Goal: Transaction & Acquisition: Download file/media

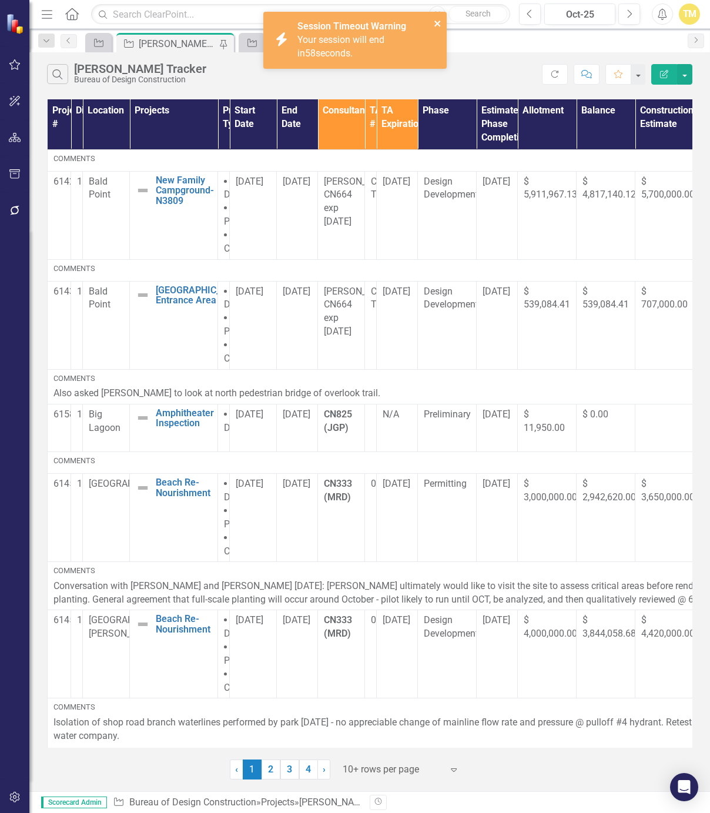
click at [441, 20] on icon "close" at bounding box center [438, 23] width 8 height 9
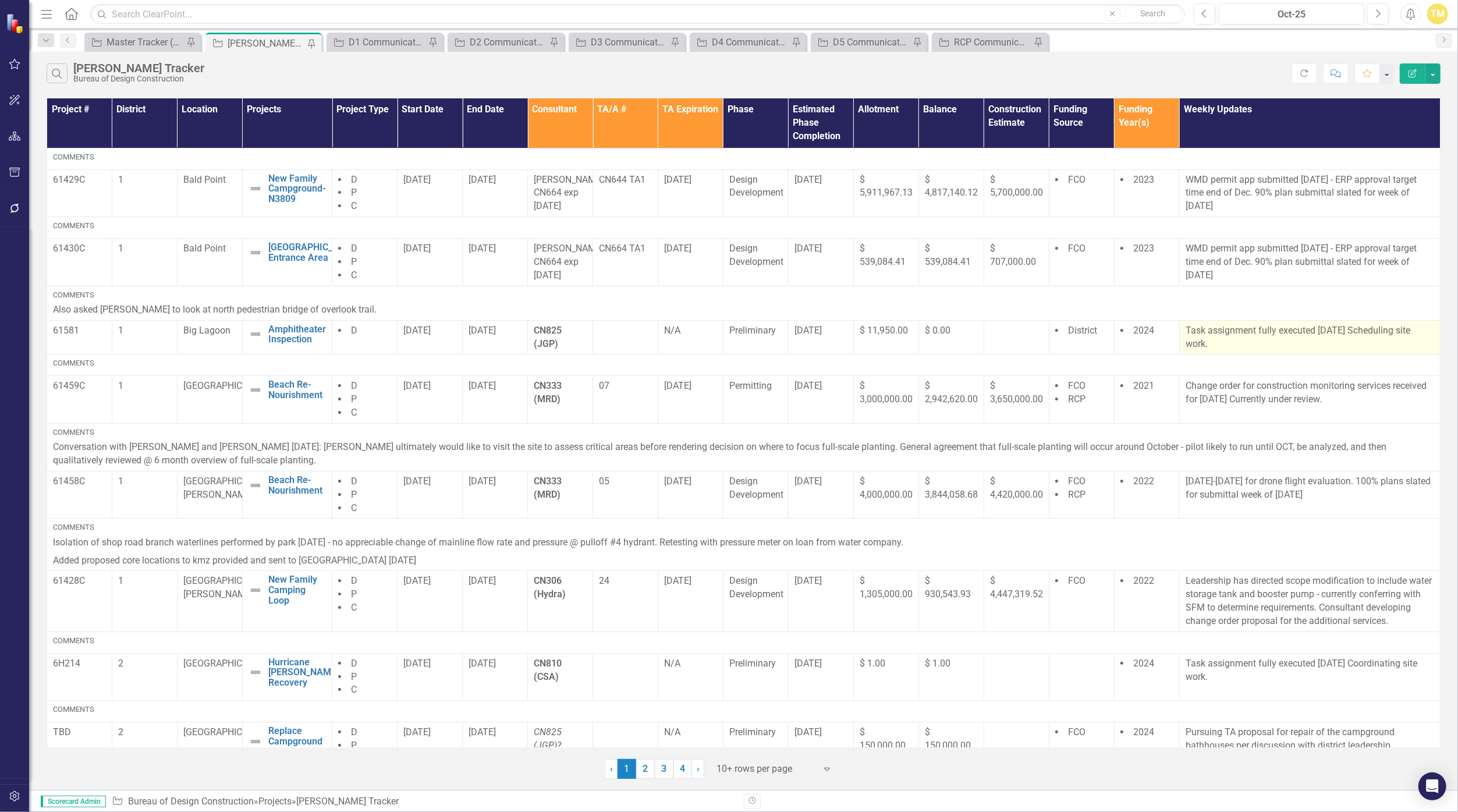
click at [702, 341] on p "Task assignment fully executed [DATE] Scheduling site work." at bounding box center [1309, 337] width 249 height 27
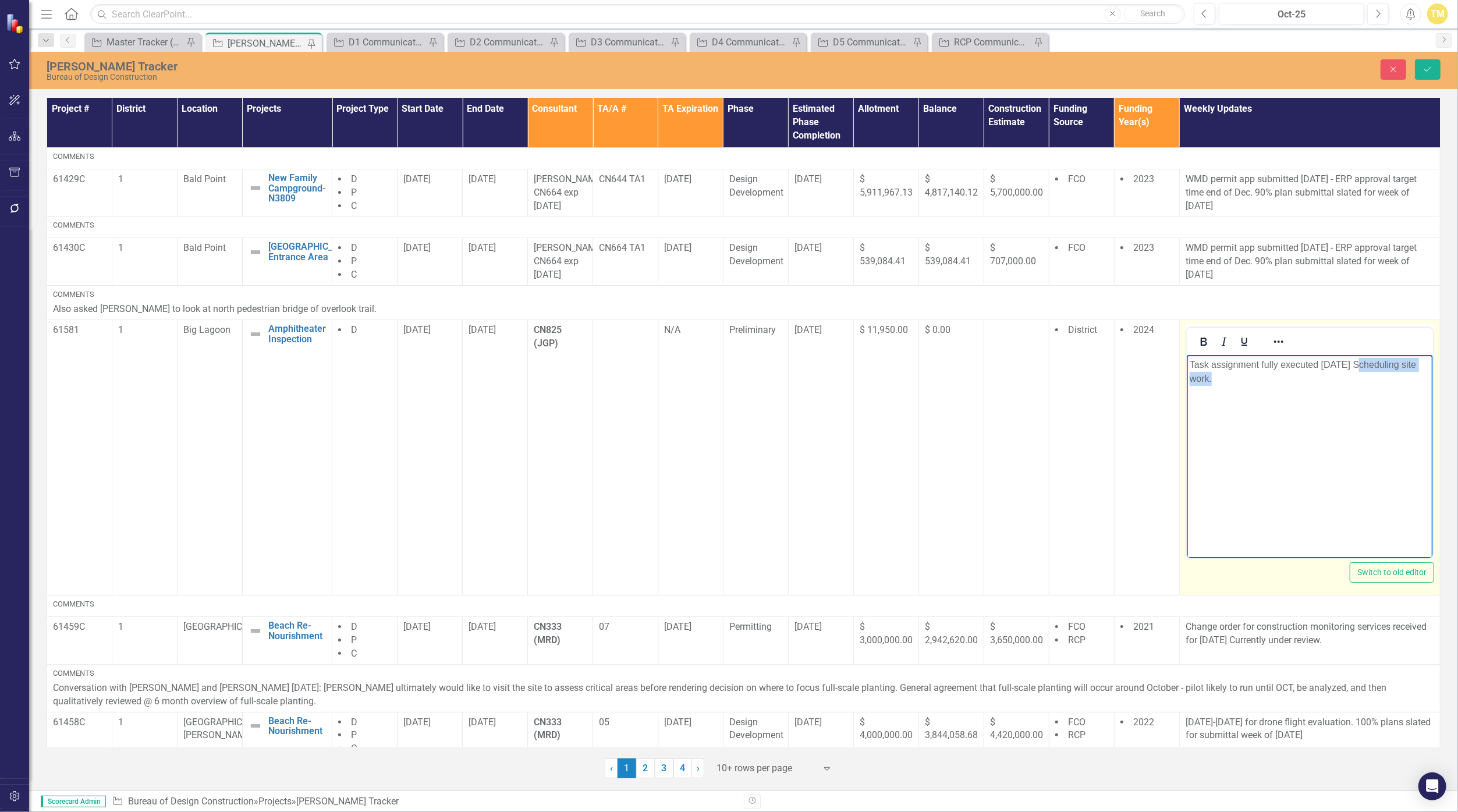
drag, startPoint x: 1207, startPoint y: 380, endPoint x: 1357, endPoint y: 368, distance: 150.5
click at [702, 368] on p "Task assignment fully executed 26Sept. Scheduling site work." at bounding box center [1308, 371] width 241 height 28
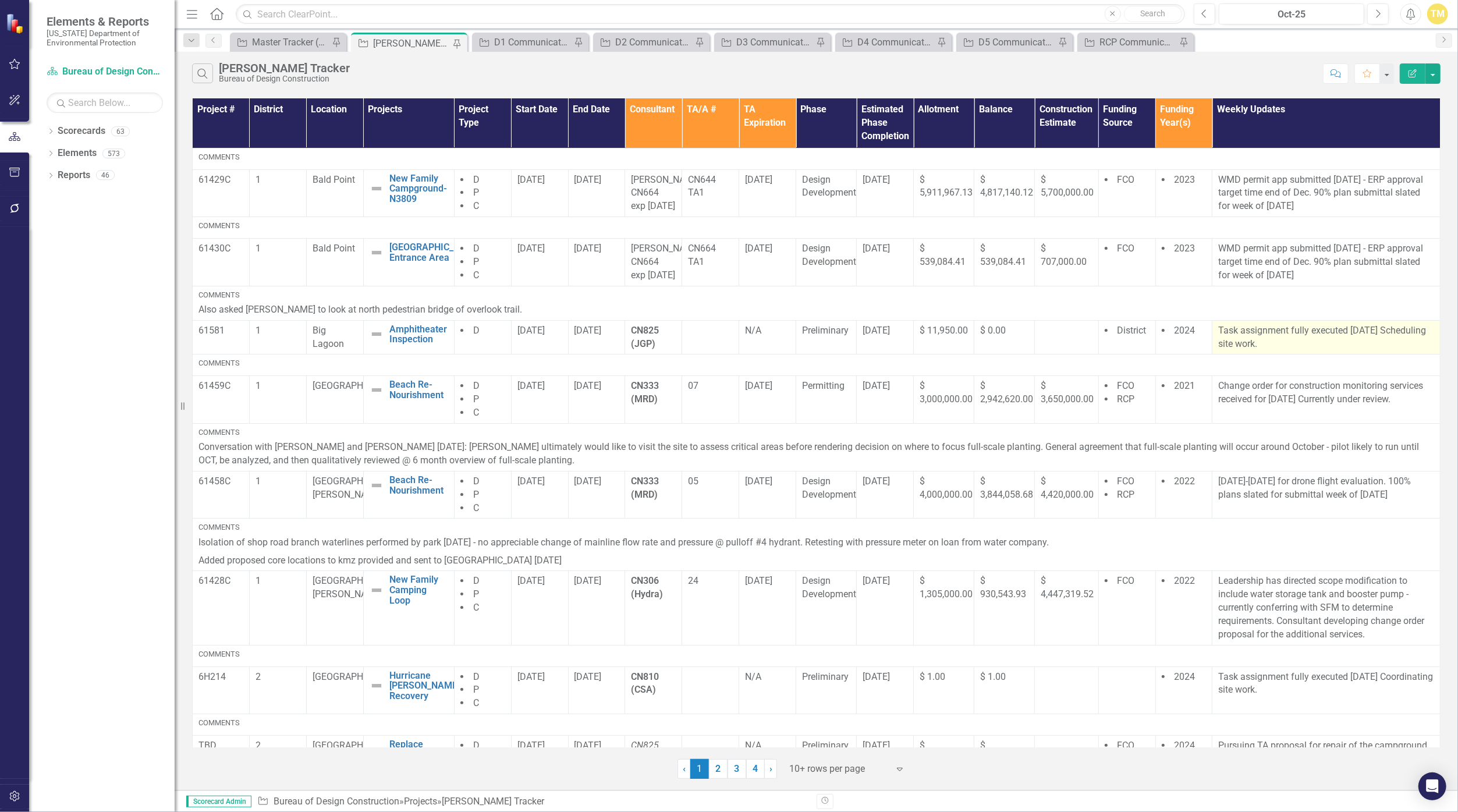
click at [1263, 351] on p "Task assignment fully executed [DATE] Scheduling site work." at bounding box center [1326, 337] width 216 height 27
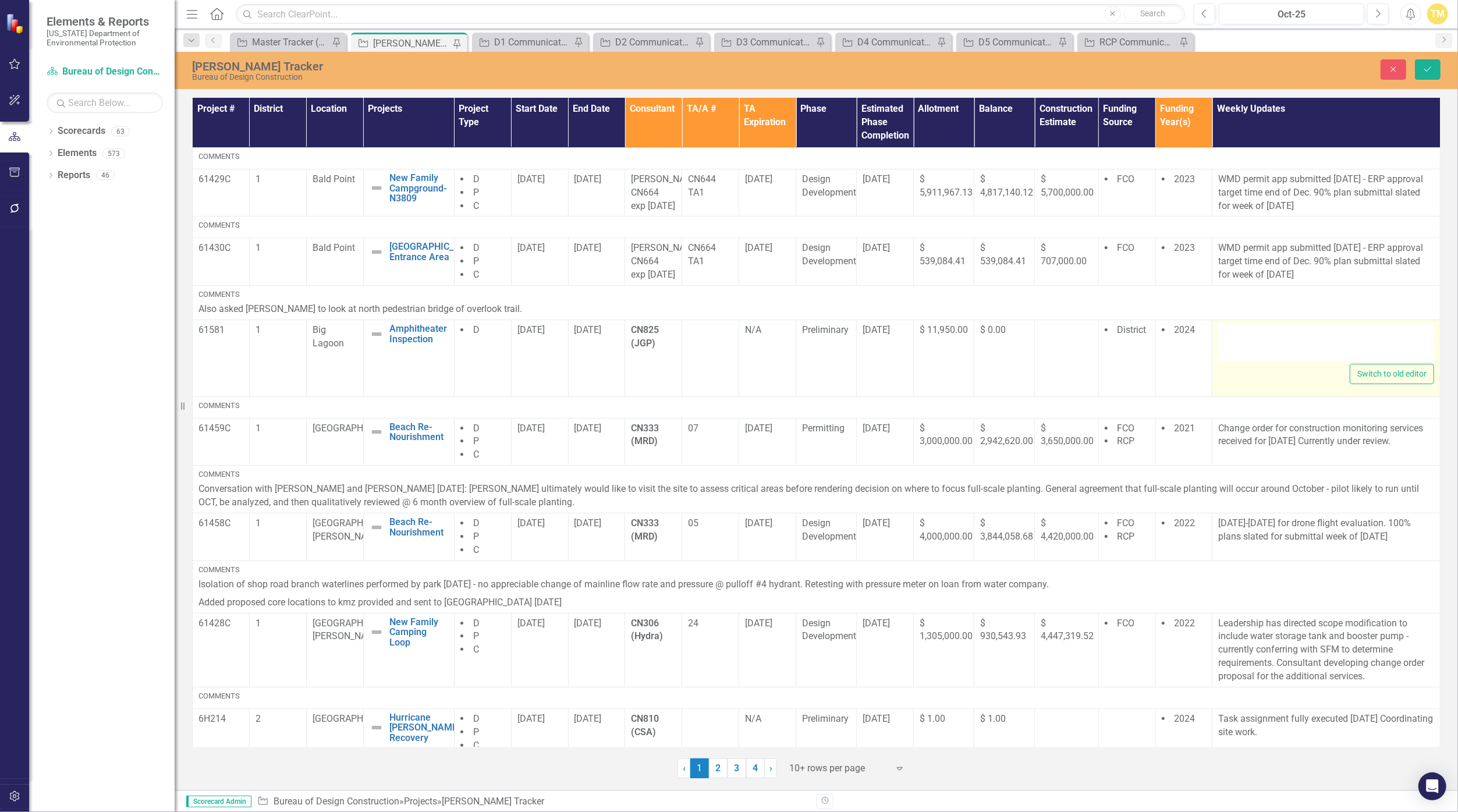
type textarea "<p>Task assignment fully executed [DATE] Scheduling site work.</p>"
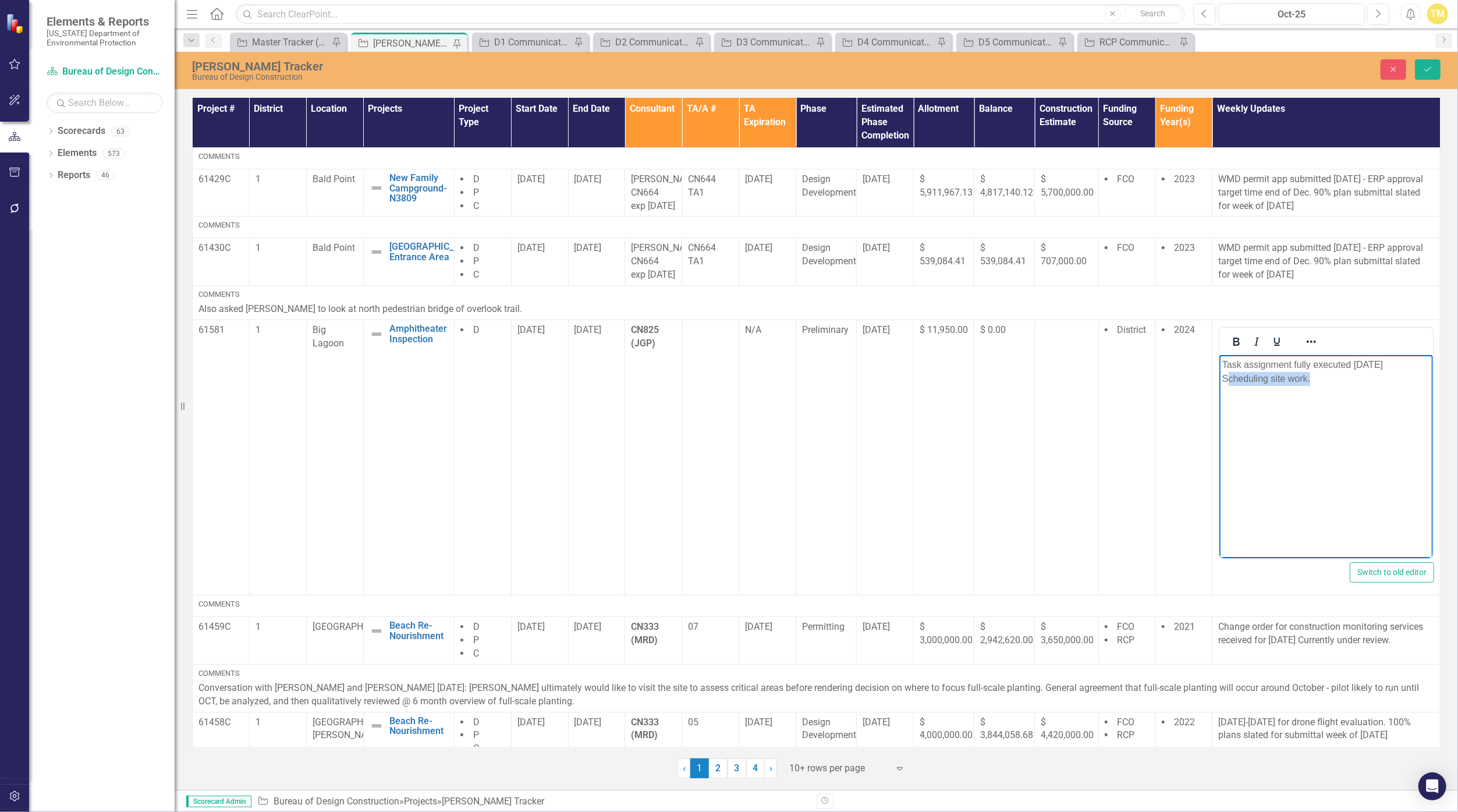
drag, startPoint x: 1306, startPoint y: 378, endPoint x: 1217, endPoint y: 380, distance: 89.0
click at [1219, 380] on html "Task assignment fully executed [DATE] Scheduling site work." at bounding box center [1326, 442] width 214 height 174
click at [1421, 72] on button "Save" at bounding box center [1427, 69] width 26 height 21
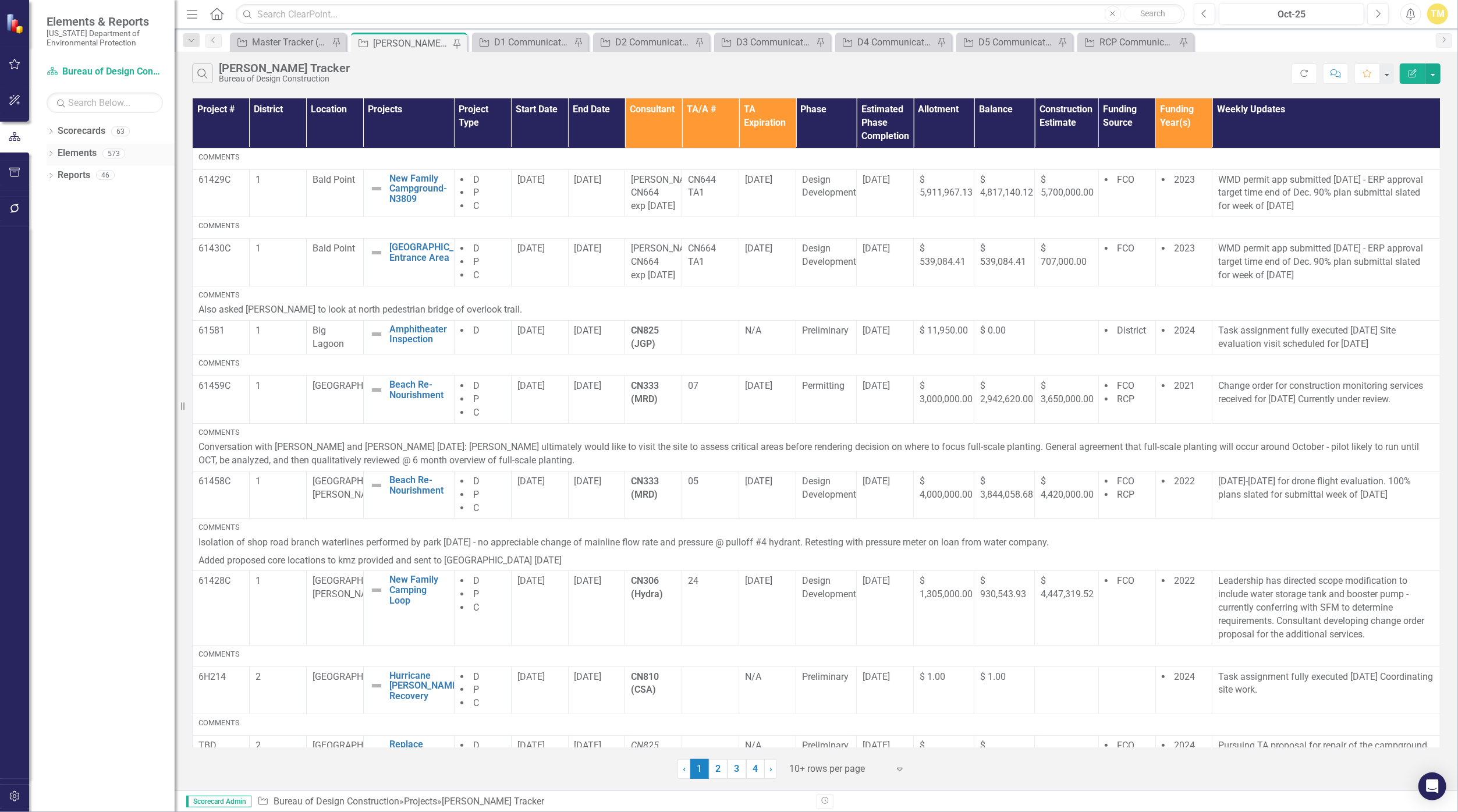
click at [84, 154] on link "Elements" at bounding box center [76, 153] width 39 height 14
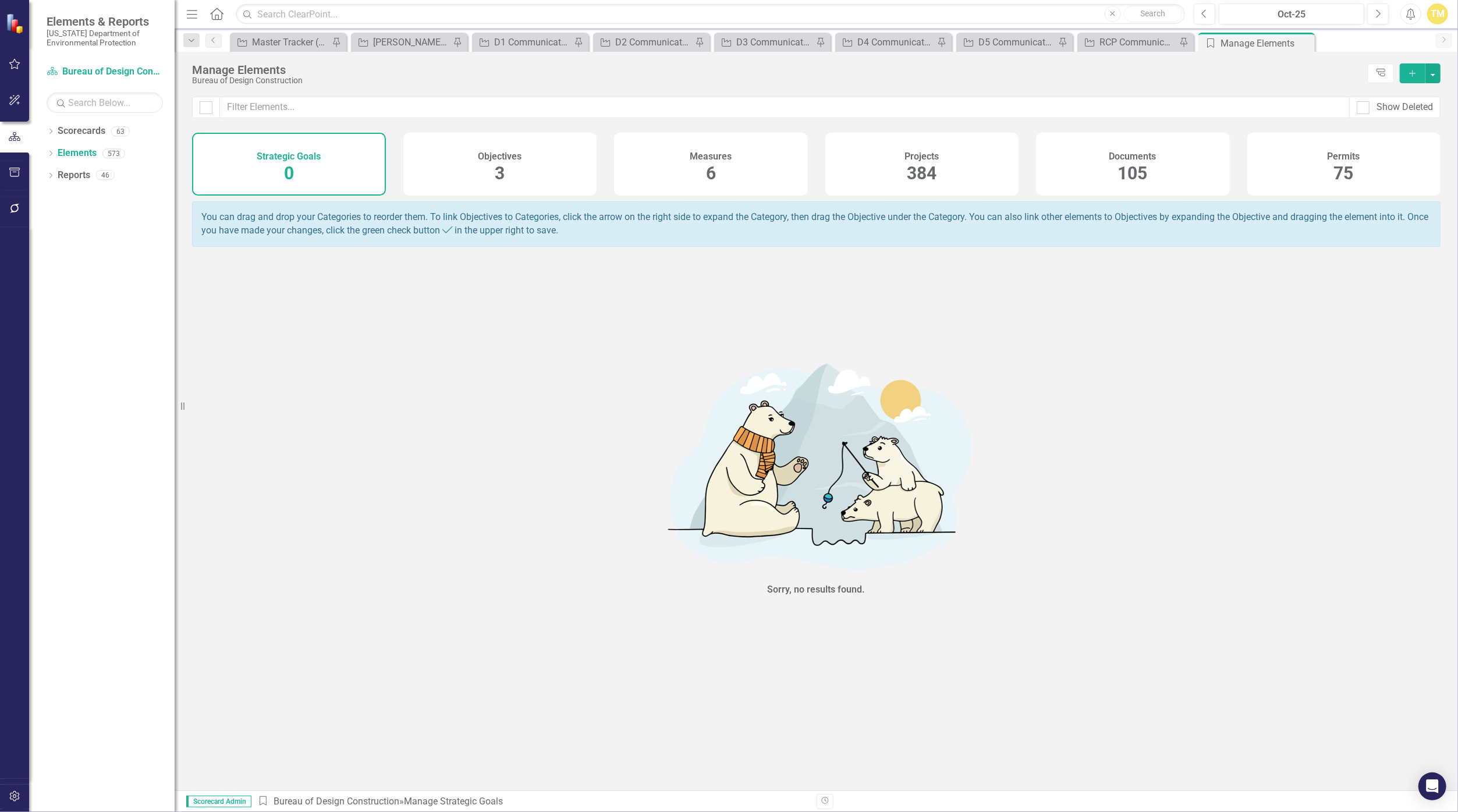
click at [918, 160] on h4 "Projects" at bounding box center [921, 156] width 35 height 11
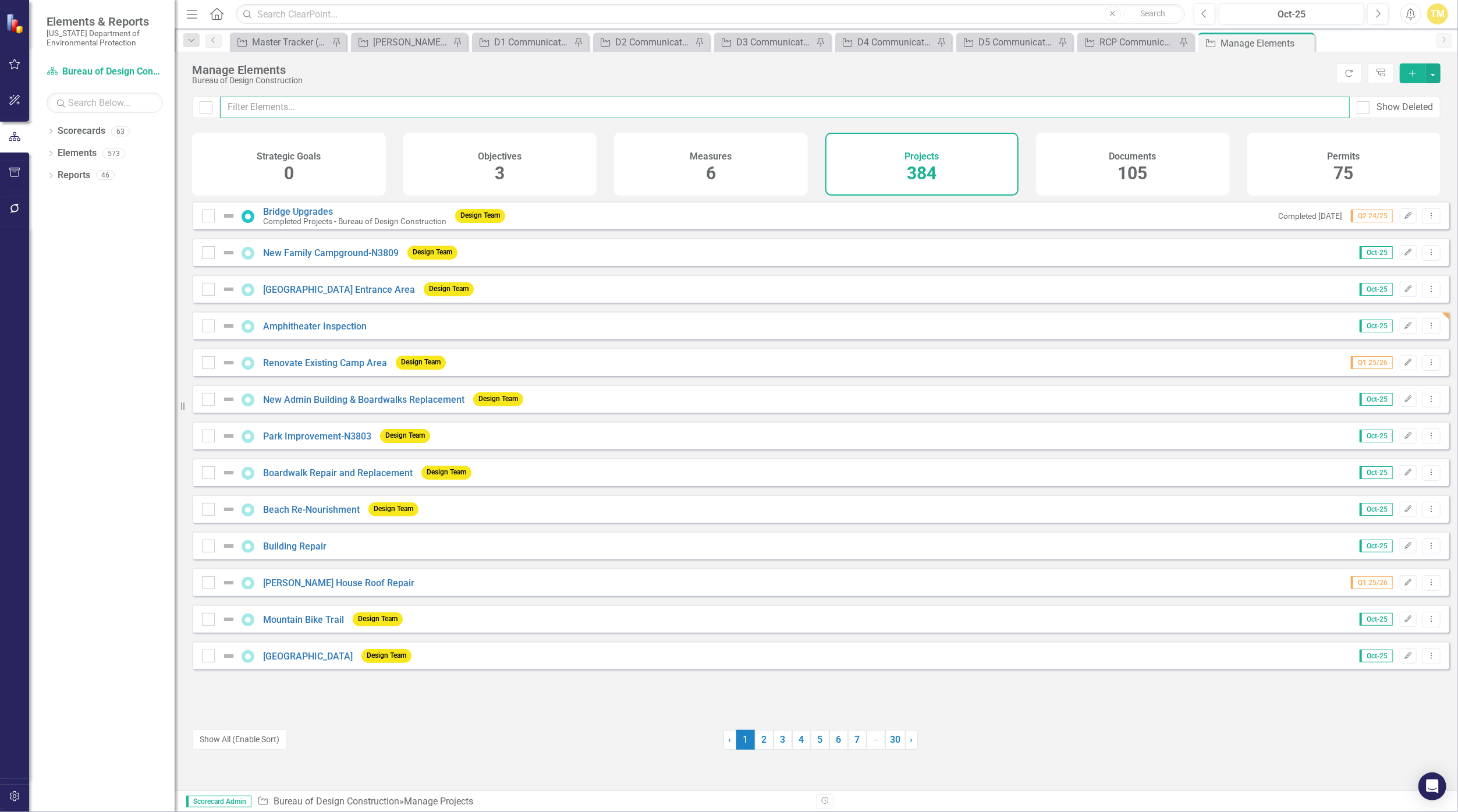
click at [518, 110] on input "text" at bounding box center [784, 108] width 1129 height 22
click at [509, 109] on input "text" at bounding box center [784, 108] width 1129 height 22
click at [303, 41] on div "Master Tracker (External)" at bounding box center [290, 42] width 77 height 15
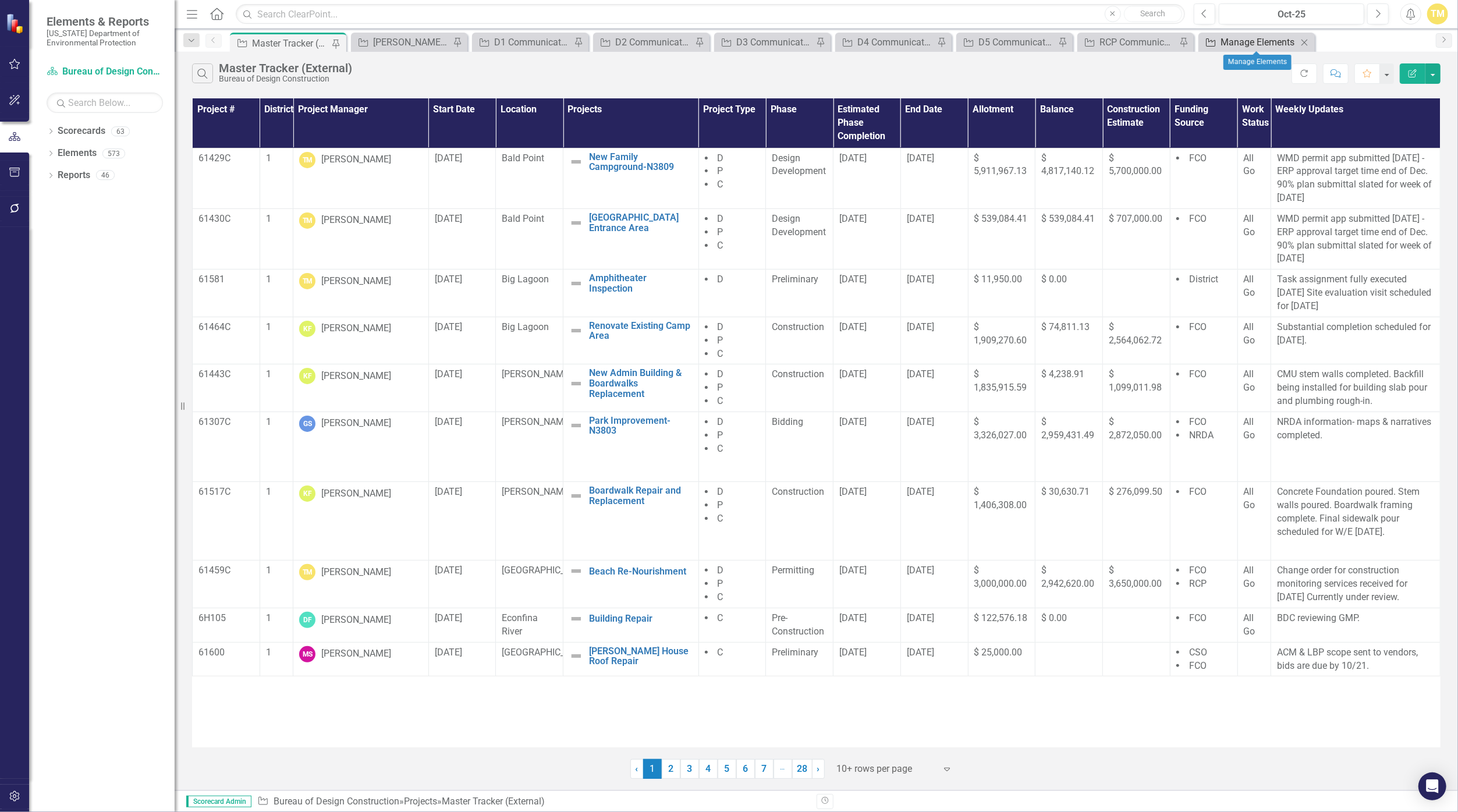
click at [1241, 45] on div "Manage Elements" at bounding box center [1259, 42] width 77 height 15
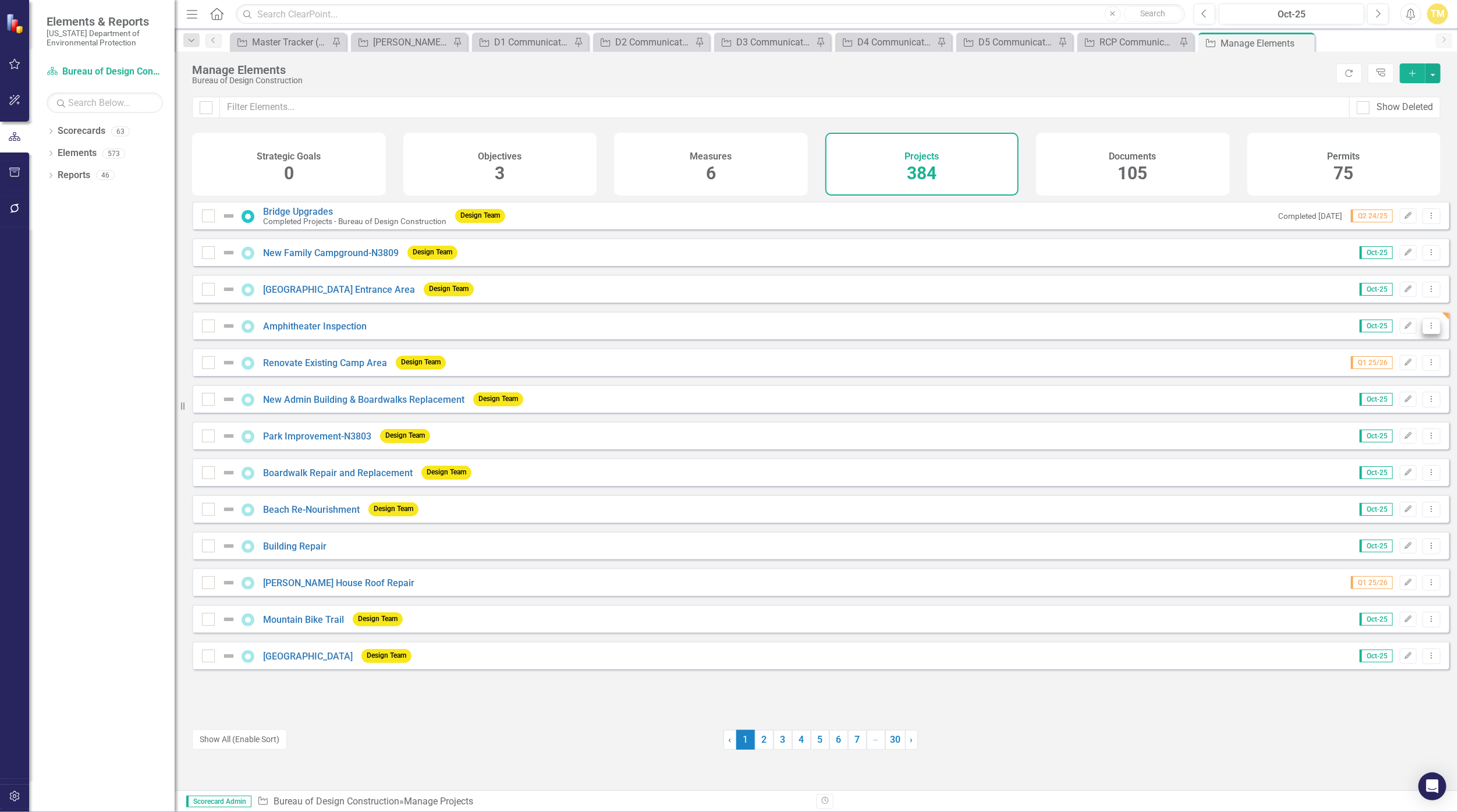
click at [1431, 328] on icon at bounding box center [1431, 325] width 1 height 6
click at [1378, 391] on link "Copy Duplicate Project" at bounding box center [1383, 397] width 98 height 22
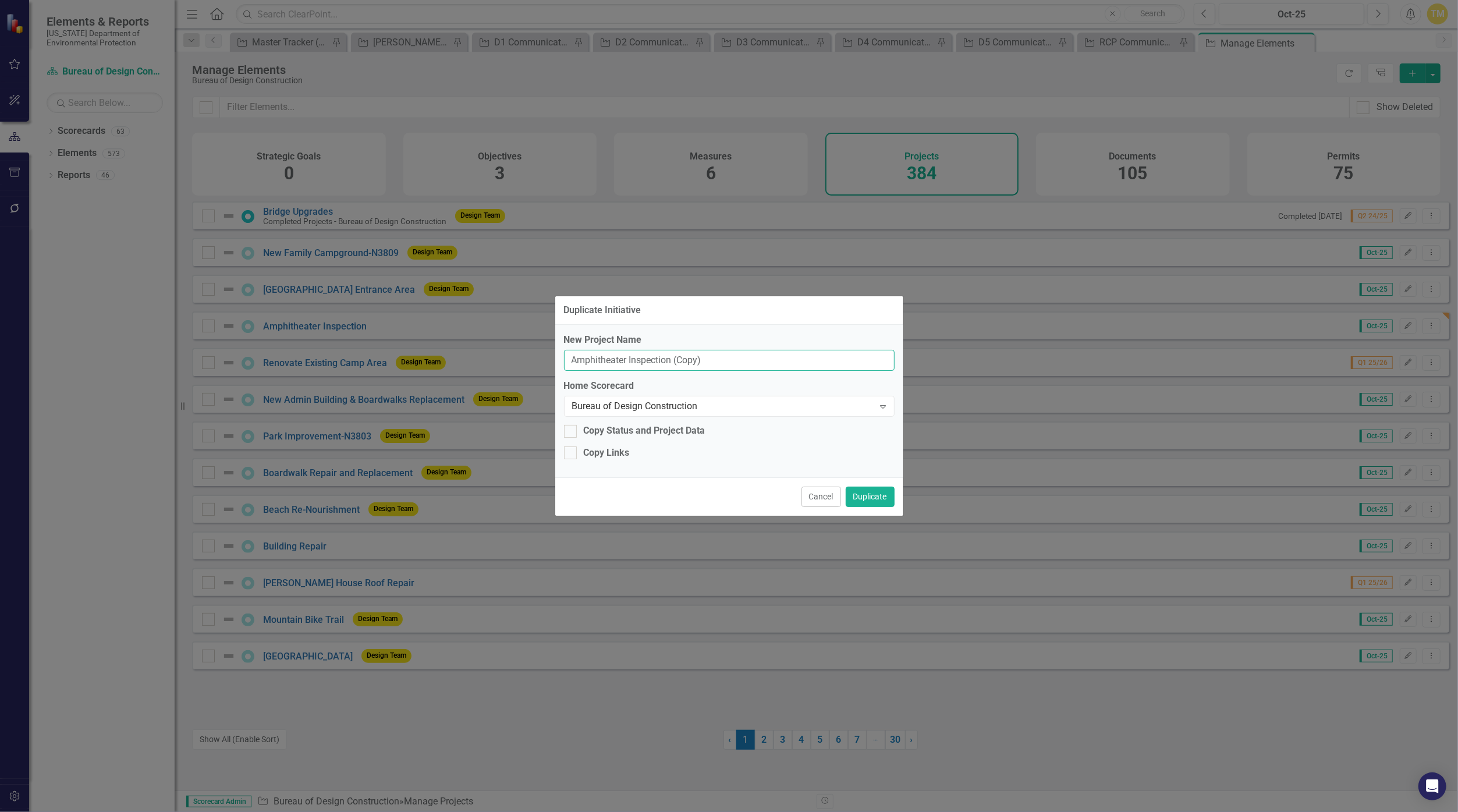
drag, startPoint x: 710, startPoint y: 357, endPoint x: 487, endPoint y: 360, distance: 223.0
click at [487, 360] on div "Duplicate Initiative New Project Name Amphitheater Inspection (Copy) Home Score…" at bounding box center [729, 406] width 1458 height 812
click at [590, 357] on input "Overwalk Bridge Repair" at bounding box center [729, 360] width 331 height 22
type input "Pedestrian Bridge Repair"
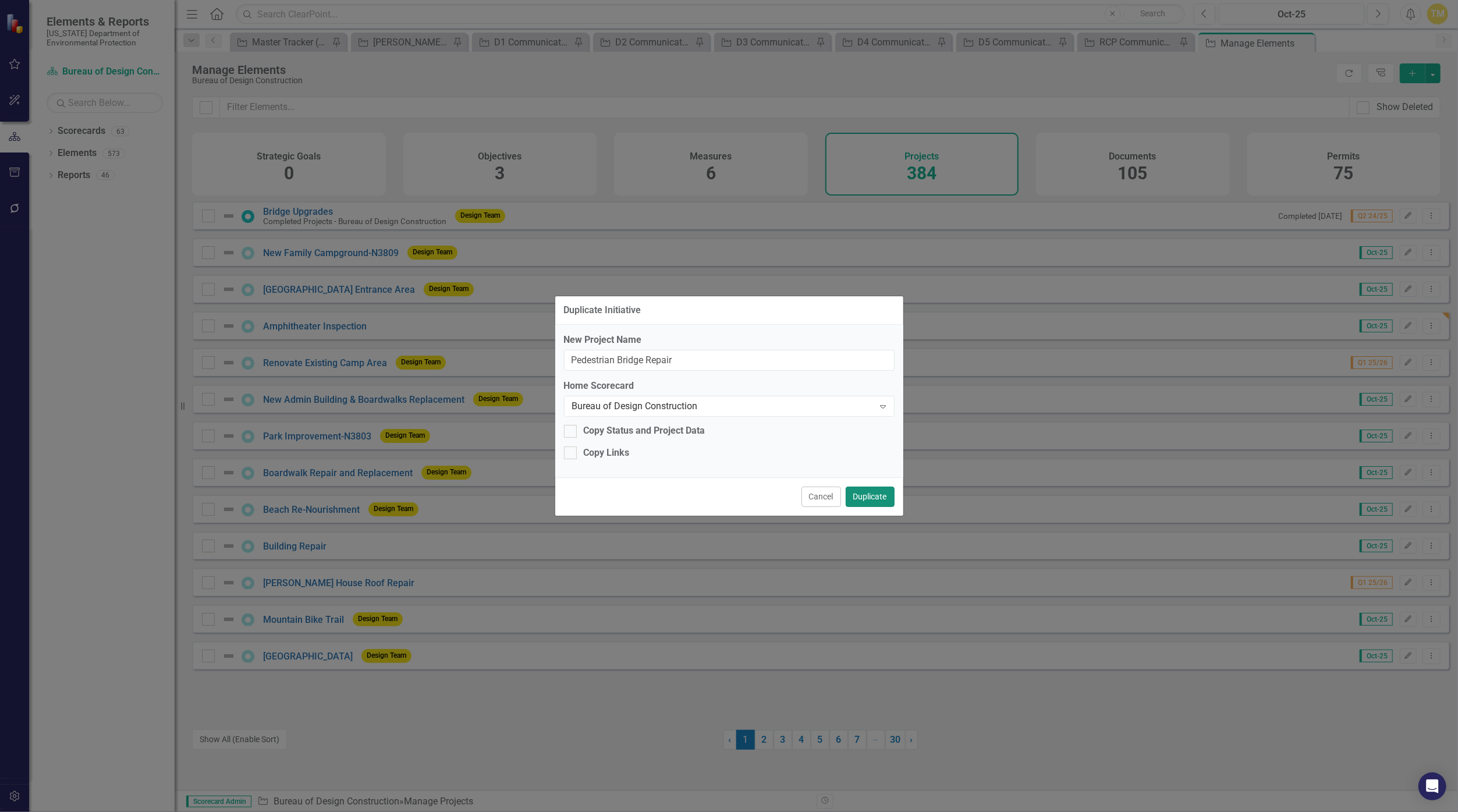
click at [873, 498] on button "Duplicate" at bounding box center [870, 496] width 49 height 21
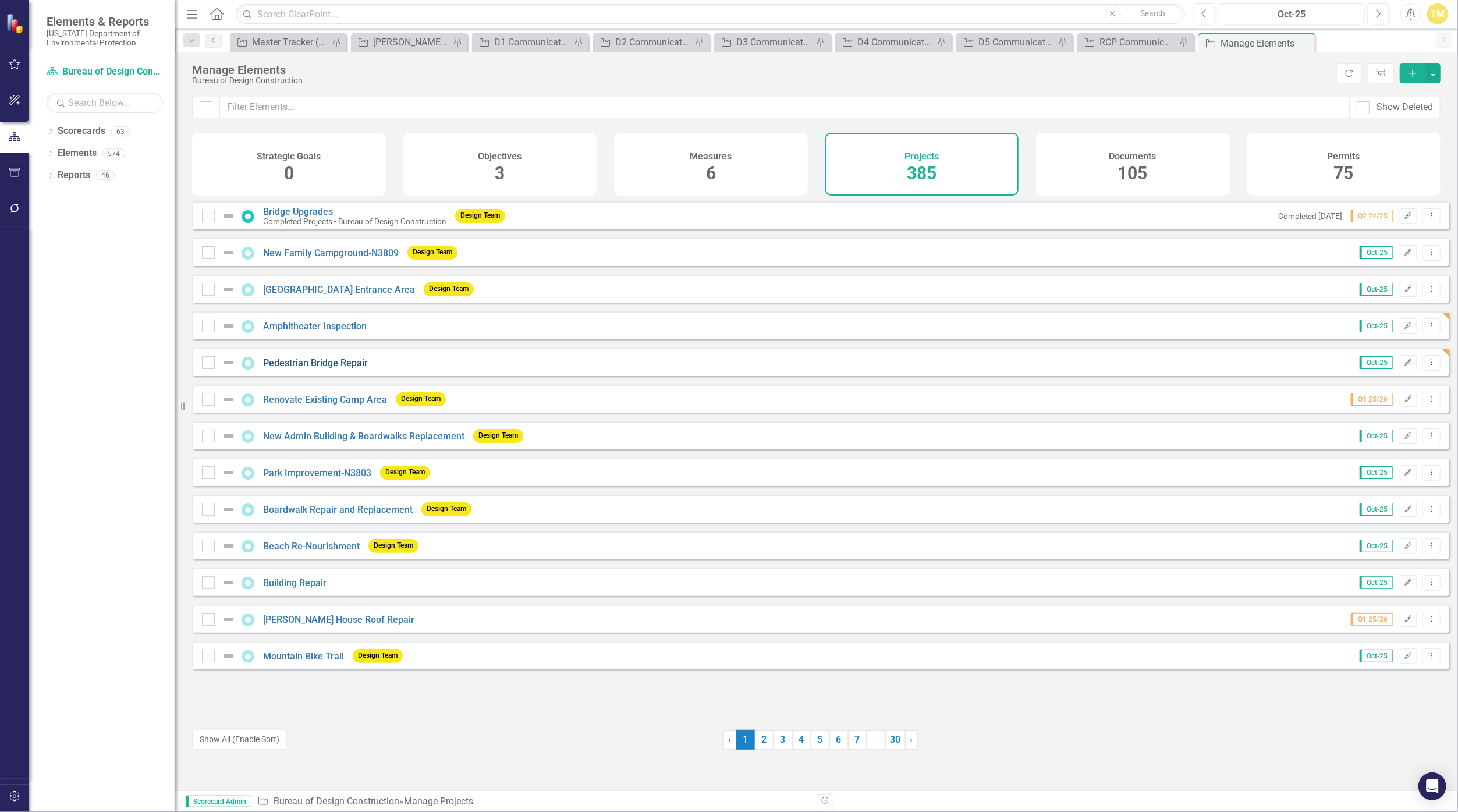
click at [337, 368] on link "Pedestrian Bridge Repair" at bounding box center [316, 362] width 105 height 11
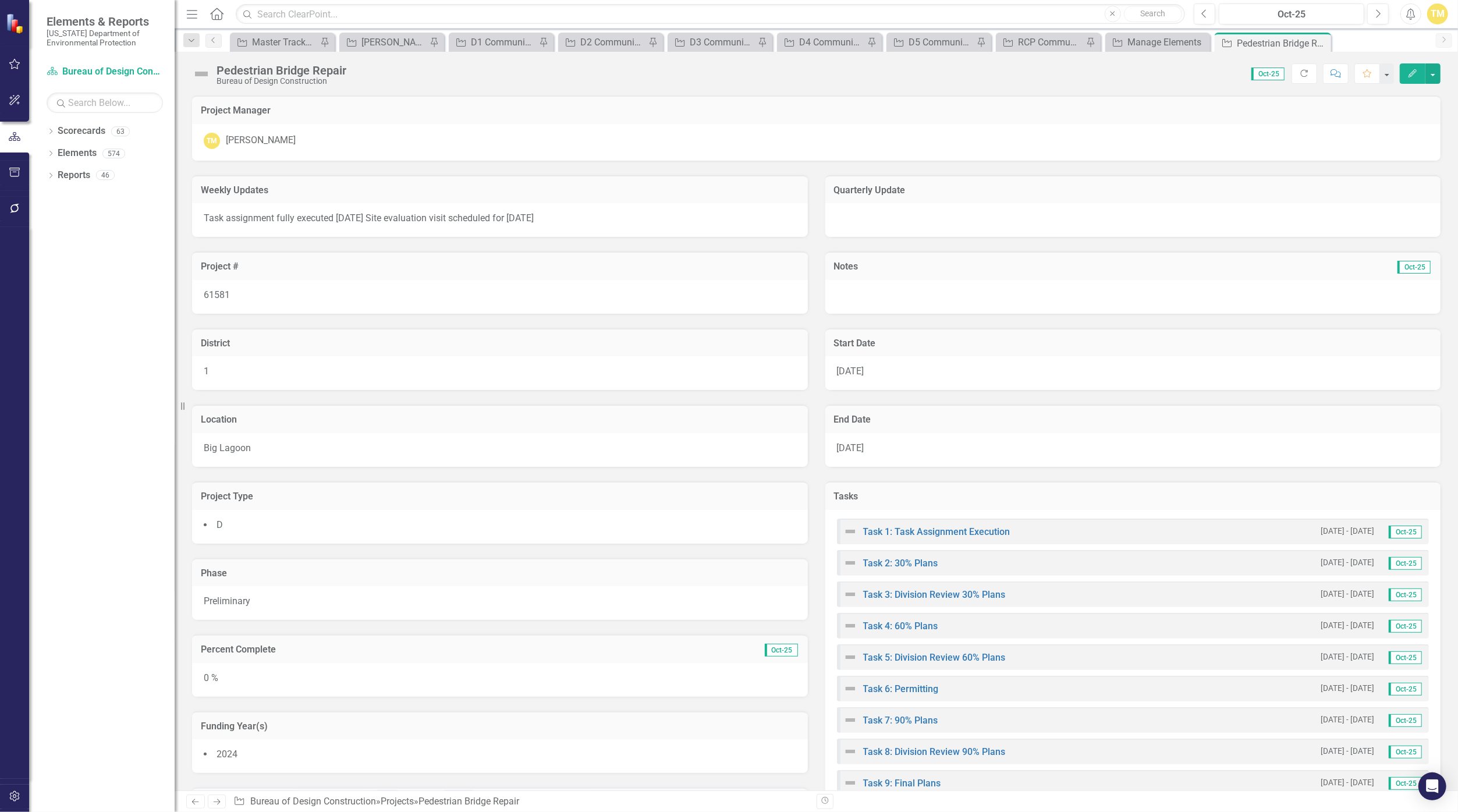
click at [369, 219] on p "Task assignment fully executed 26Sept. Site evaluation visit scheduled for 14Oc…" at bounding box center [500, 219] width 592 height 14
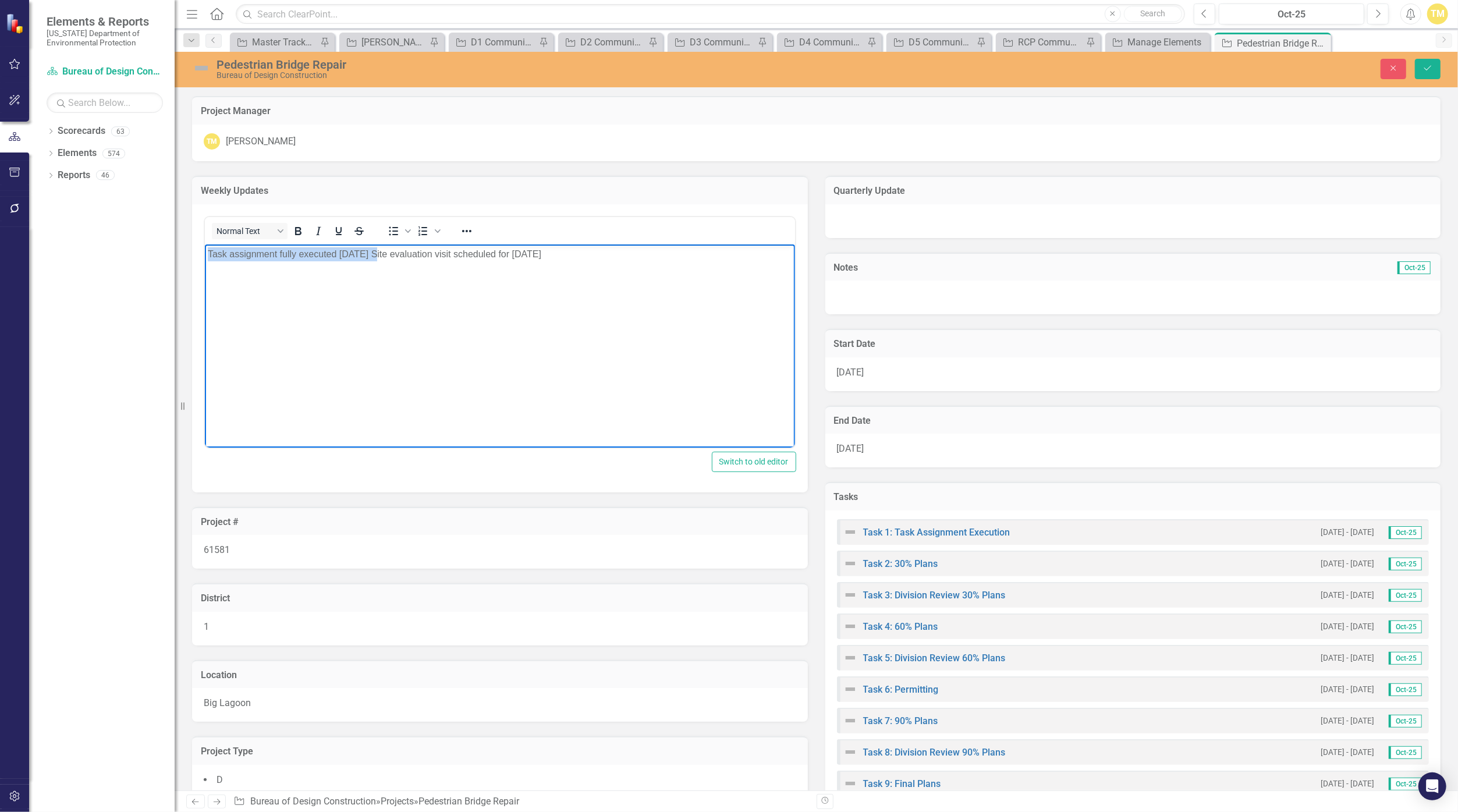
drag, startPoint x: 374, startPoint y: 252, endPoint x: 58, endPoint y: 239, distance: 316.3
click at [204, 244] on html "Task assignment fully executed 26Sept. Site evaluation visit scheduled for 14Oc…" at bounding box center [499, 331] width 590 height 174
click at [1438, 63] on button "Save" at bounding box center [1427, 68] width 26 height 21
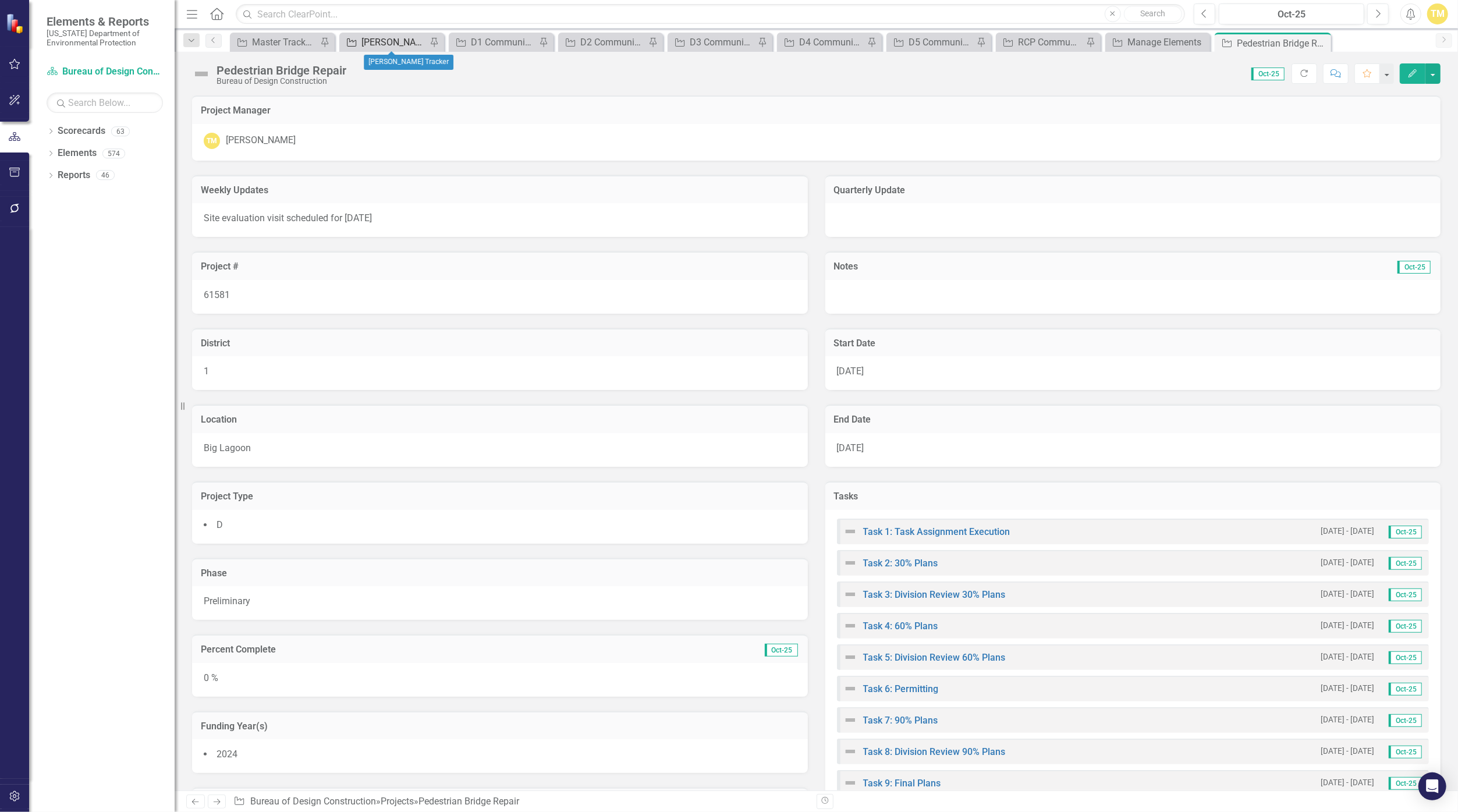
click at [368, 43] on div "[PERSON_NAME] Tracker" at bounding box center [394, 42] width 65 height 15
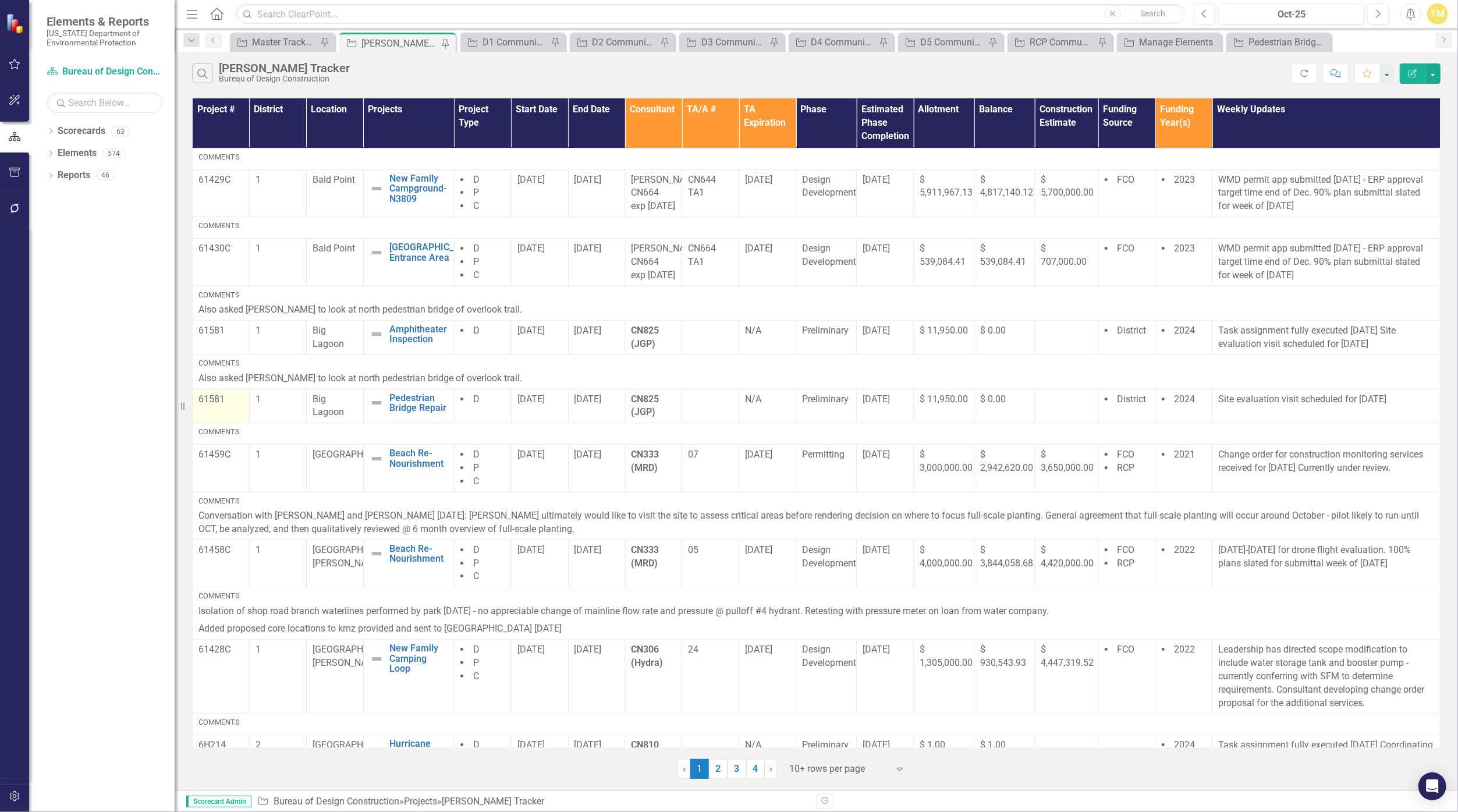
click at [216, 406] on p "61581" at bounding box center [220, 400] width 45 height 14
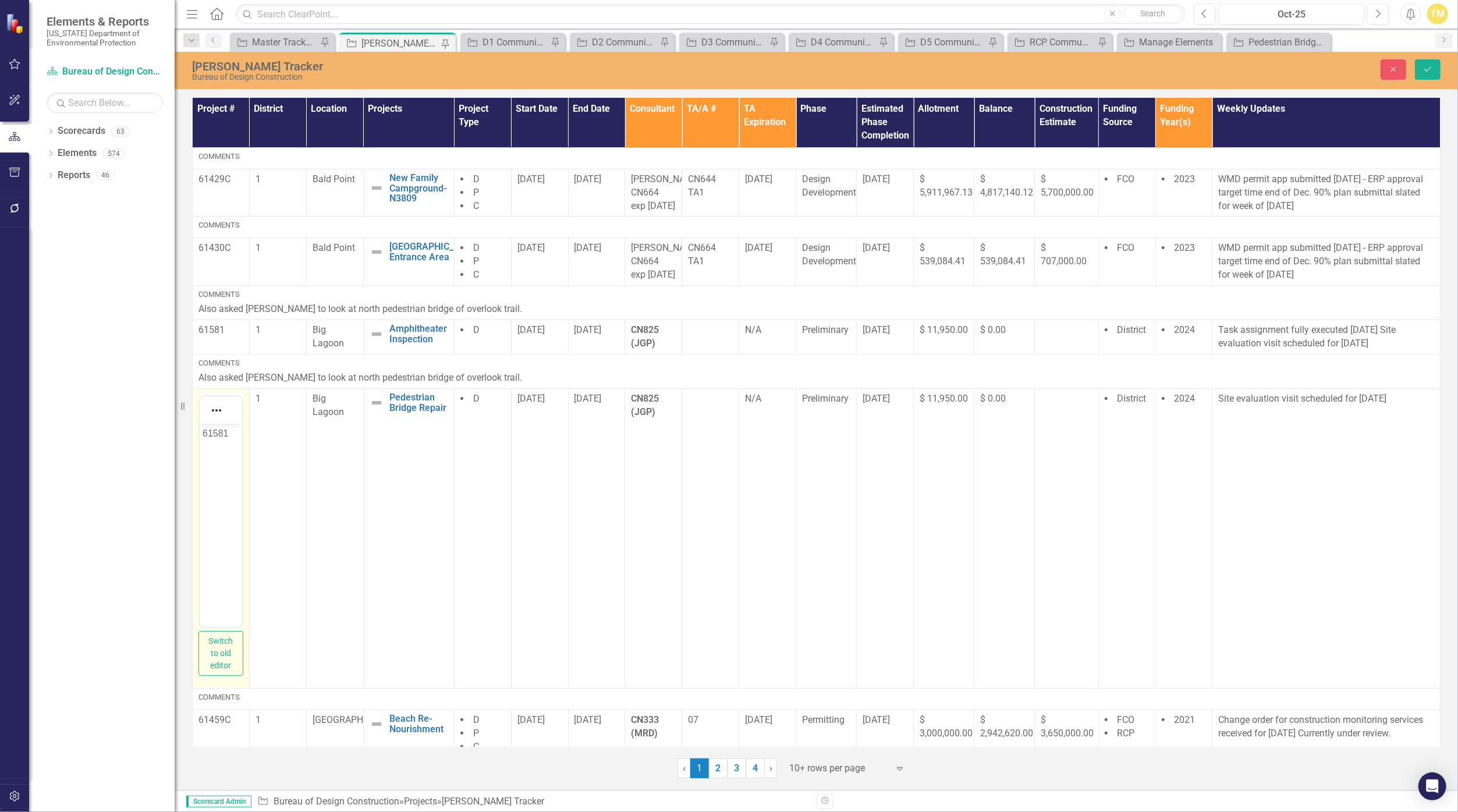
drag, startPoint x: 415, startPoint y: 872, endPoint x: 205, endPoint y: 428, distance: 491.2
click at [205, 428] on p "61581" at bounding box center [220, 433] width 37 height 14
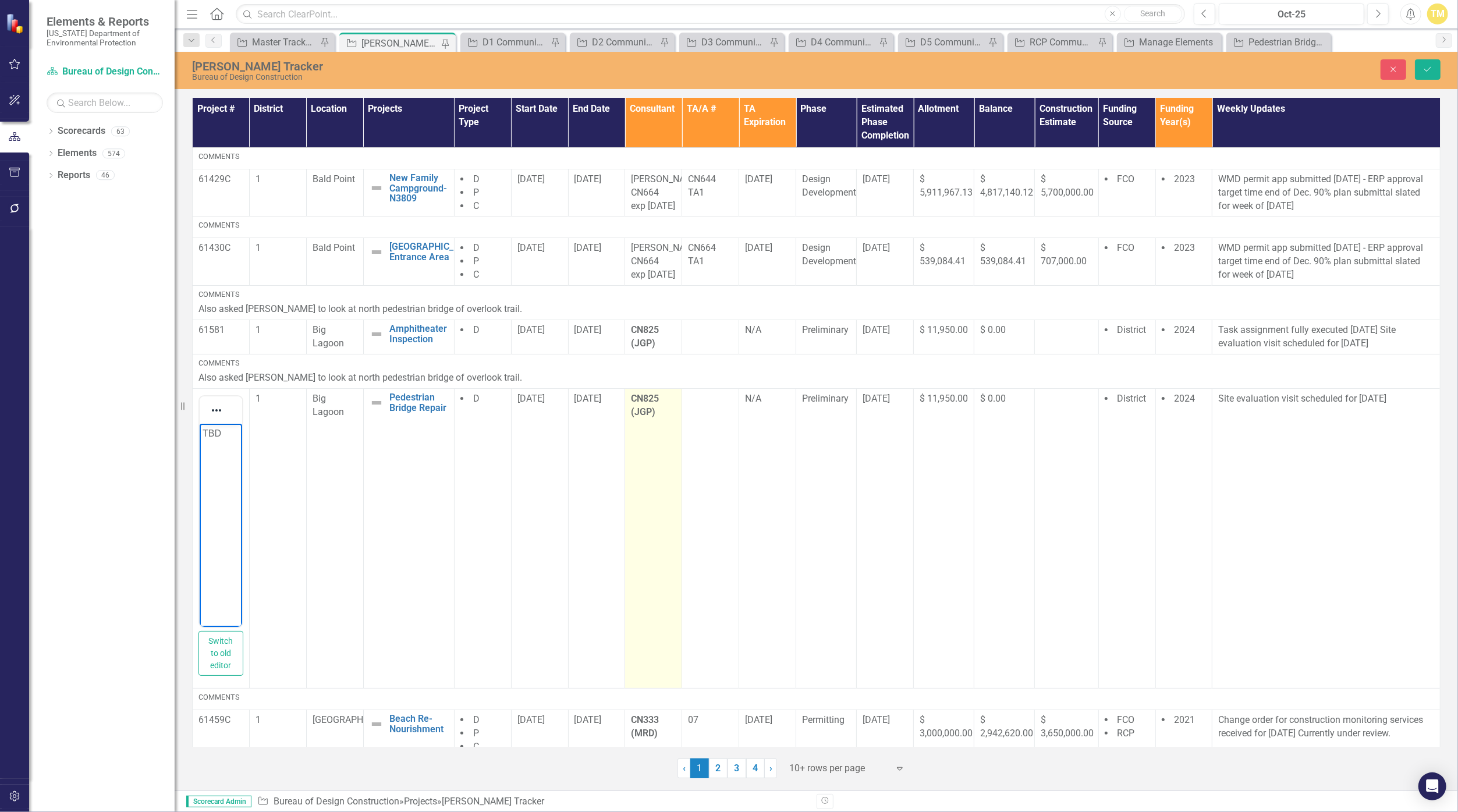
click at [646, 417] on strong "CN825 (JGP)" at bounding box center [645, 405] width 28 height 25
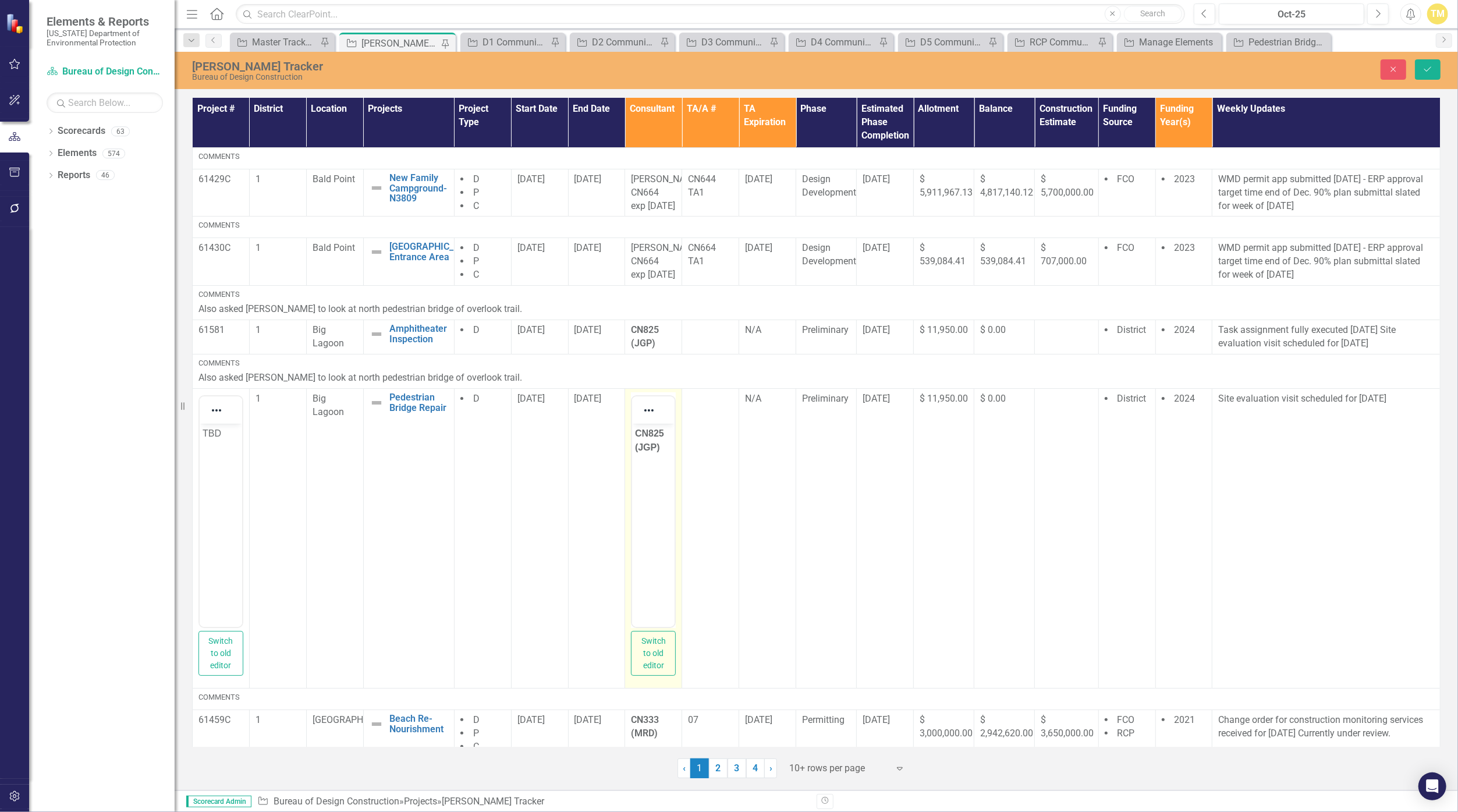
drag, startPoint x: 1278, startPoint y: 882, endPoint x: 659, endPoint y: 444, distance: 758.3
click at [659, 444] on strong "CN825 (JGP)" at bounding box center [649, 440] width 29 height 24
drag, startPoint x: 663, startPoint y: 436, endPoint x: 1211, endPoint y: 909, distance: 723.9
click at [632, 425] on html "CN825 (JGP)" at bounding box center [653, 510] width 43 height 174
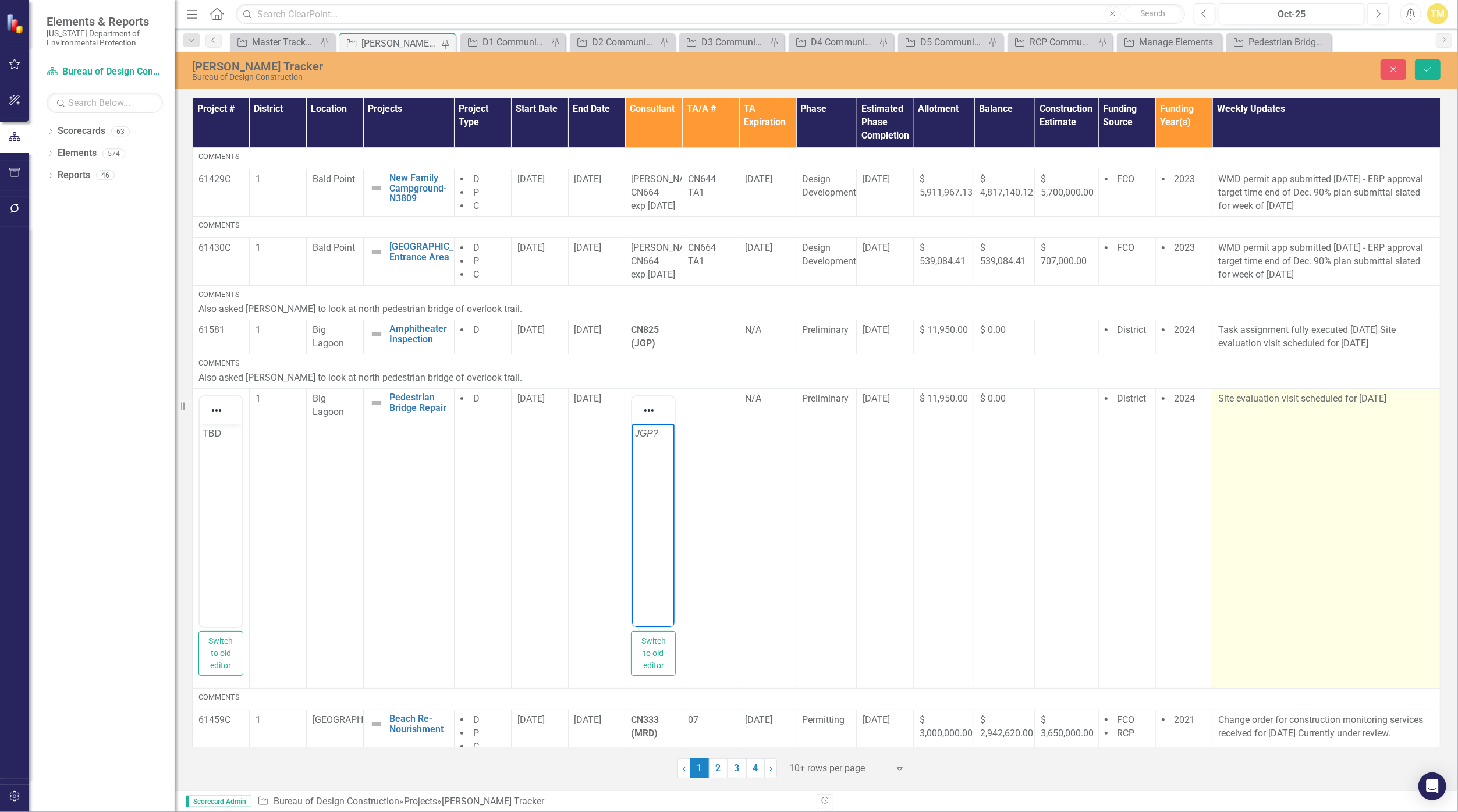
click at [1223, 406] on p "Site evaluation visit scheduled for [DATE]" at bounding box center [1326, 399] width 216 height 14
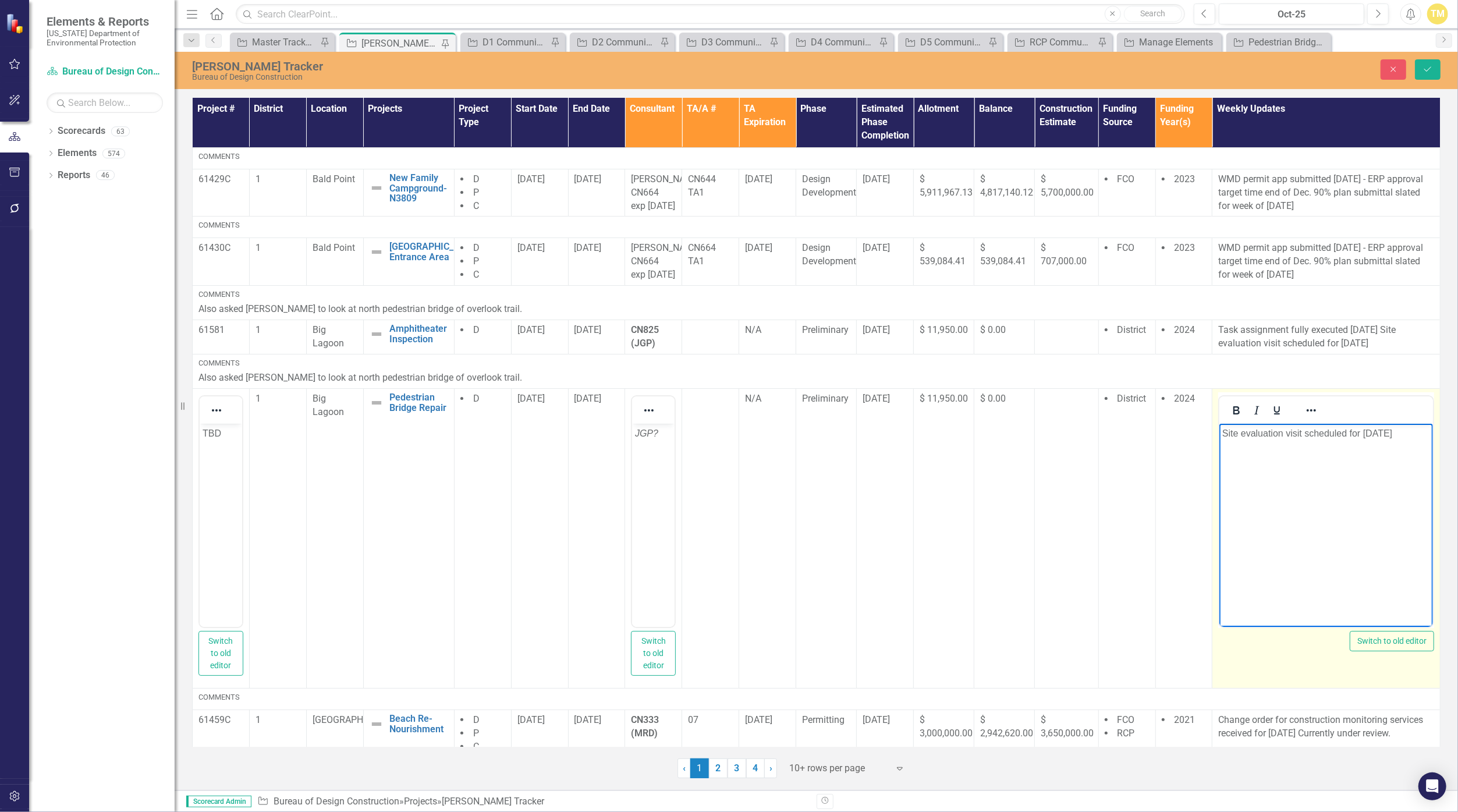
click at [1403, 433] on p "Site evaluation visit scheduled for [DATE]" at bounding box center [1326, 433] width 208 height 14
click at [1304, 433] on p "Site evaluation visit scheduled for [DATE]" at bounding box center [1326, 433] width 208 height 14
click at [1421, 67] on button "Save" at bounding box center [1427, 69] width 26 height 21
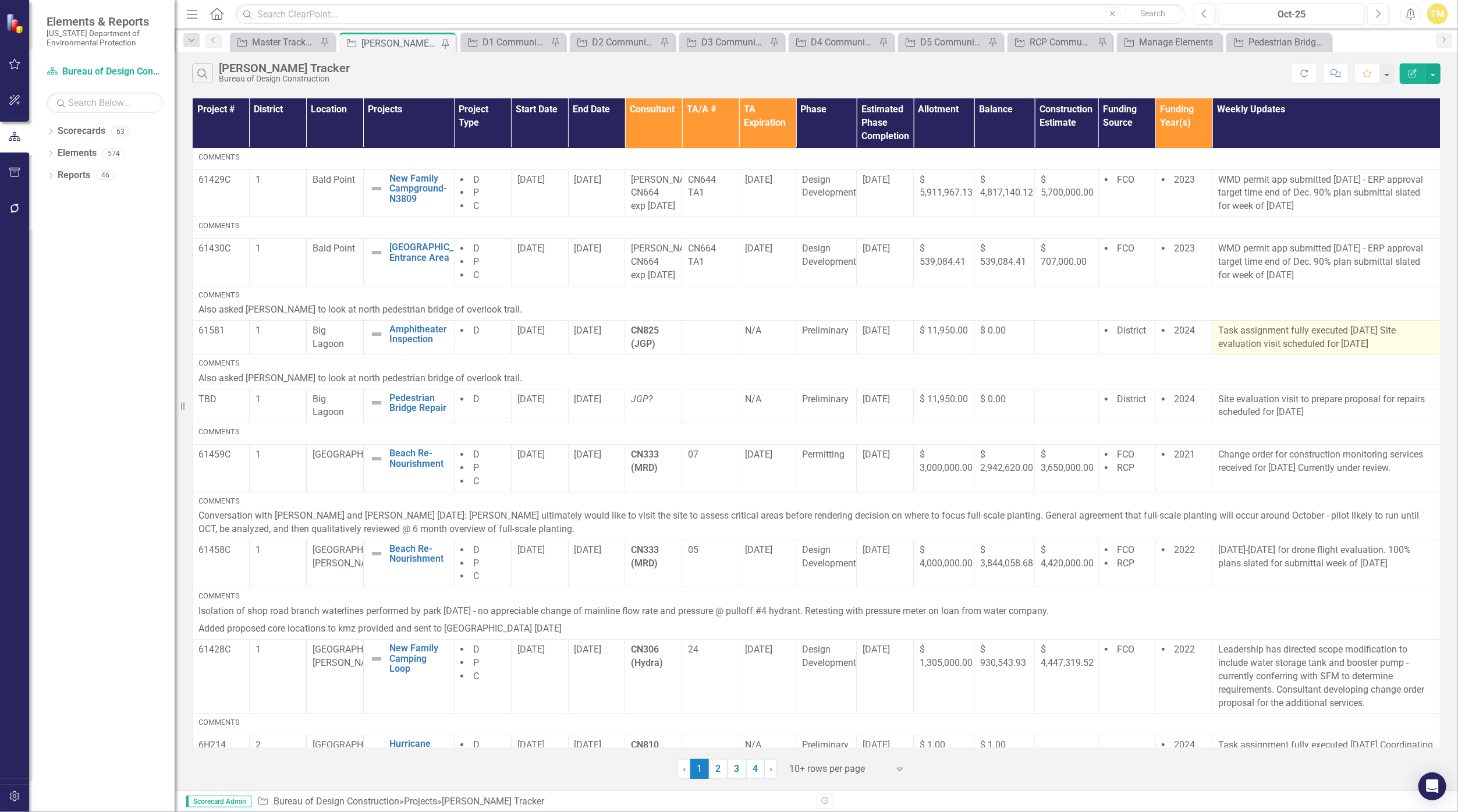
click at [1367, 351] on p "Task assignment fully executed 26Sept. Site evaluation visit scheduled for 14Oc…" at bounding box center [1326, 337] width 216 height 27
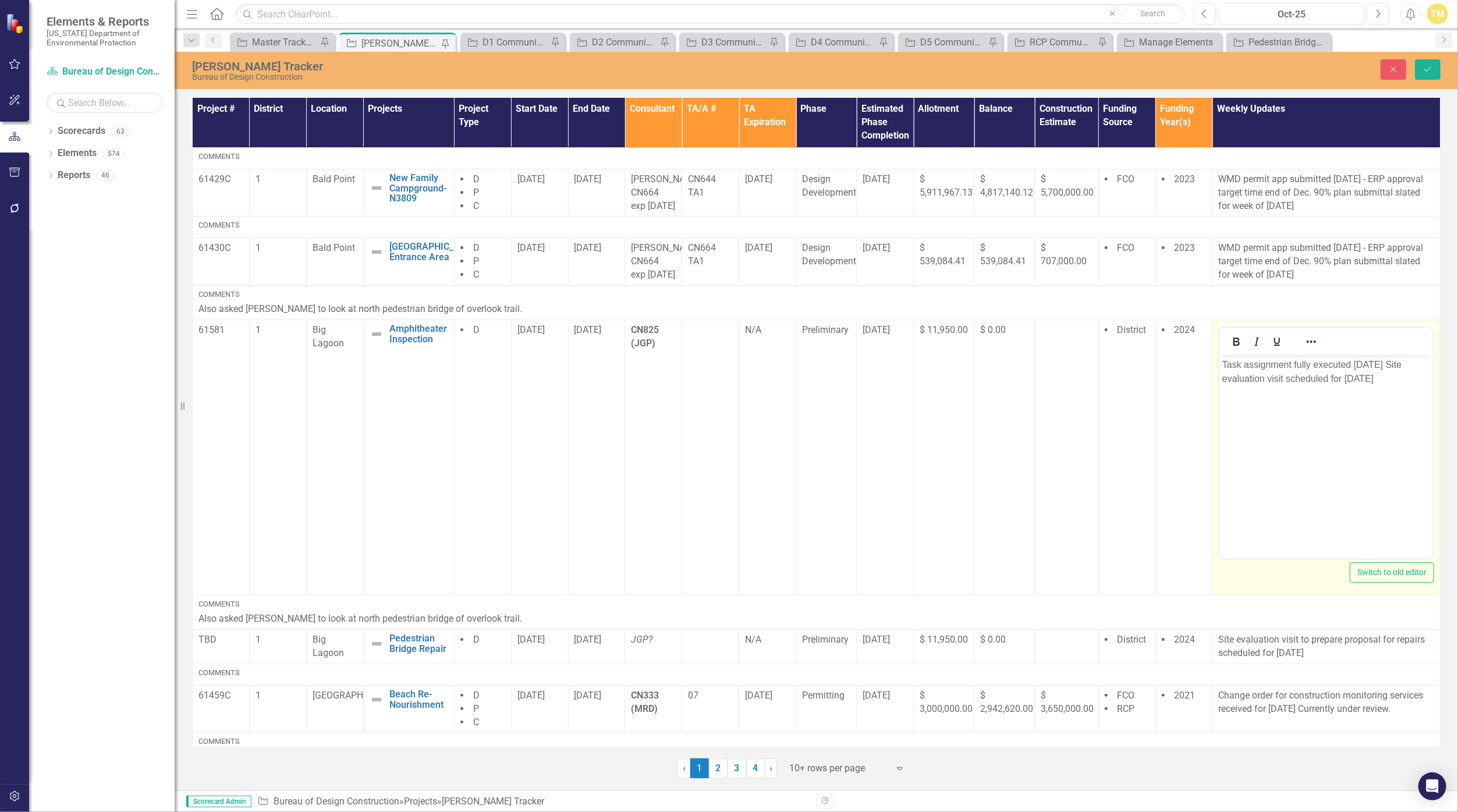
click at [1375, 383] on p "Task assignment fully executed 26Sept. Site evaluation visit scheduled for 14Oc…" at bounding box center [1326, 371] width 208 height 28
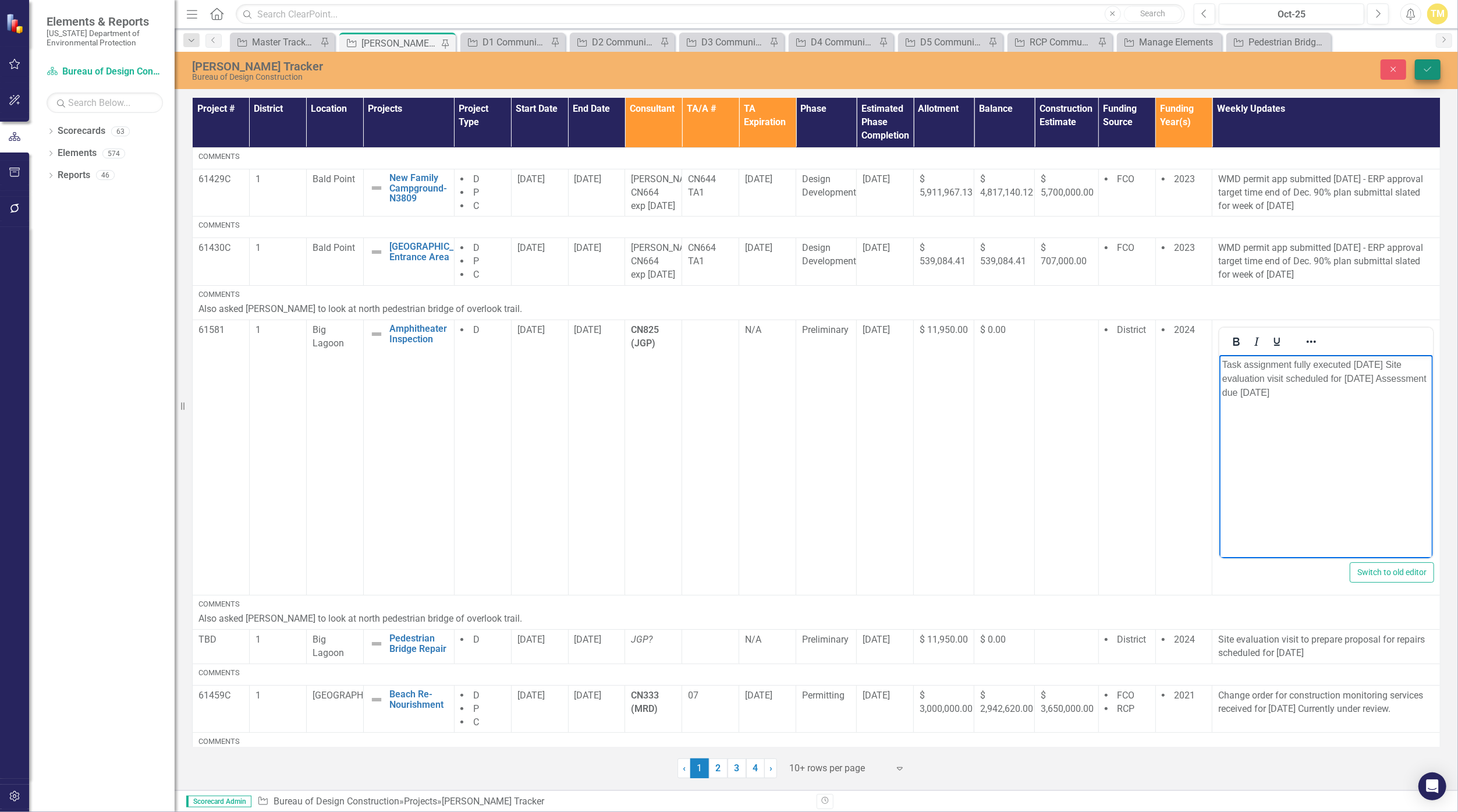
click at [1426, 70] on icon "Save" at bounding box center [1427, 69] width 11 height 8
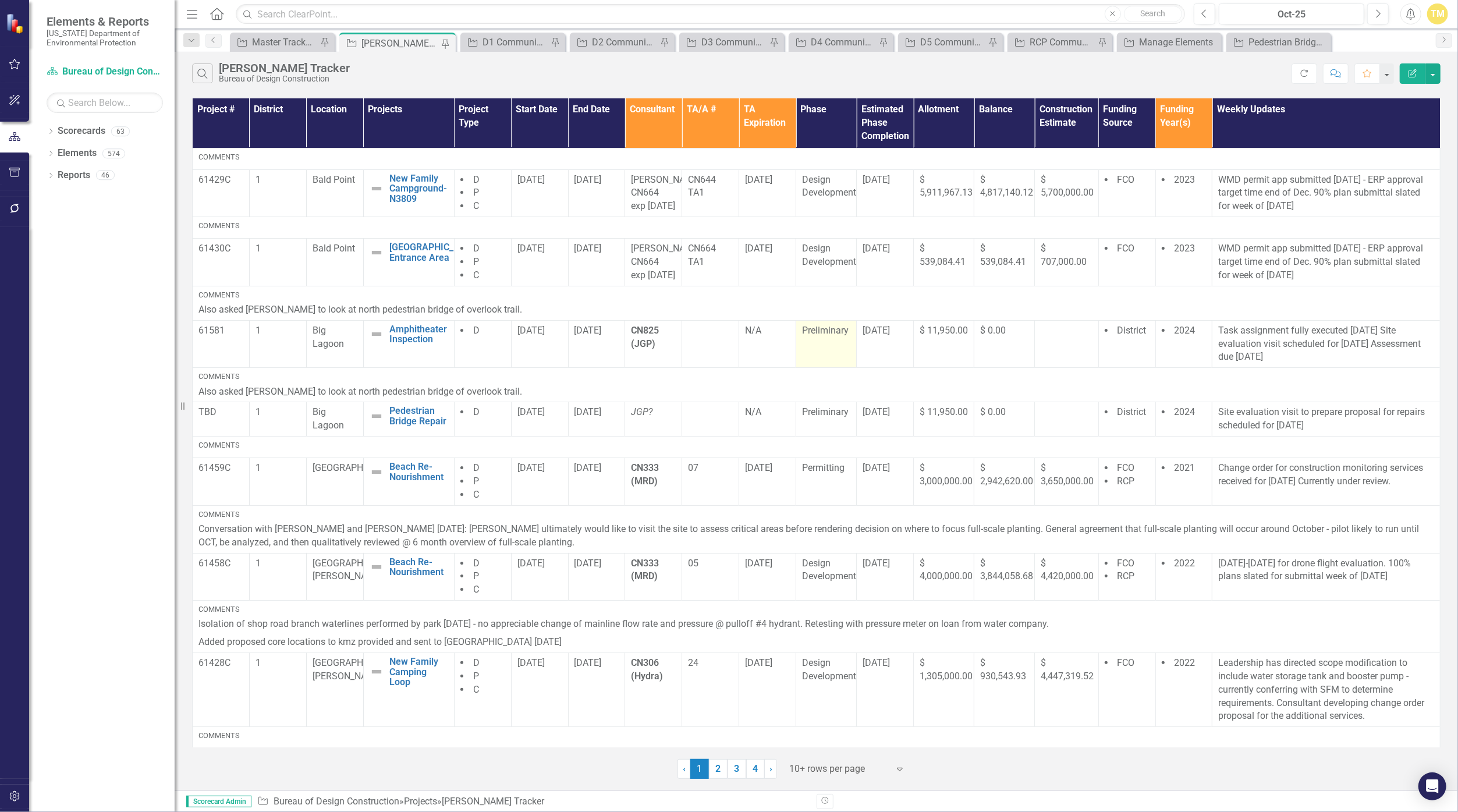
click at [821, 336] on span "Preliminary" at bounding box center [825, 330] width 47 height 11
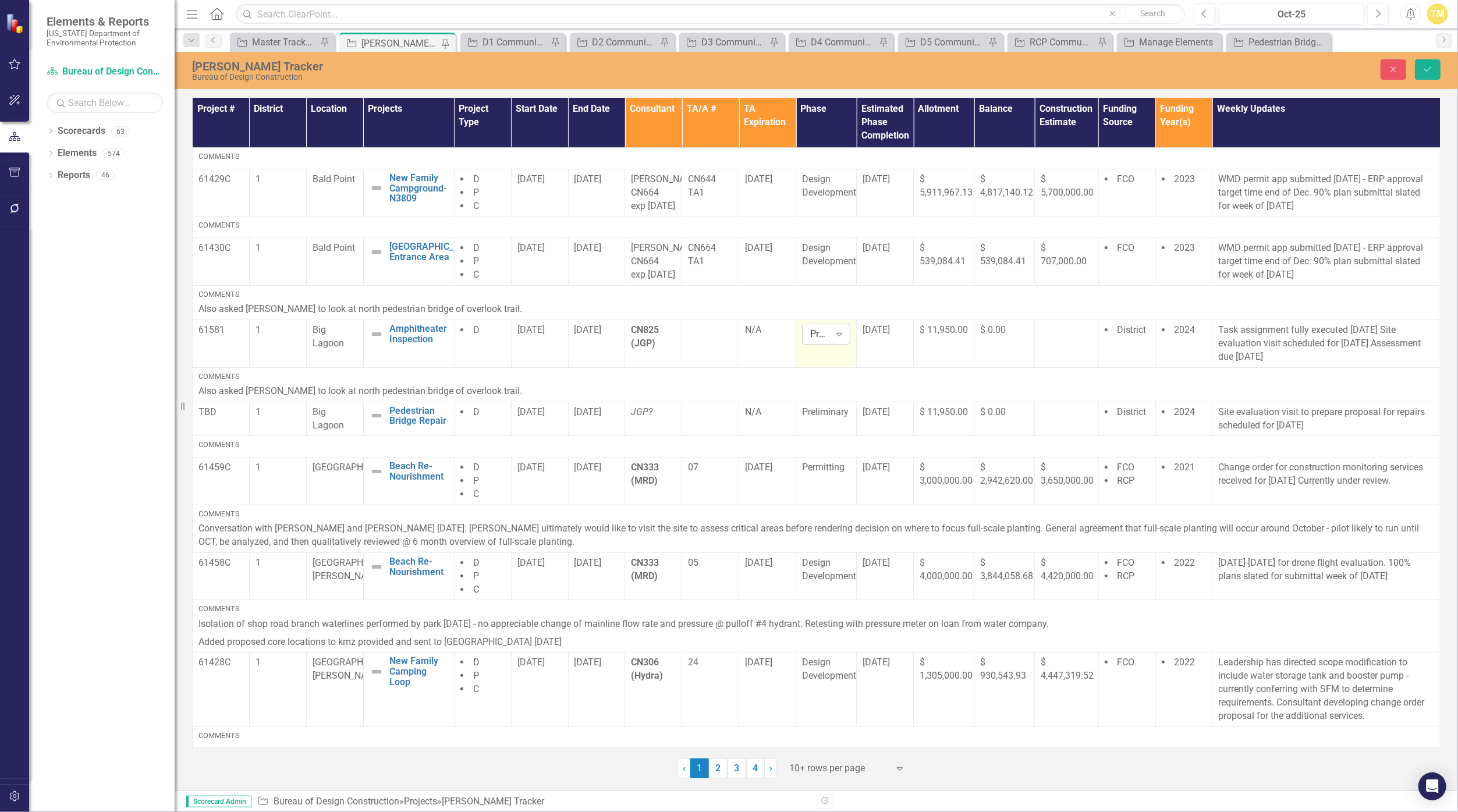
drag, startPoint x: 821, startPoint y: 383, endPoint x: 840, endPoint y: 383, distance: 19.0
click at [840, 339] on icon "Expand" at bounding box center [839, 334] width 12 height 9
click at [841, 425] on div "Design Development" at bounding box center [846, 432] width 74 height 27
click at [933, 417] on span "$ 11,950.00" at bounding box center [943, 411] width 49 height 11
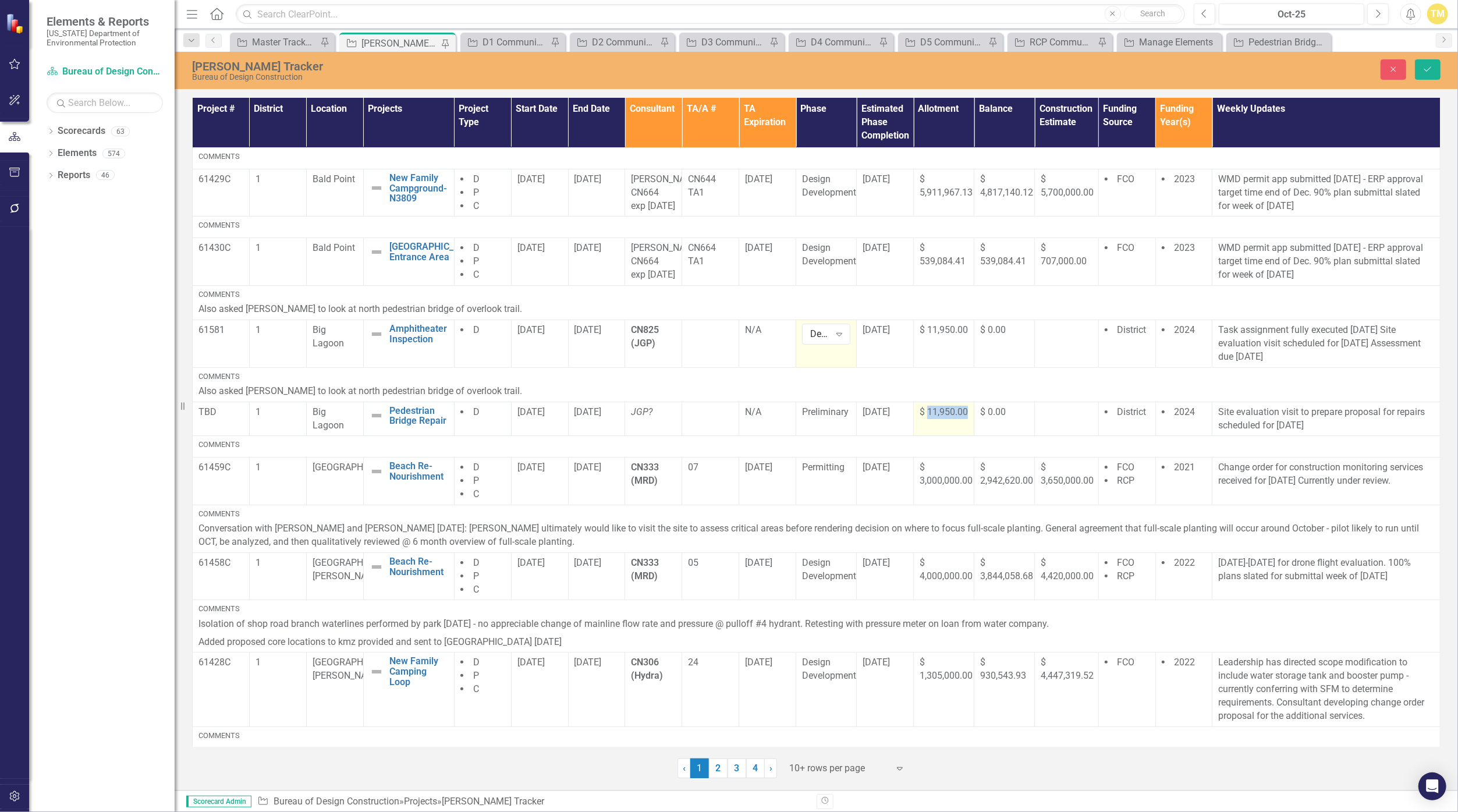
click at [933, 417] on span "$ 11,950.00" at bounding box center [943, 411] width 49 height 11
drag, startPoint x: 933, startPoint y: 476, endPoint x: 933, endPoint y: 464, distance: 12.0
click at [933, 427] on input "11950" at bounding box center [943, 417] width 49 height 22
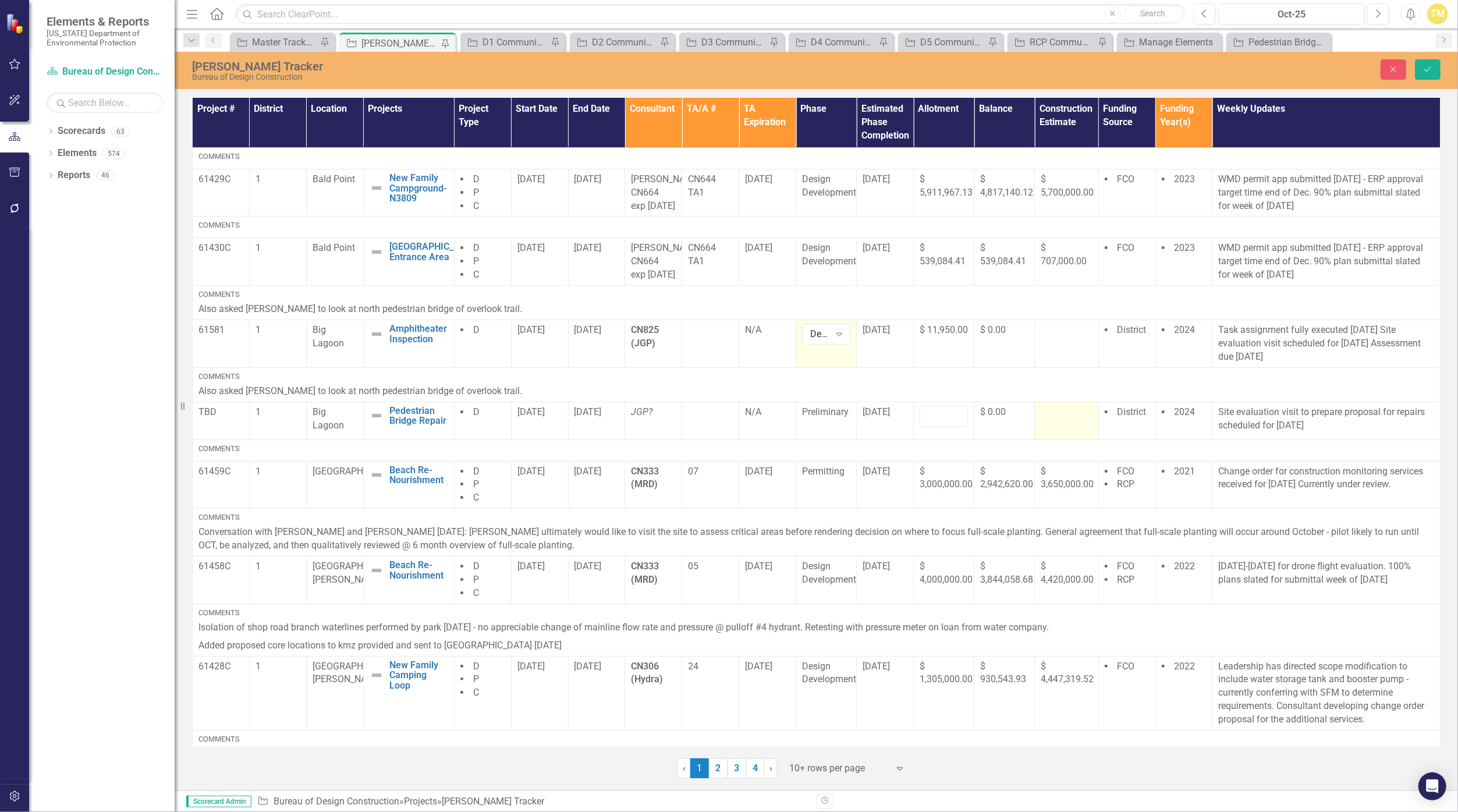
click at [1048, 420] on div at bounding box center [1067, 413] width 52 height 14
click at [1424, 72] on icon "Save" at bounding box center [1427, 69] width 11 height 8
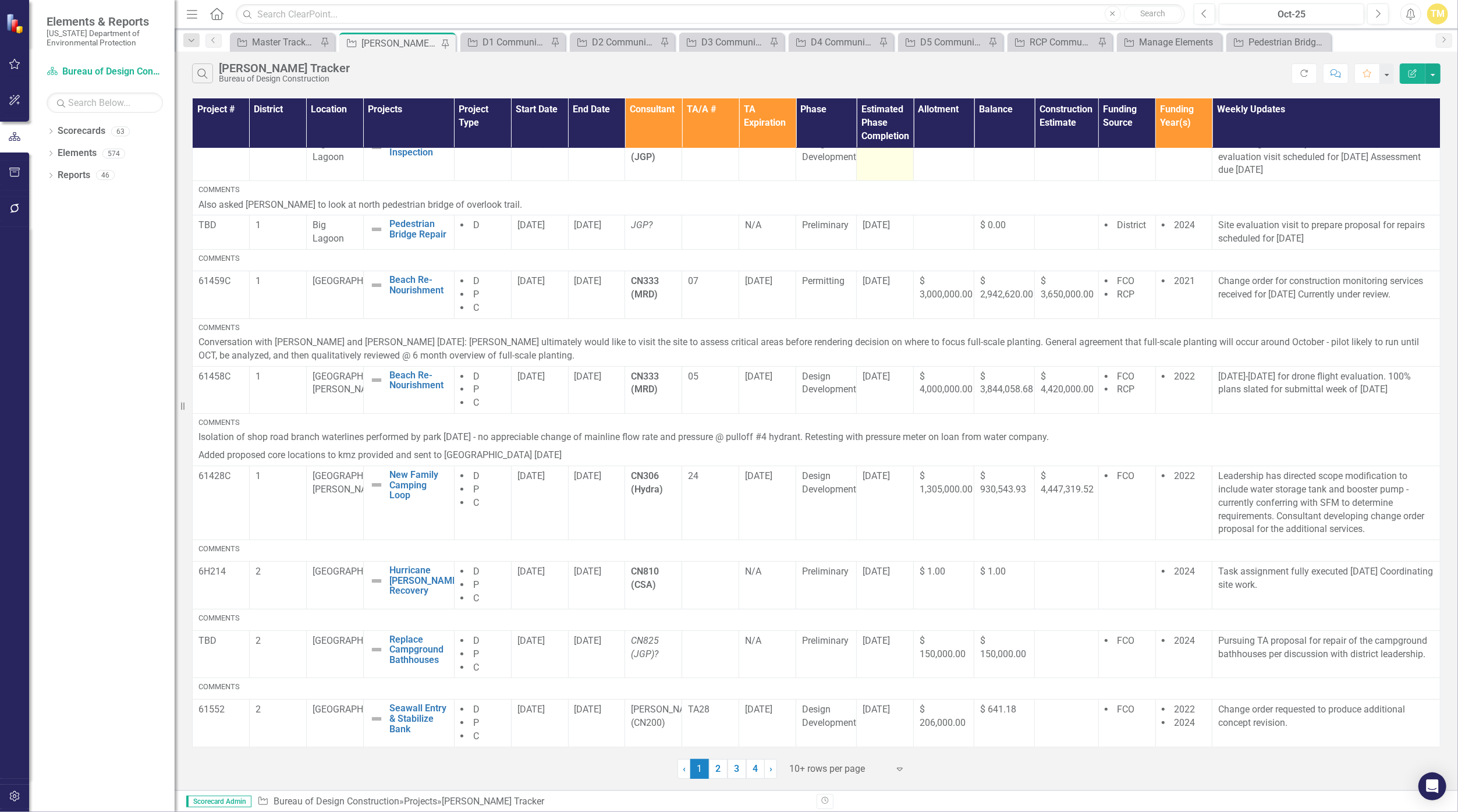
scroll to position [237, 0]
click at [843, 576] on span "Preliminary" at bounding box center [825, 570] width 47 height 11
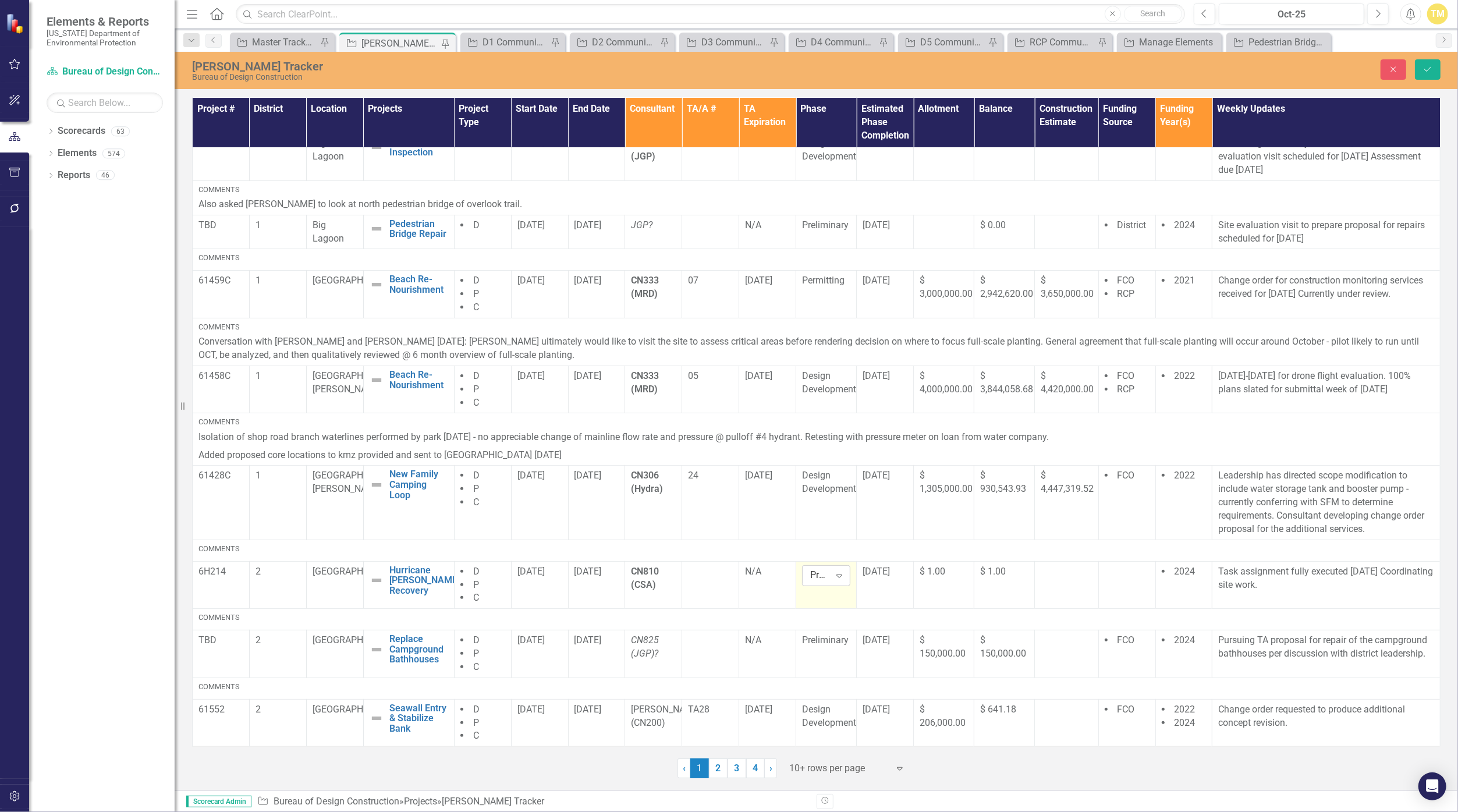
click at [837, 576] on icon at bounding box center [839, 576] width 6 height 4
click at [835, 619] on div "Design Development" at bounding box center [846, 621] width 74 height 27
click at [1424, 78] on button "Save" at bounding box center [1427, 69] width 26 height 21
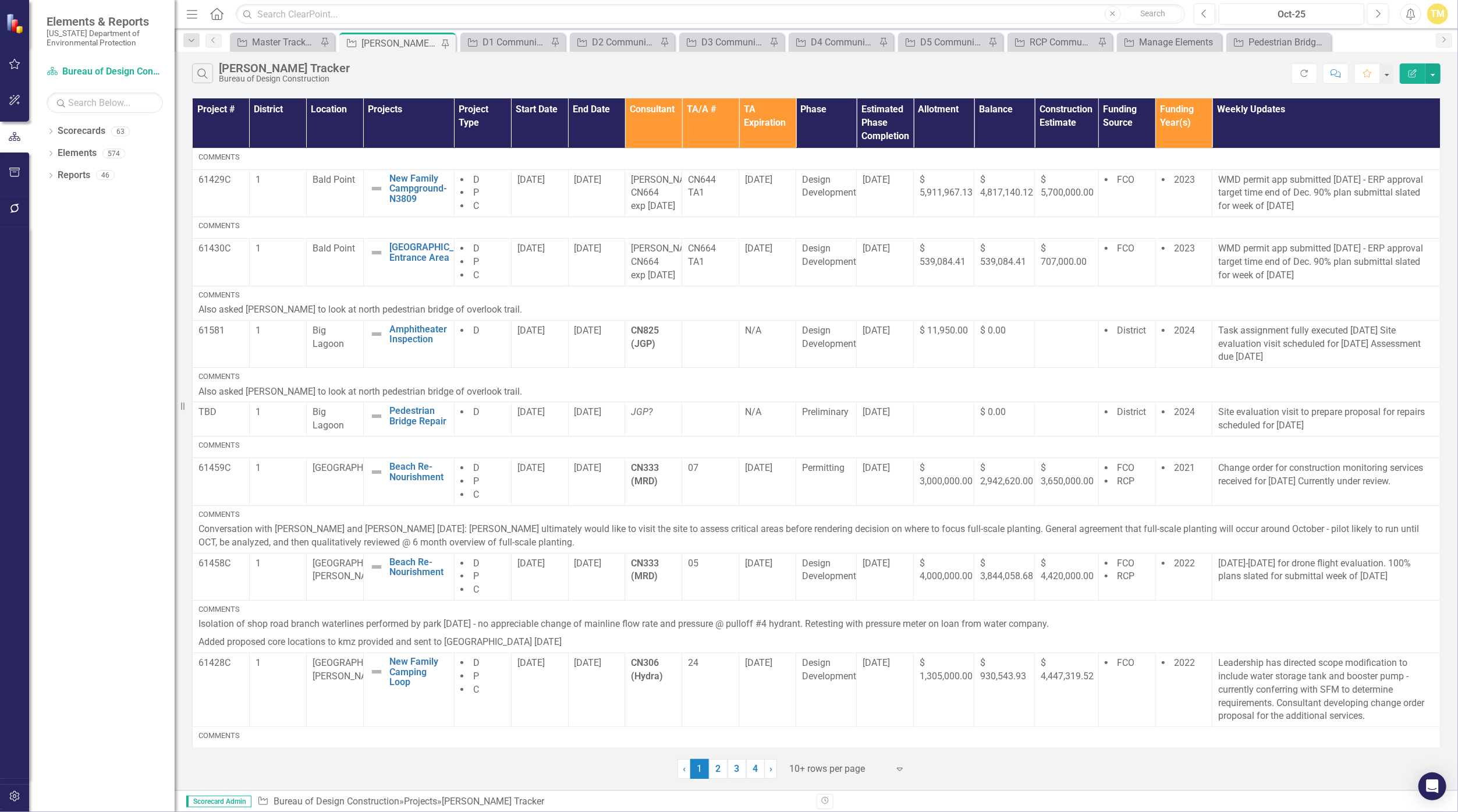
click at [1198, 64] on div "Search Terry's Tracker Bureau of Design Construction" at bounding box center [742, 73] width 1099 height 20
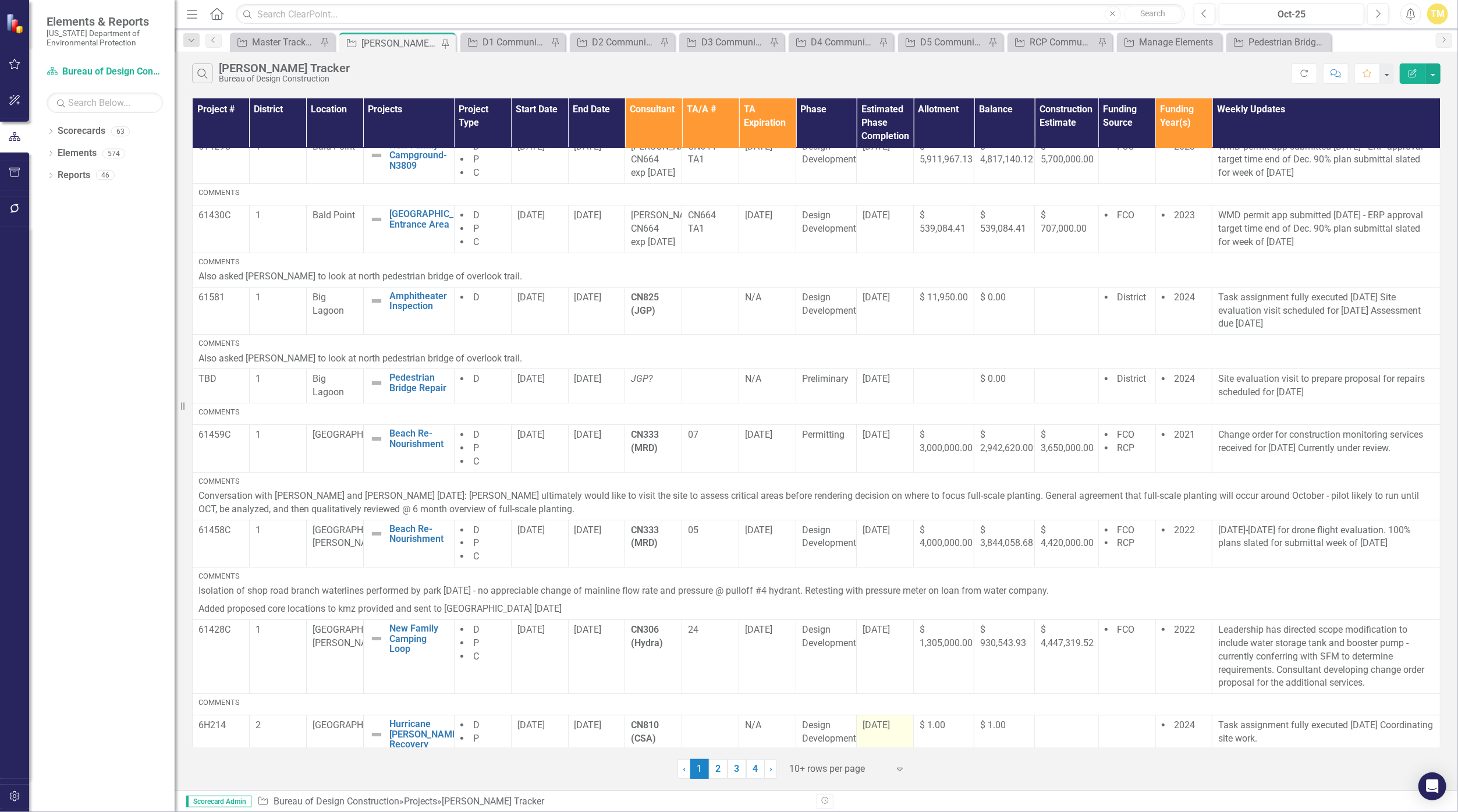
scroll to position [0, 0]
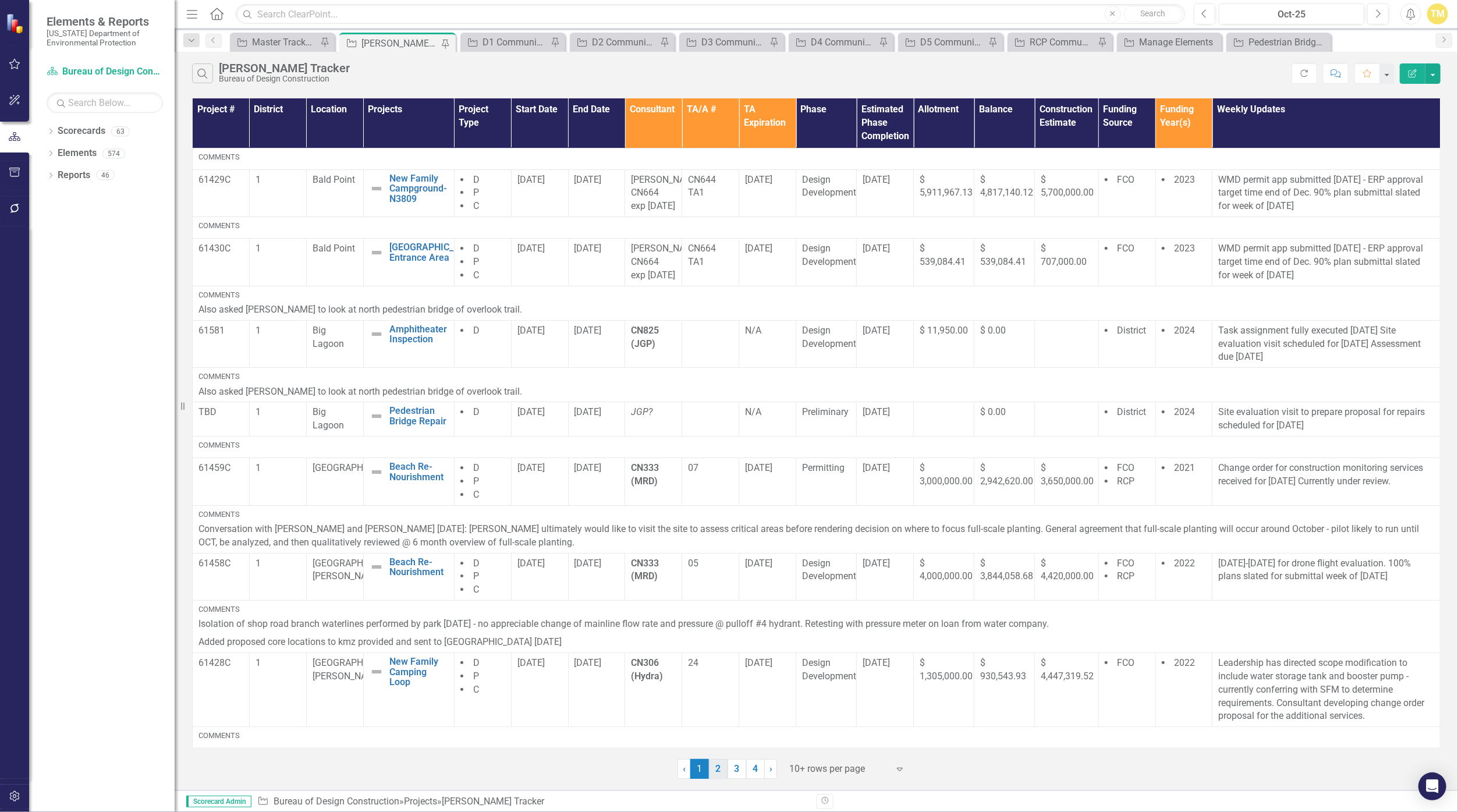
click at [719, 765] on link "2" at bounding box center [718, 768] width 19 height 20
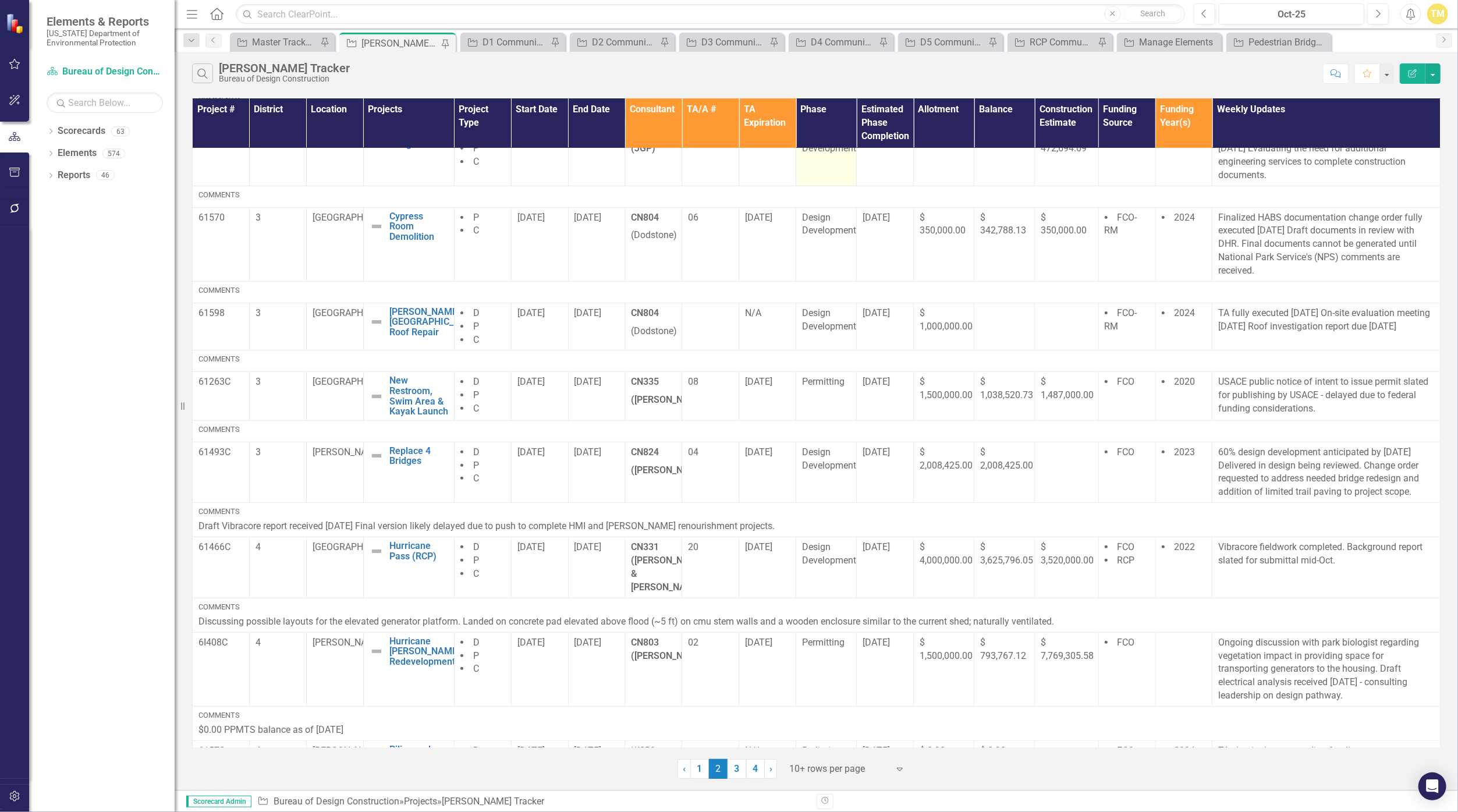
scroll to position [264, 0]
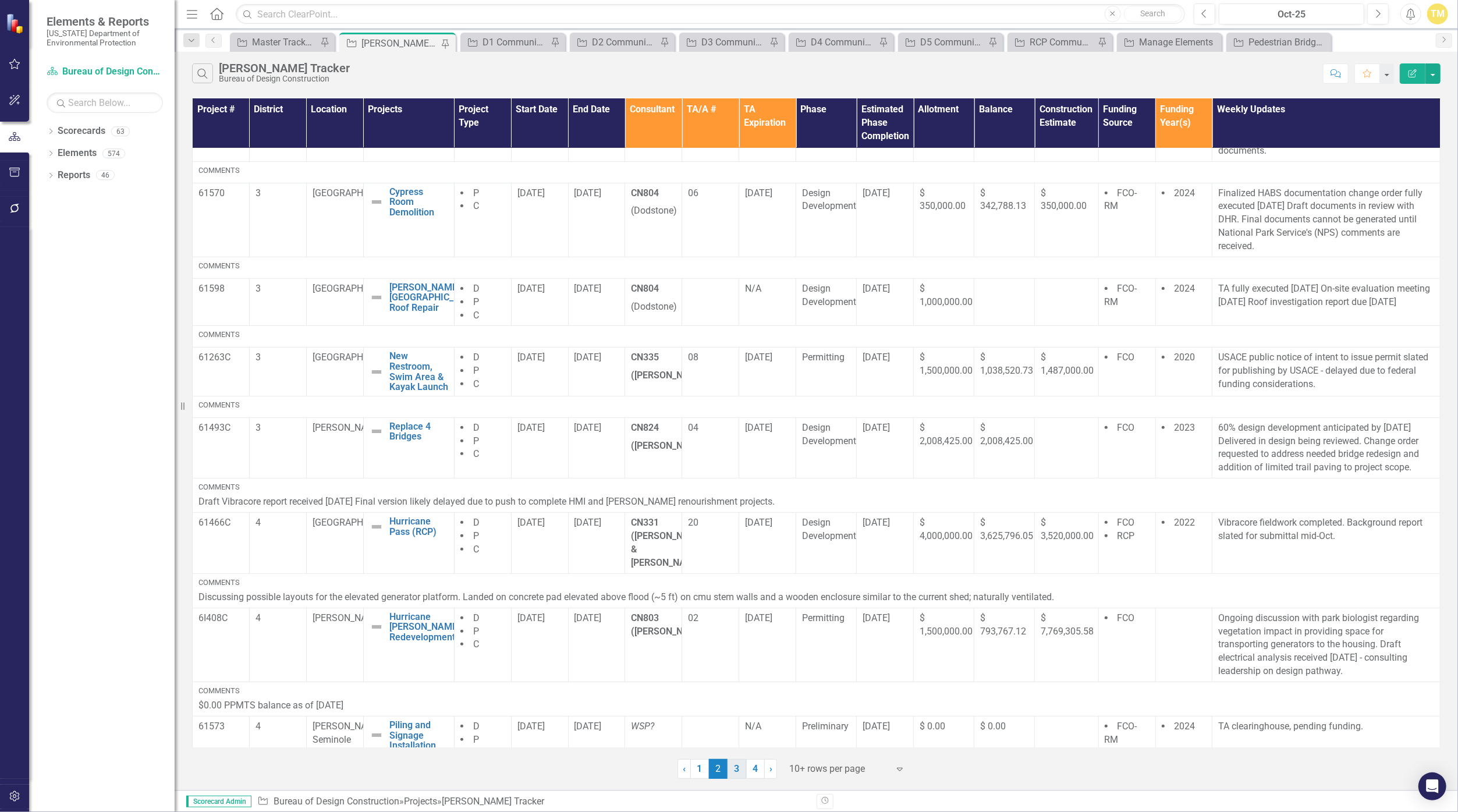
click at [734, 772] on link "3" at bounding box center [736, 768] width 19 height 20
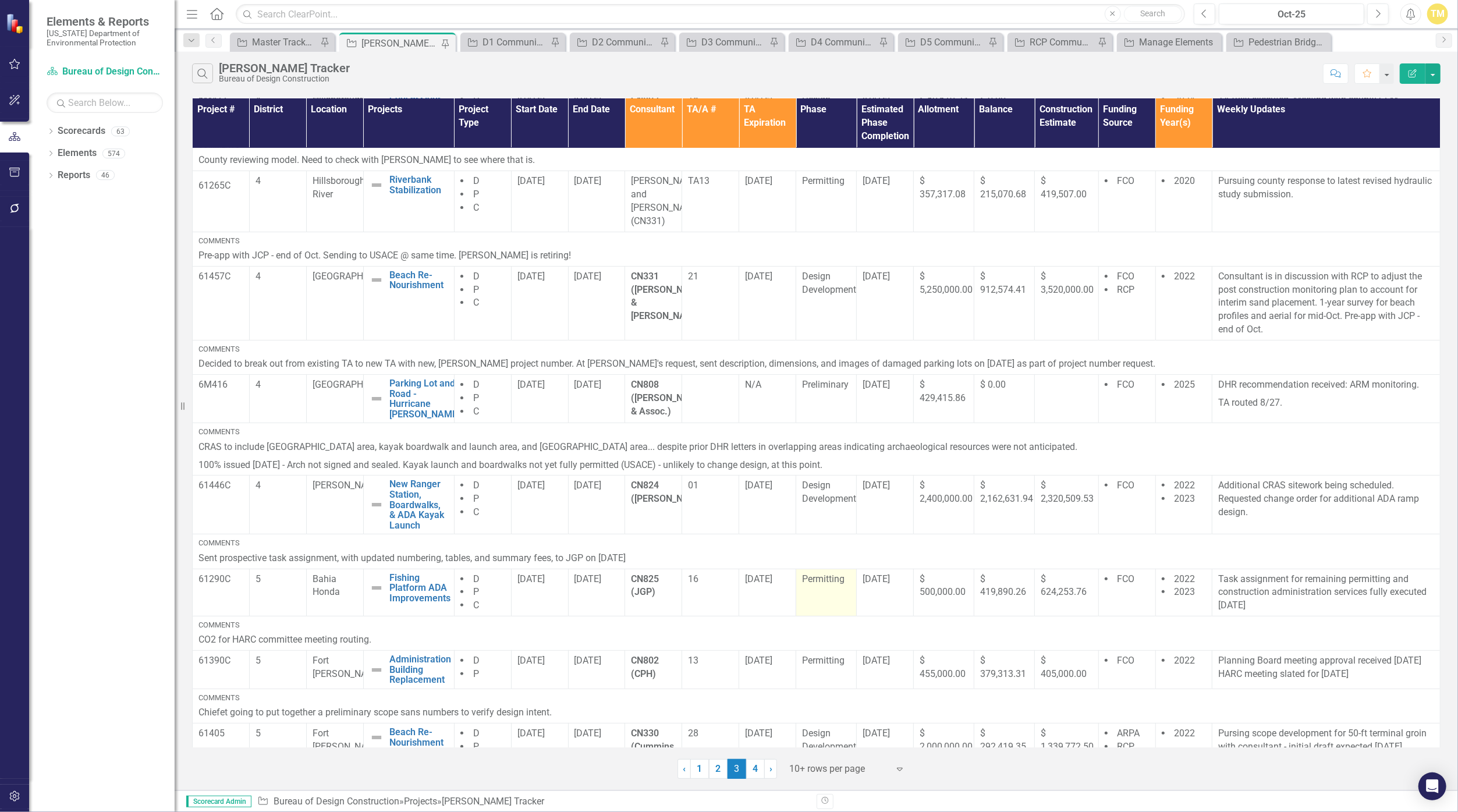
scroll to position [278, 0]
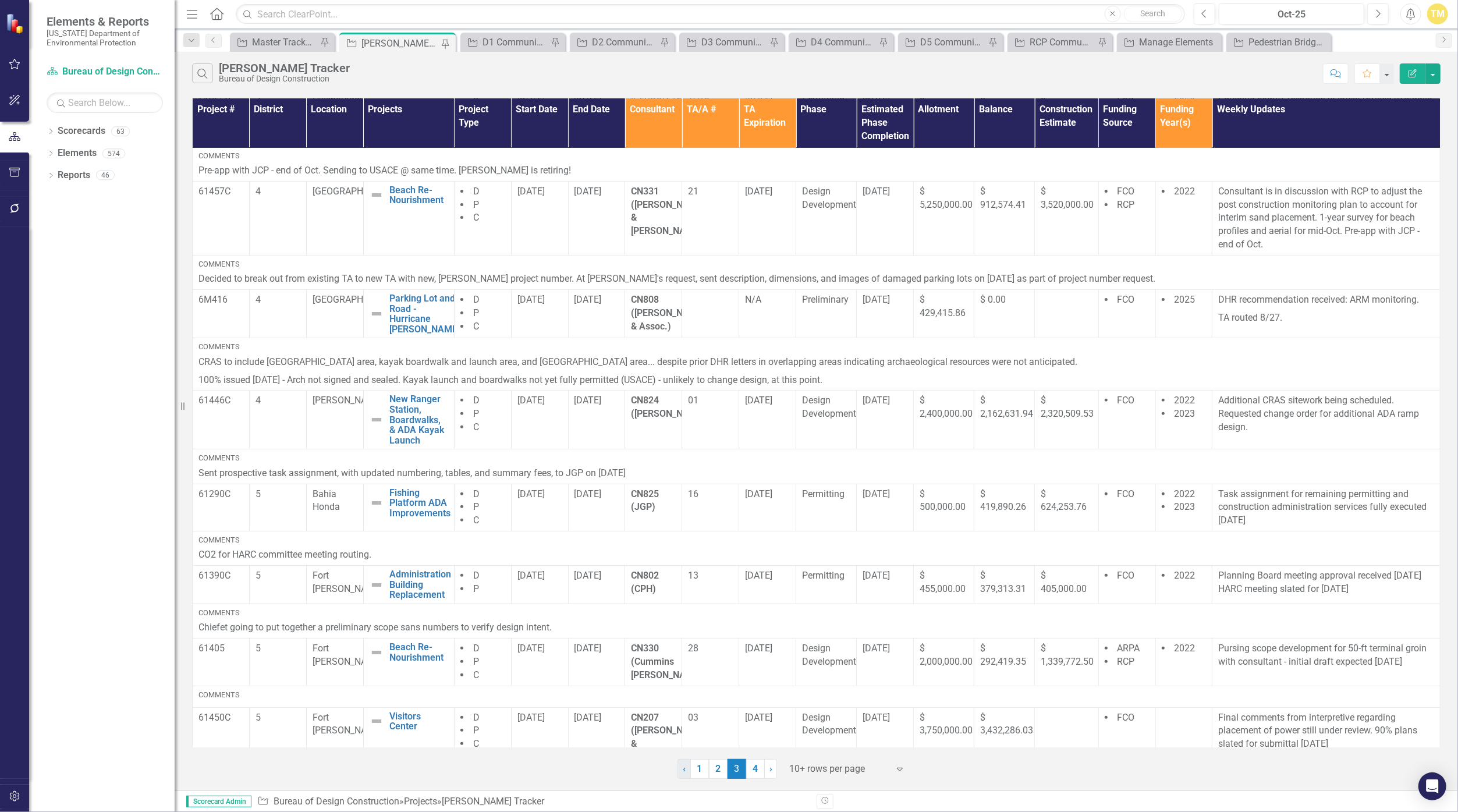
click at [752, 772] on link "4" at bounding box center [755, 768] width 19 height 20
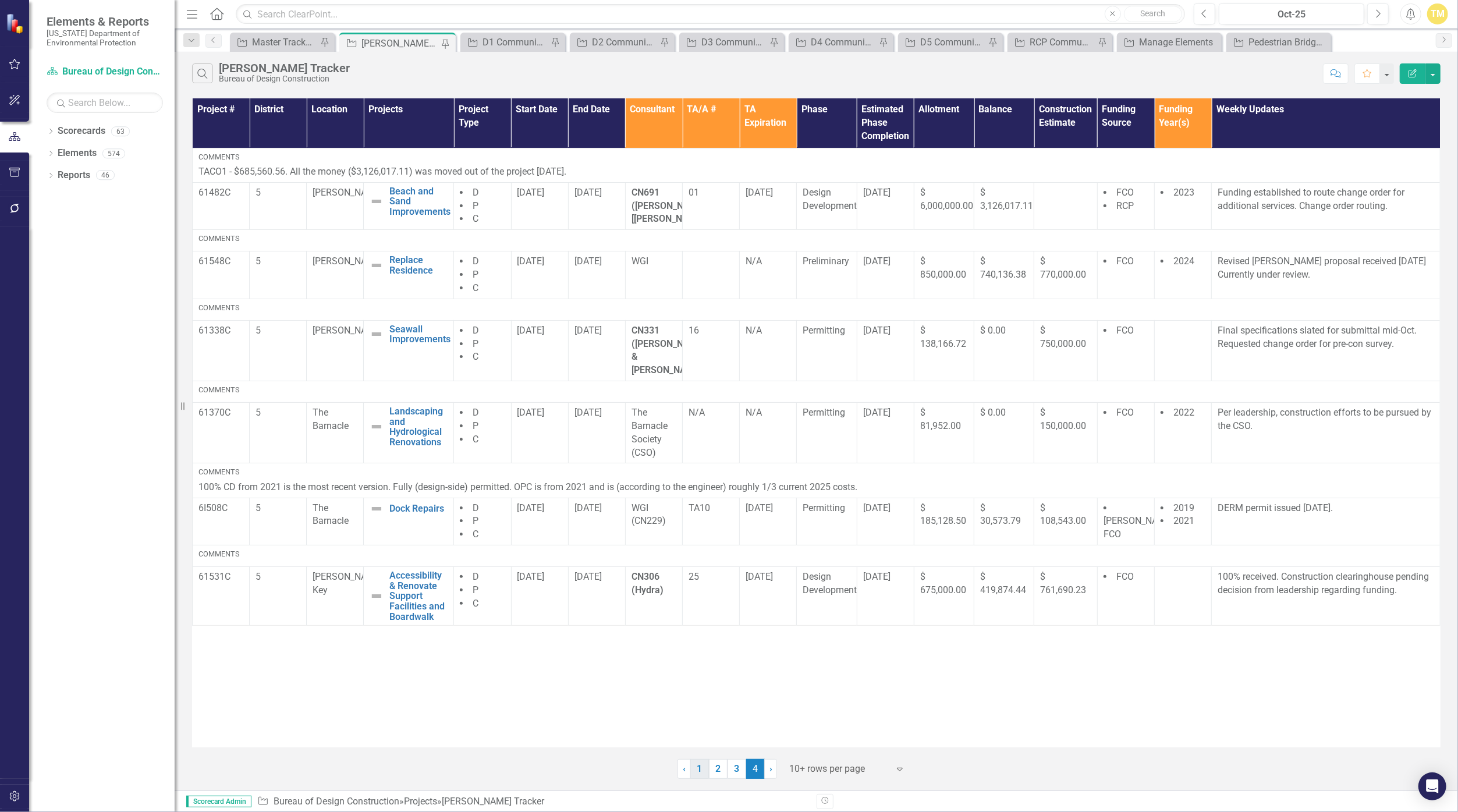
click at [700, 763] on link "1" at bounding box center [699, 768] width 19 height 20
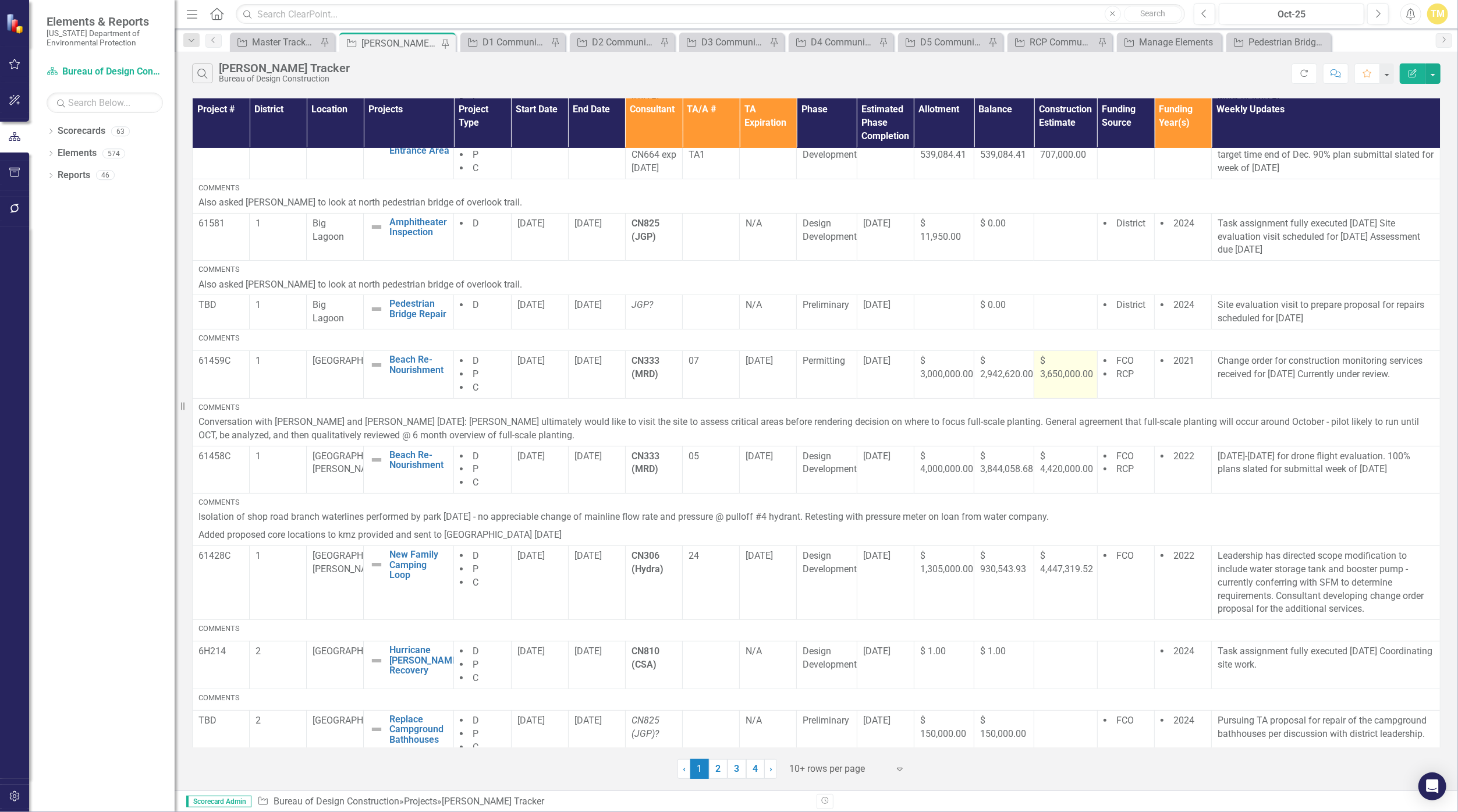
scroll to position [237, 0]
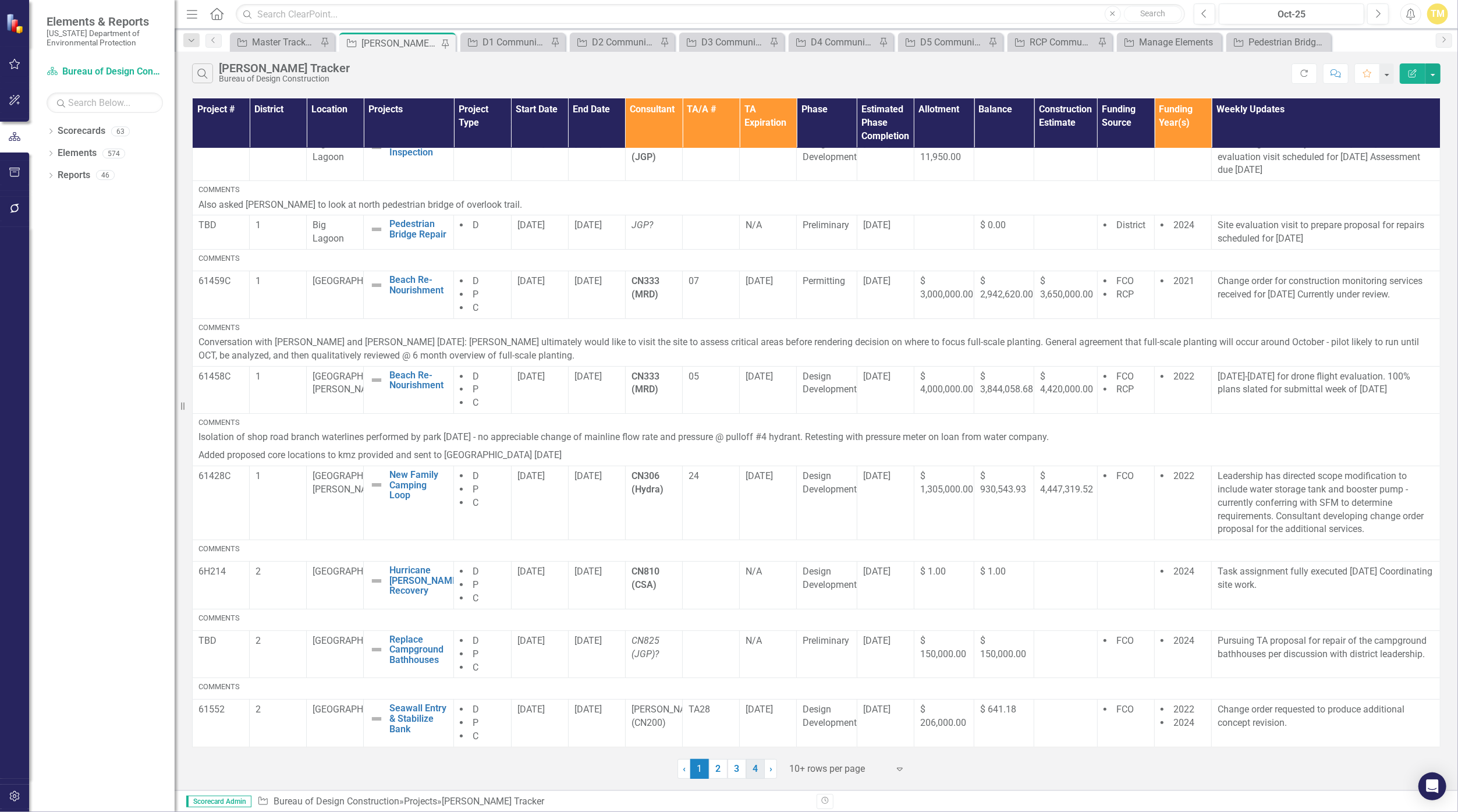
click at [759, 765] on link "4" at bounding box center [755, 768] width 19 height 20
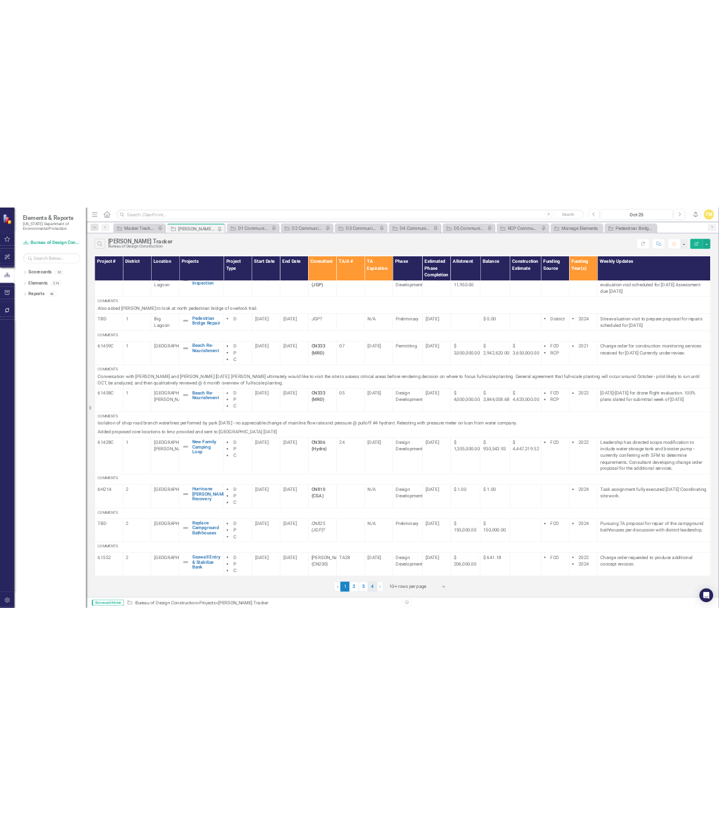
scroll to position [0, 0]
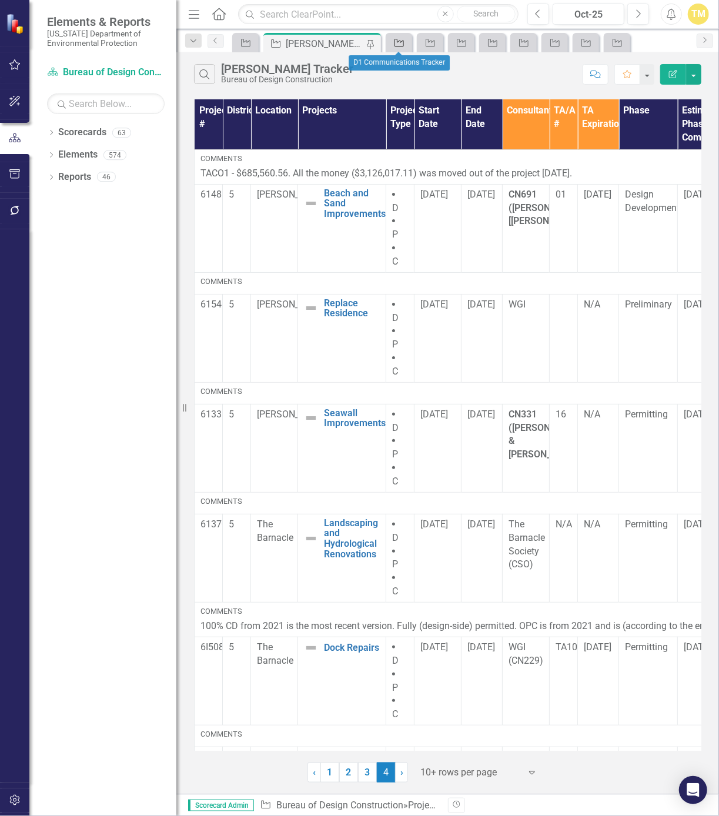
click at [395, 49] on div "Project" at bounding box center [396, 42] width 16 height 15
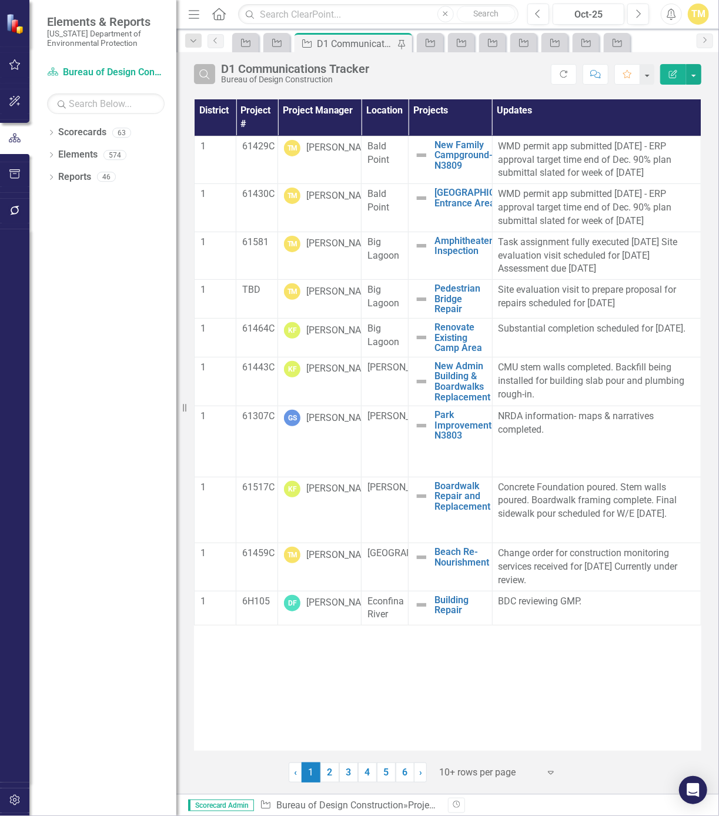
click at [206, 70] on icon "button" at bounding box center [204, 74] width 10 height 10
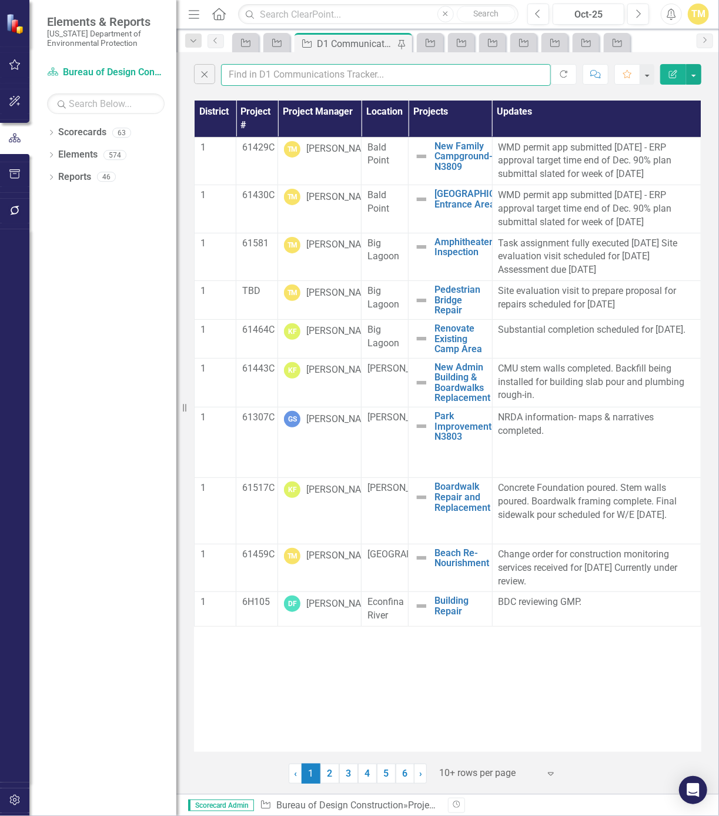
click at [269, 75] on input "text" at bounding box center [386, 75] width 330 height 22
type input "mccul"
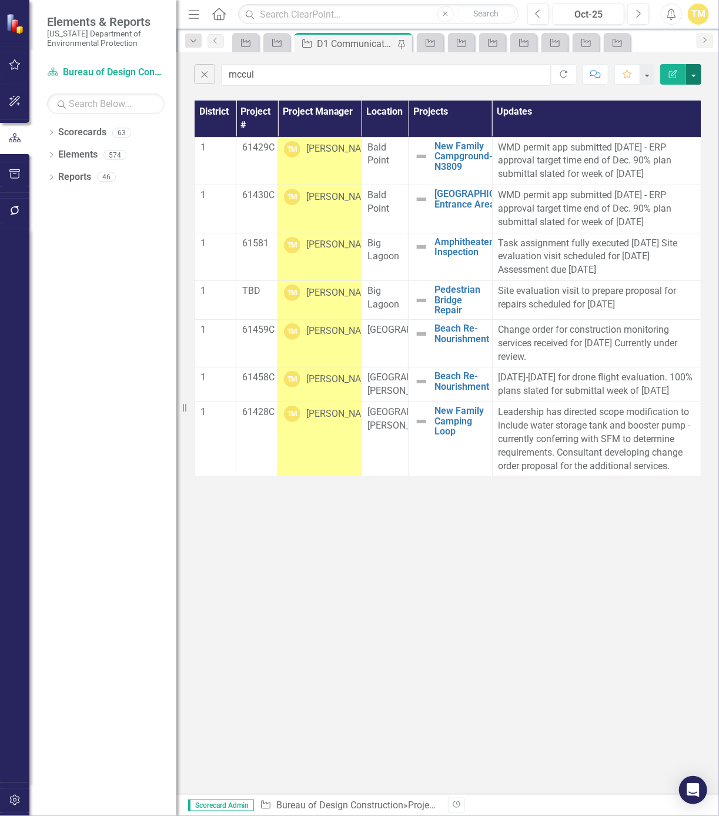
click at [692, 78] on button "button" at bounding box center [693, 74] width 15 height 21
click at [678, 120] on link "PDF Export to PDF" at bounding box center [654, 119] width 93 height 22
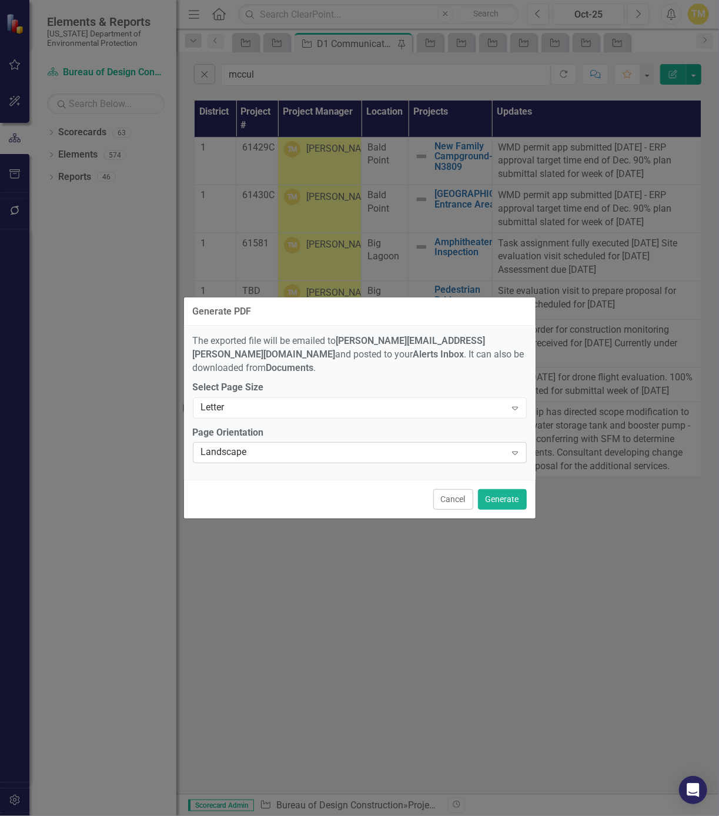
click at [472, 446] on div "Landscape" at bounding box center [353, 453] width 305 height 14
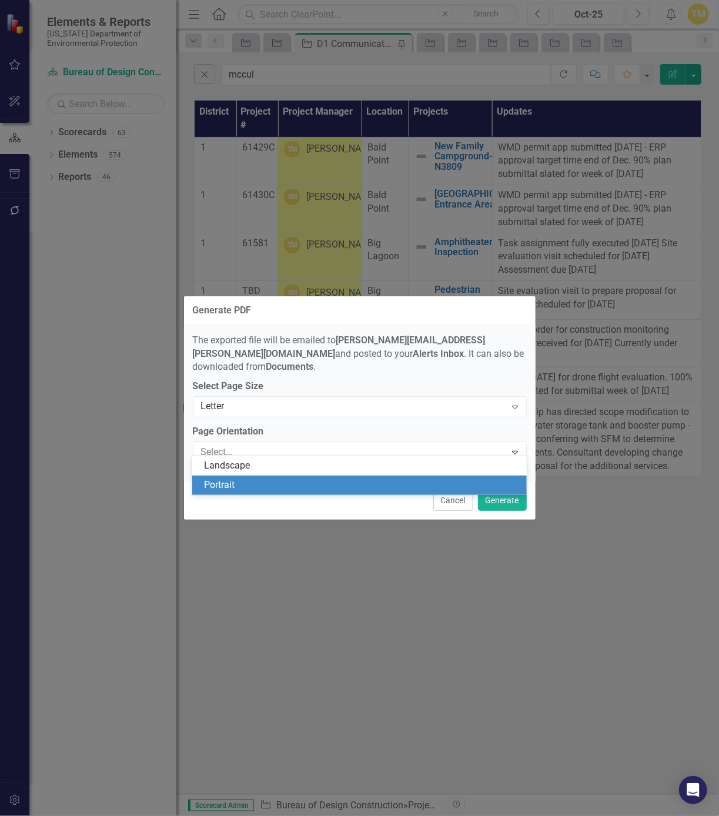
click at [384, 481] on div "Portrait" at bounding box center [362, 485] width 316 height 14
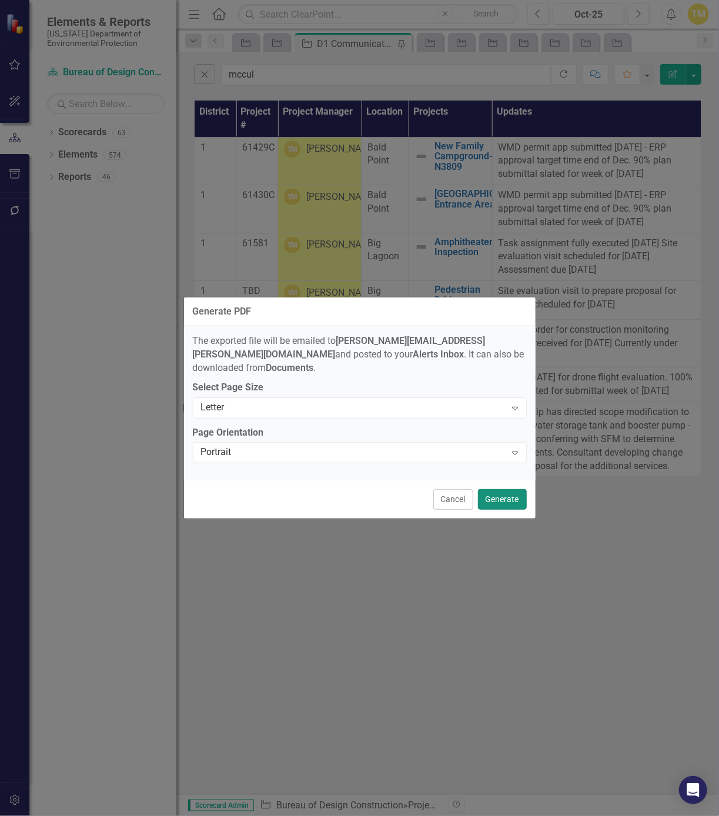
click at [497, 495] on button "Generate" at bounding box center [502, 499] width 49 height 21
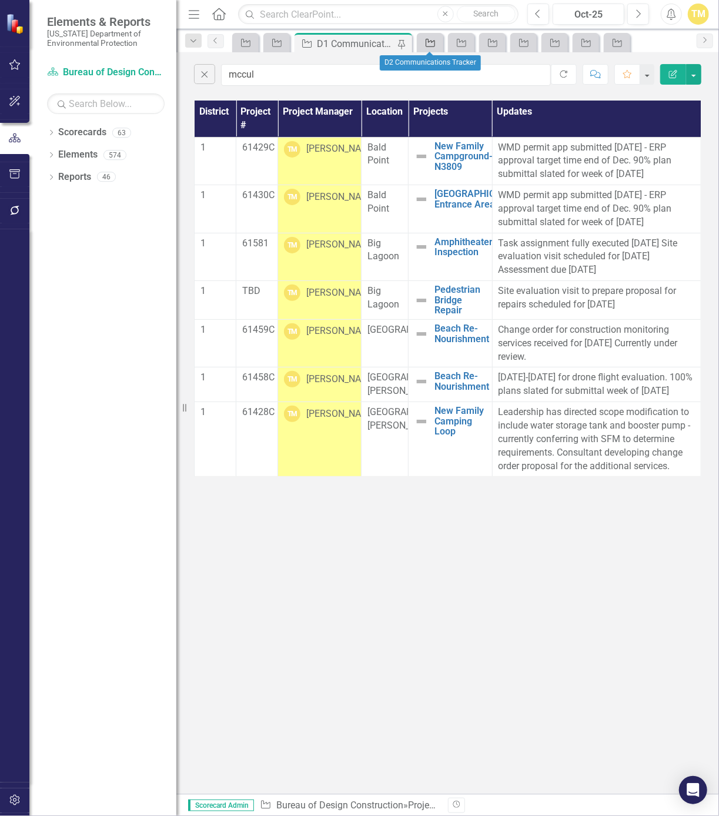
click at [428, 47] on div "Project" at bounding box center [428, 42] width 16 height 15
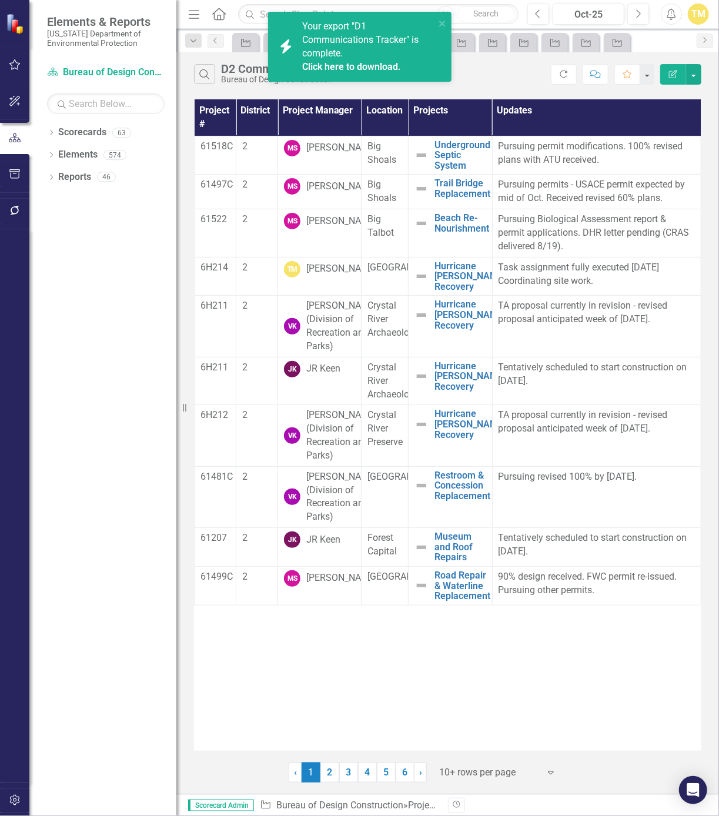
click at [311, 67] on link "Click here to download." at bounding box center [351, 66] width 99 height 11
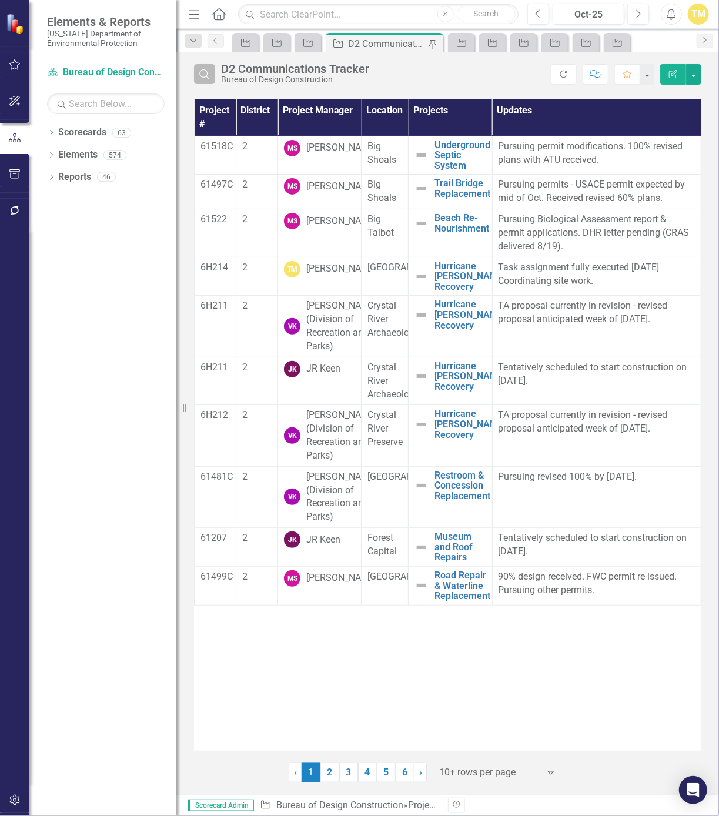
click at [213, 73] on button "Search" at bounding box center [204, 74] width 21 height 20
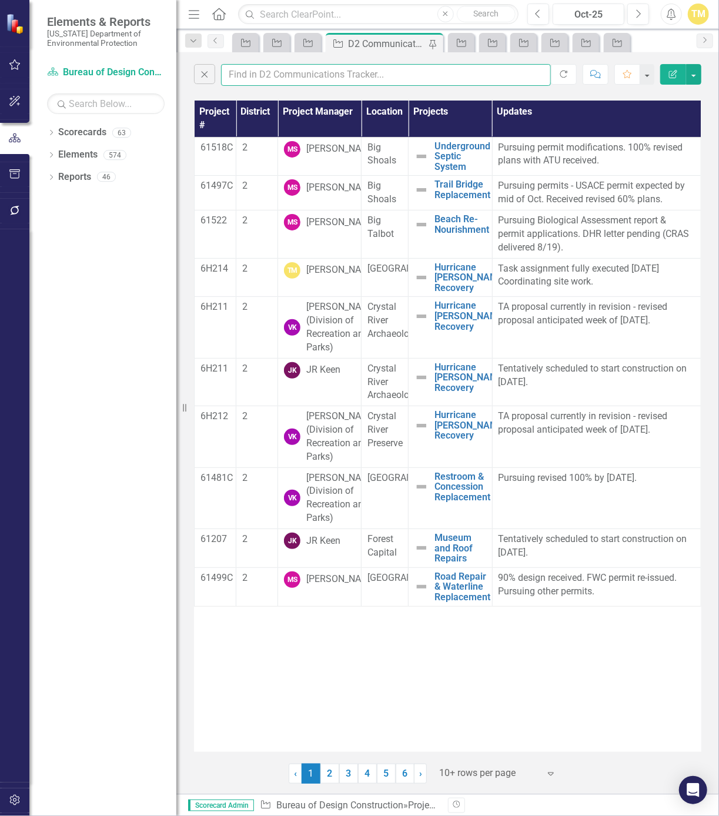
click at [240, 77] on input "text" at bounding box center [386, 75] width 330 height 22
type input "mccul"
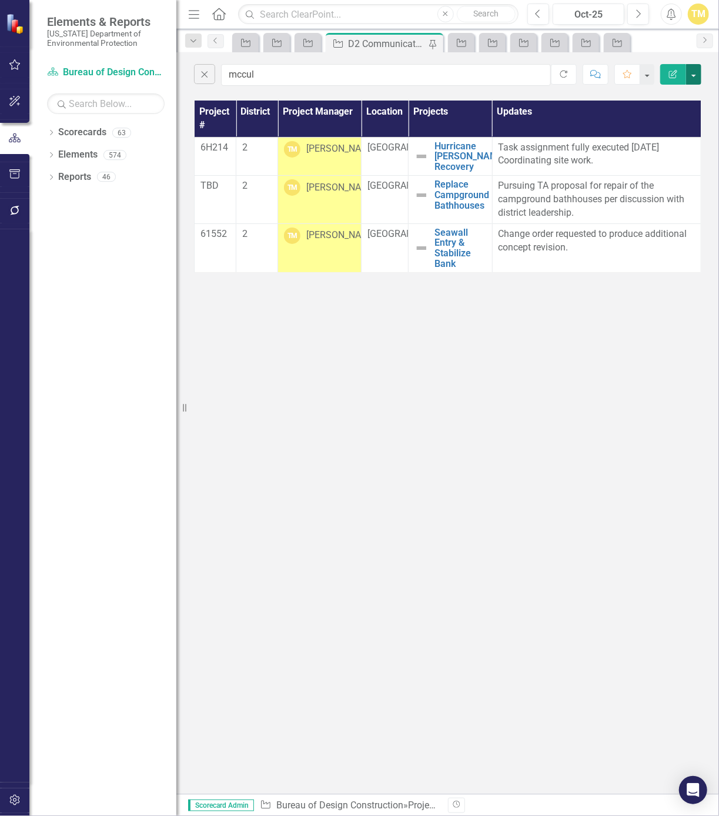
click at [695, 72] on button "button" at bounding box center [693, 74] width 15 height 21
click at [668, 120] on link "PDF Export to PDF" at bounding box center [654, 119] width 93 height 22
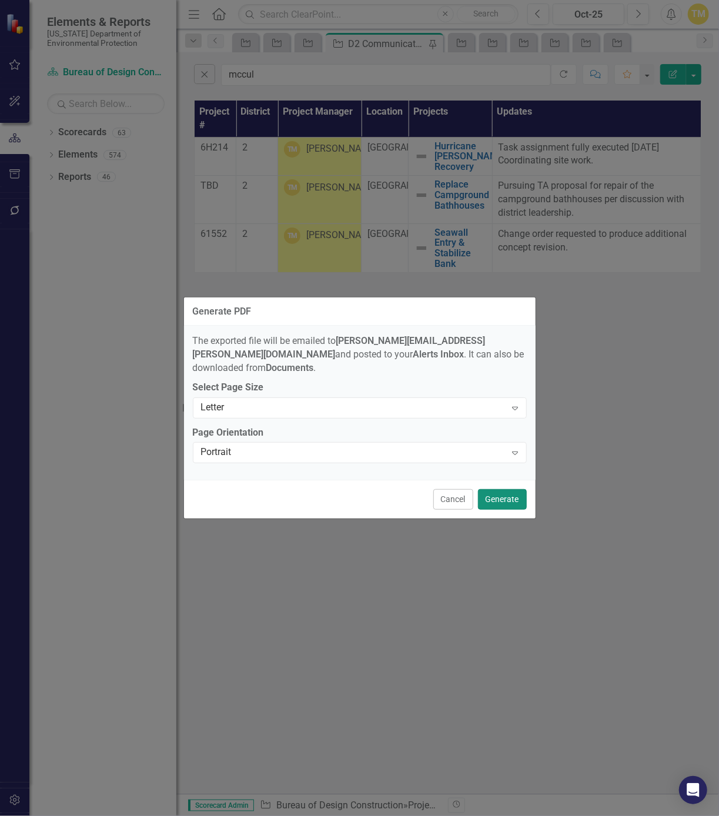
click at [499, 494] on button "Generate" at bounding box center [502, 499] width 49 height 21
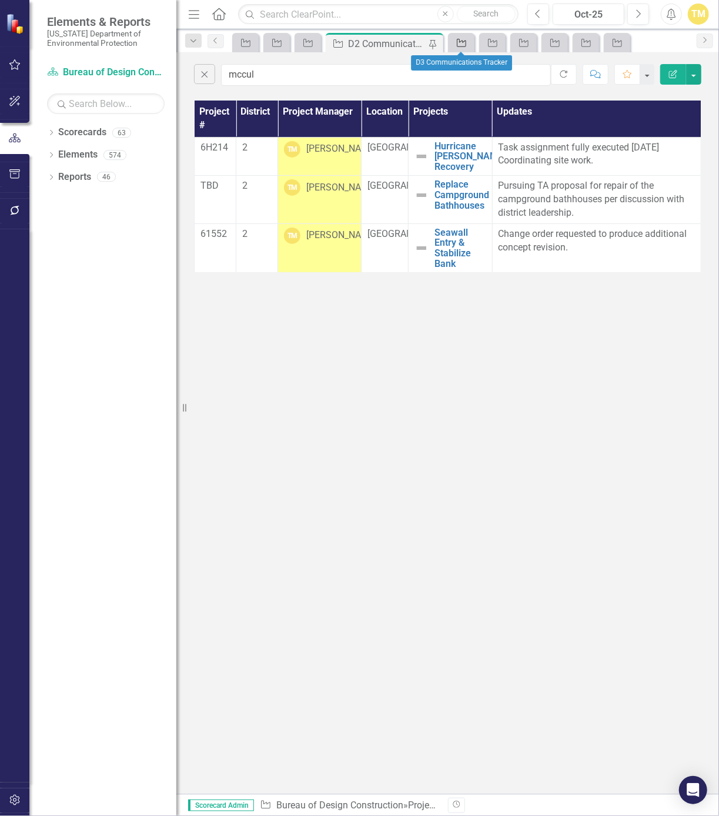
click at [461, 44] on icon "Project" at bounding box center [461, 42] width 12 height 9
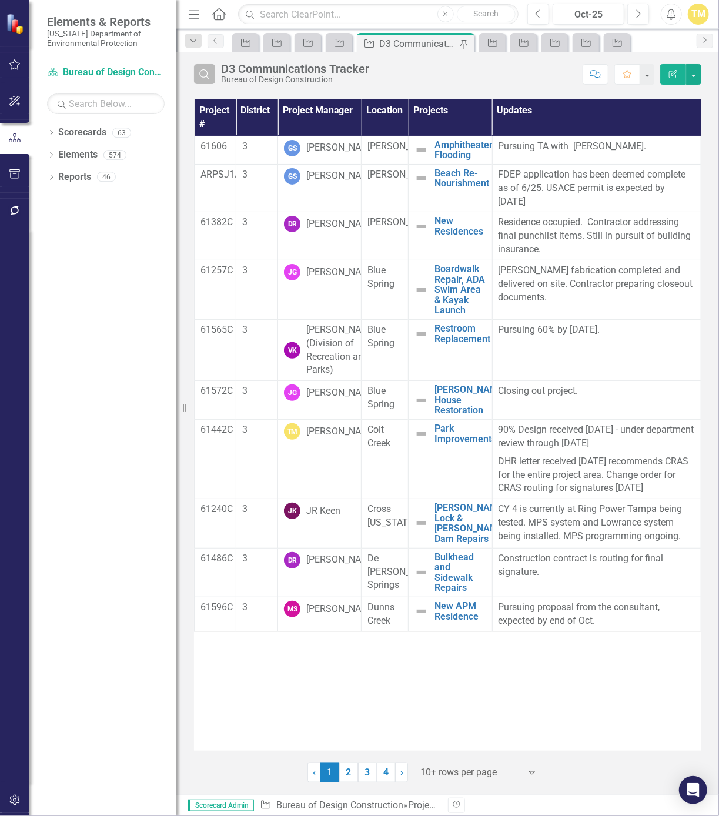
click at [206, 77] on icon "Search" at bounding box center [204, 74] width 13 height 11
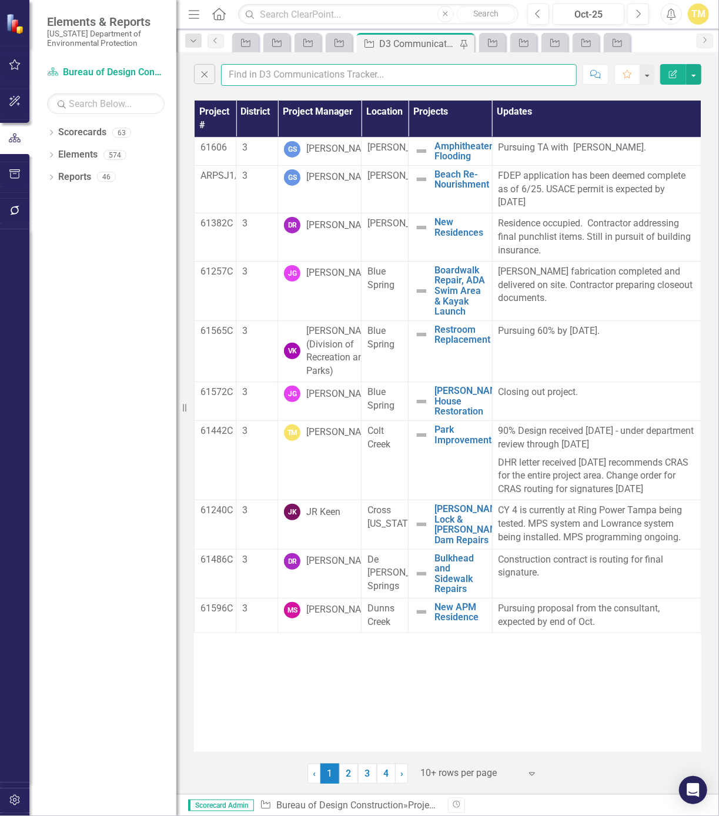
click at [243, 69] on input "text" at bounding box center [398, 75] width 355 height 22
type input "mccul"
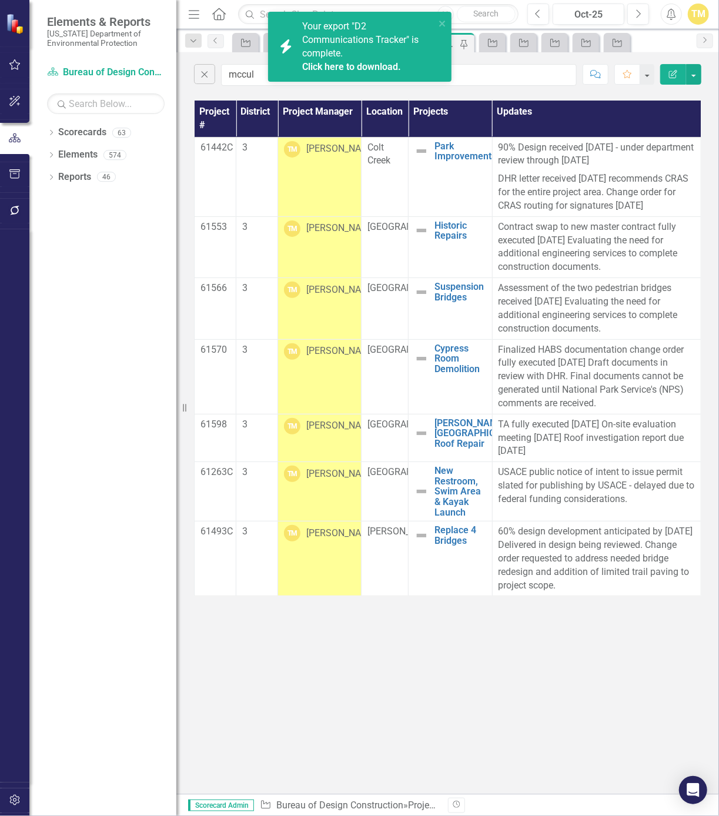
click at [323, 65] on link "Click here to download." at bounding box center [351, 66] width 99 height 11
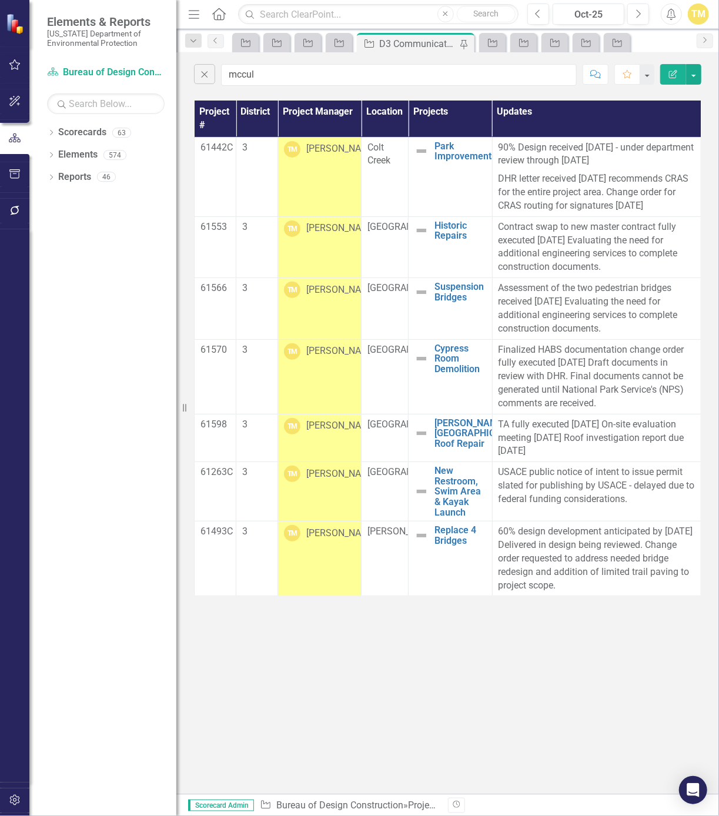
click at [319, 95] on div "Close mccul Comment Favorite Edit Report Project # District Project Manager Loc…" at bounding box center [447, 422] width 542 height 741
click at [693, 76] on button "button" at bounding box center [693, 74] width 15 height 21
click at [663, 122] on link "PDF Export to PDF" at bounding box center [654, 119] width 93 height 22
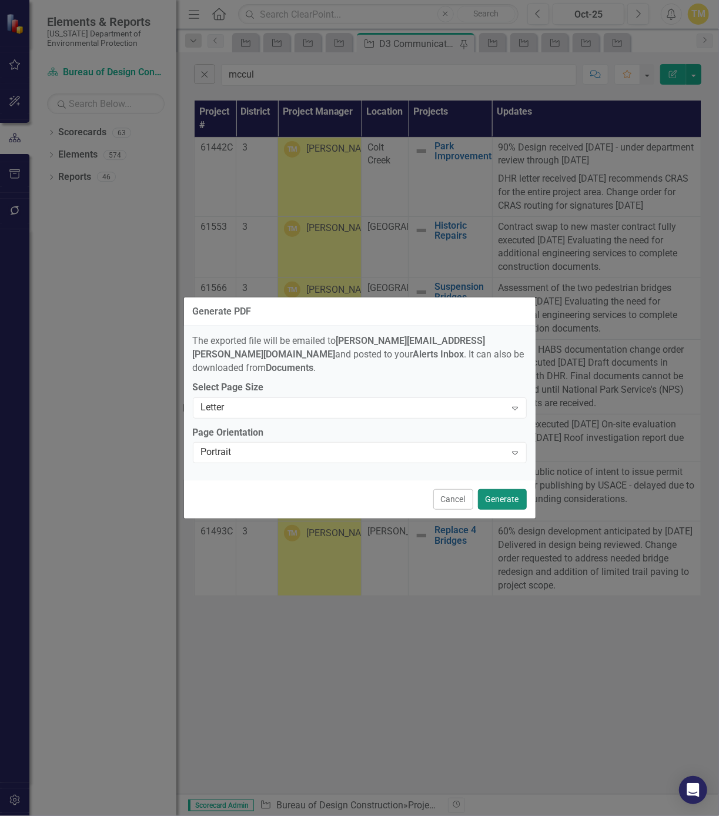
click at [508, 493] on button "Generate" at bounding box center [502, 499] width 49 height 21
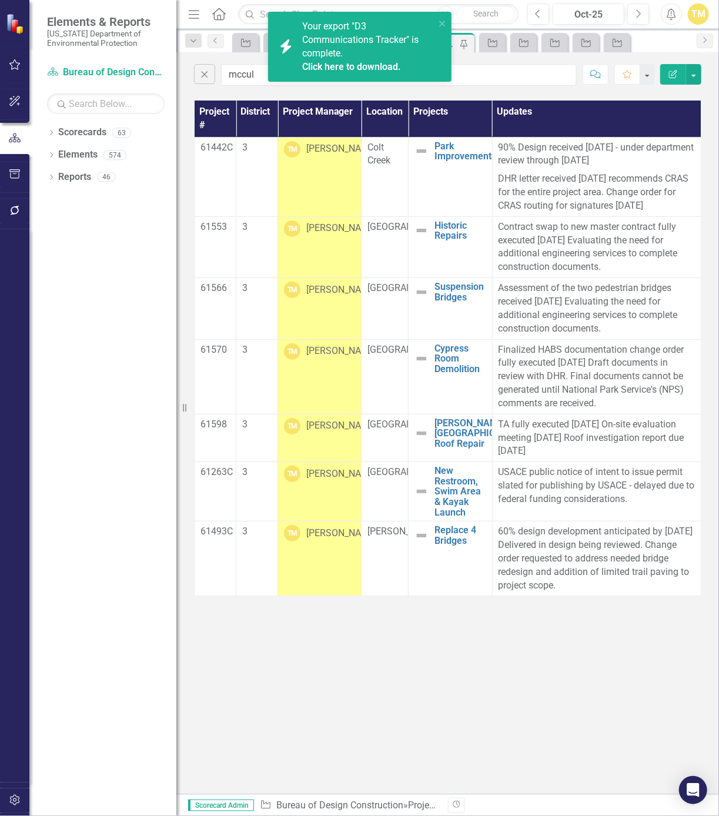
click at [316, 70] on link "Click here to download." at bounding box center [351, 66] width 99 height 11
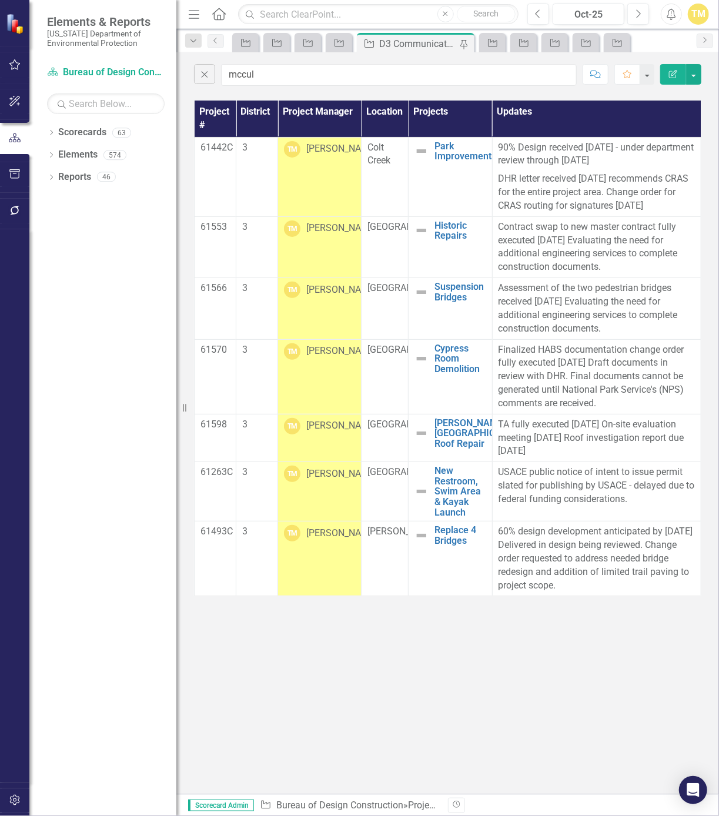
click at [580, 90] on div "Close mccul Comment Favorite Edit Report" at bounding box center [447, 71] width 542 height 39
click at [491, 52] on div at bounding box center [492, 54] width 8 height 4
click at [488, 44] on icon at bounding box center [492, 43] width 9 height 8
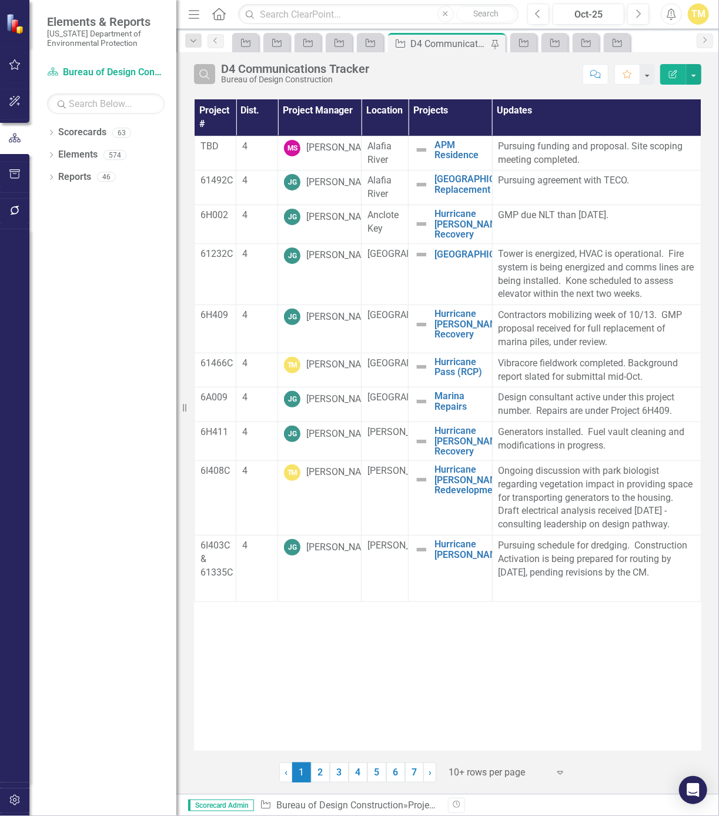
click at [203, 81] on button "Search" at bounding box center [204, 74] width 21 height 20
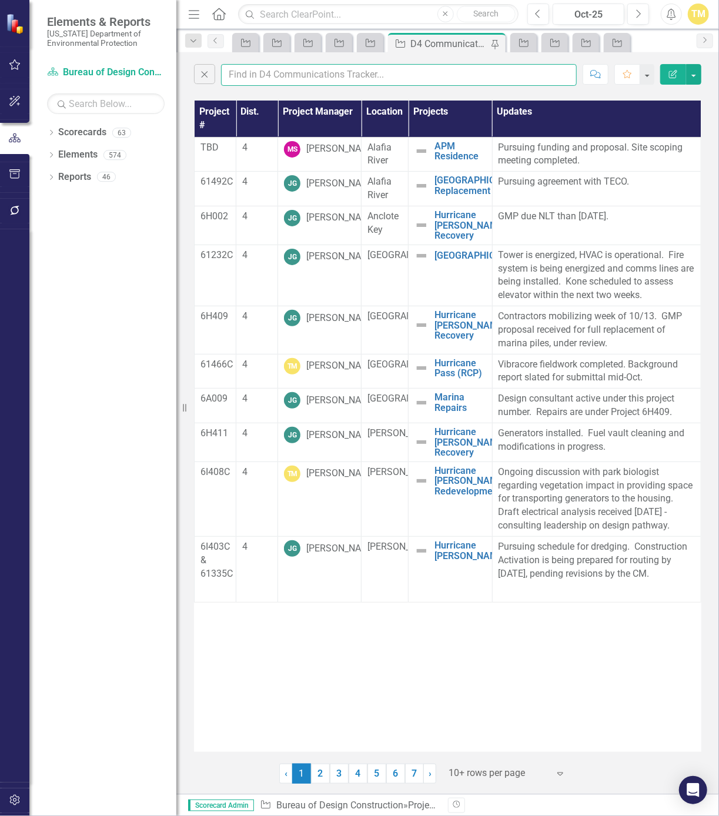
click at [241, 80] on input "text" at bounding box center [398, 75] width 355 height 22
type input "mccul"
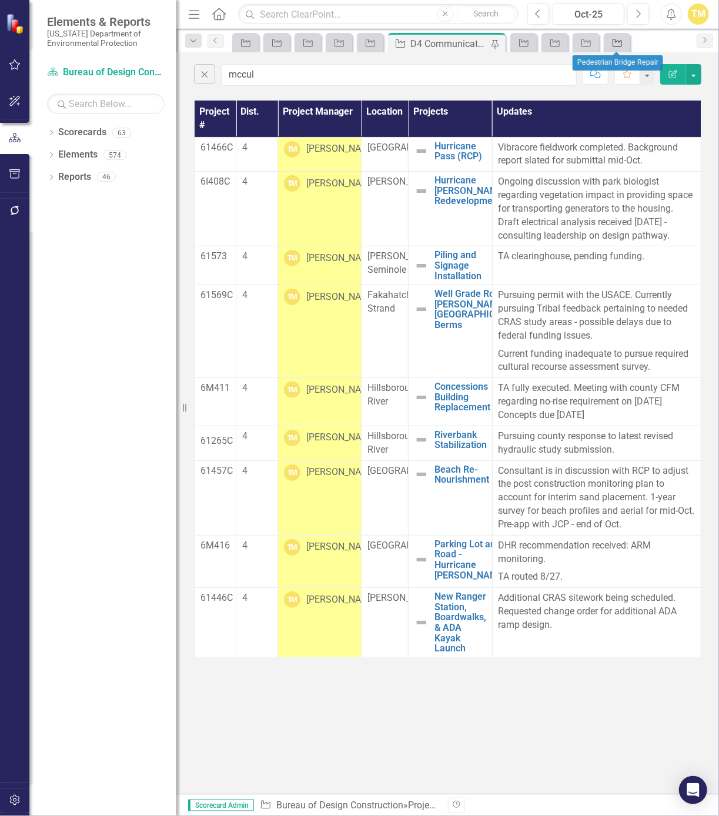
click at [618, 42] on icon "Project" at bounding box center [617, 42] width 12 height 9
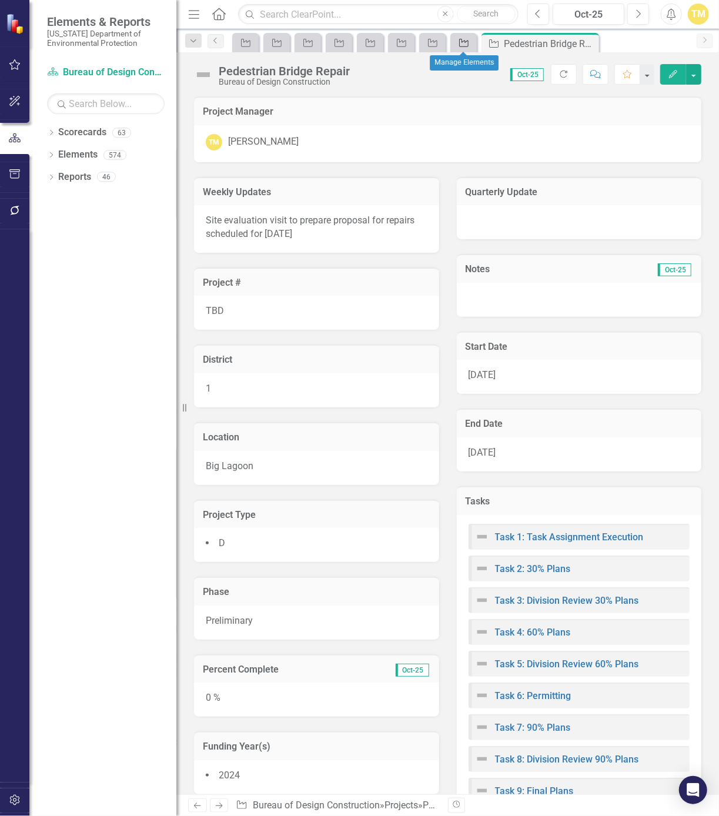
click at [462, 41] on icon "Project" at bounding box center [464, 42] width 12 height 9
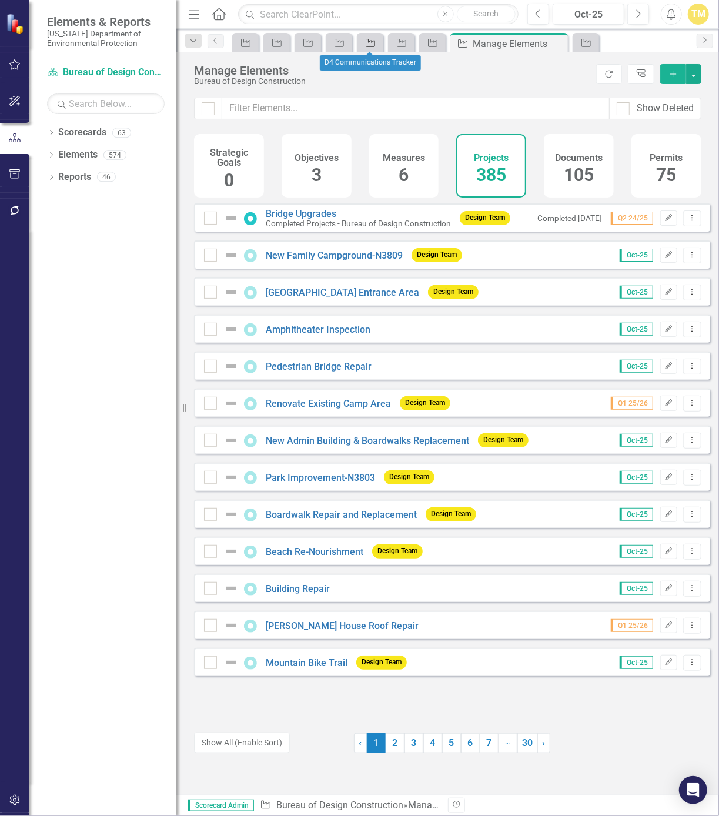
click at [375, 47] on div "Project" at bounding box center [368, 42] width 16 height 15
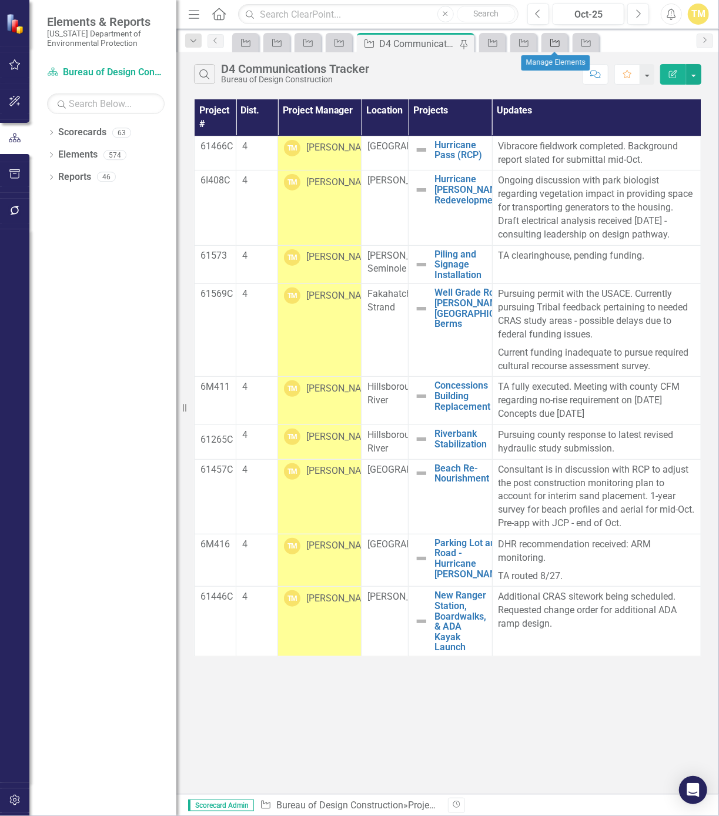
click at [550, 46] on icon "Project" at bounding box center [555, 42] width 12 height 9
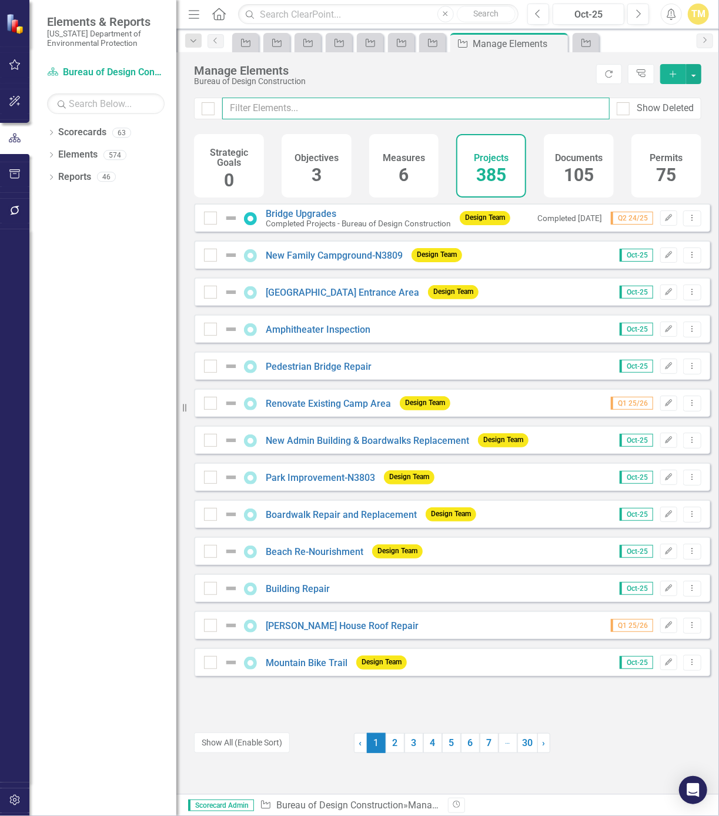
click at [361, 103] on input "text" at bounding box center [415, 109] width 387 height 22
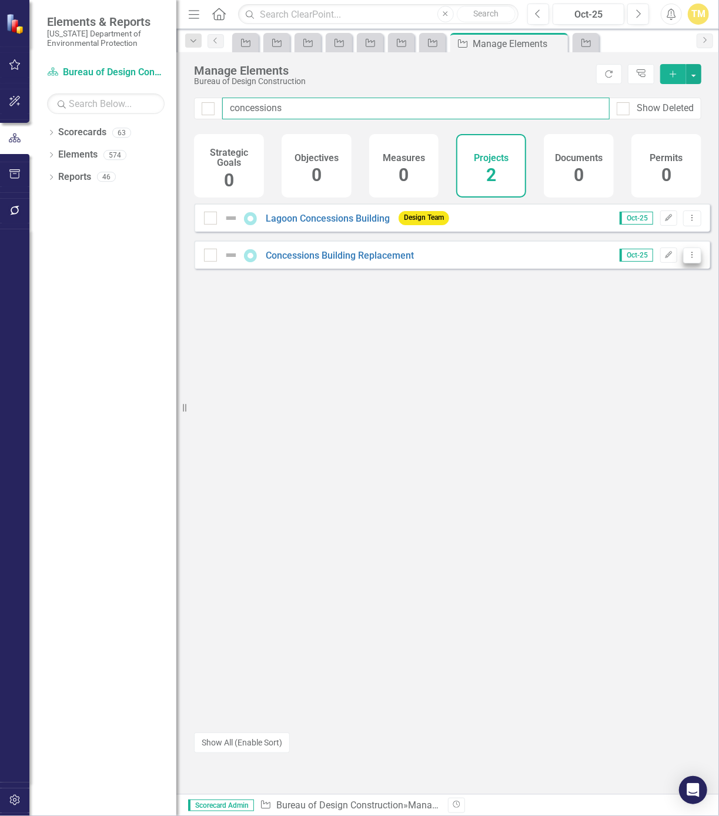
type input "concessions"
click at [687, 259] on icon "Dropdown Menu" at bounding box center [692, 255] width 10 height 8
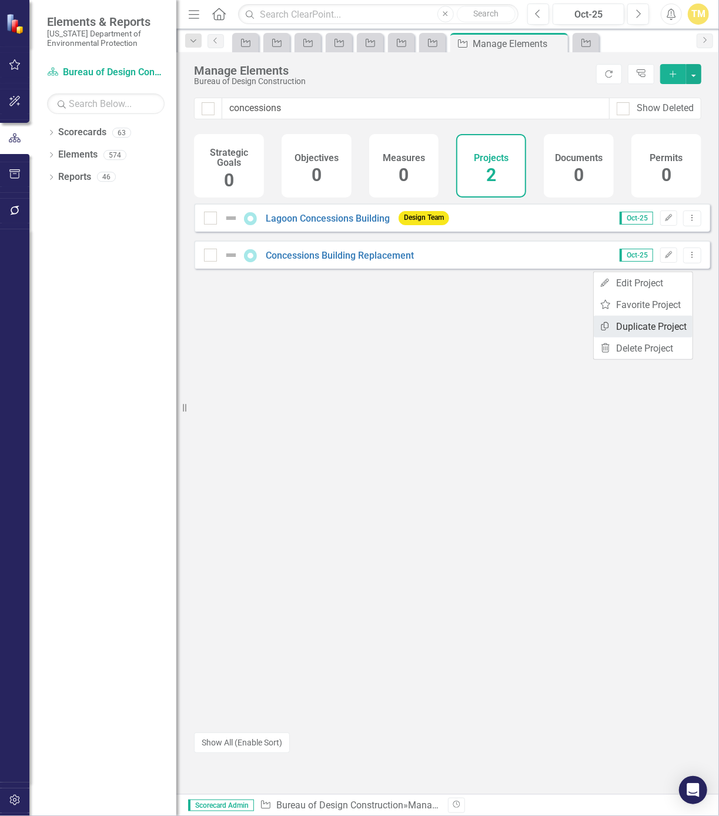
click at [657, 327] on link "Copy Duplicate Project" at bounding box center [642, 327] width 99 height 22
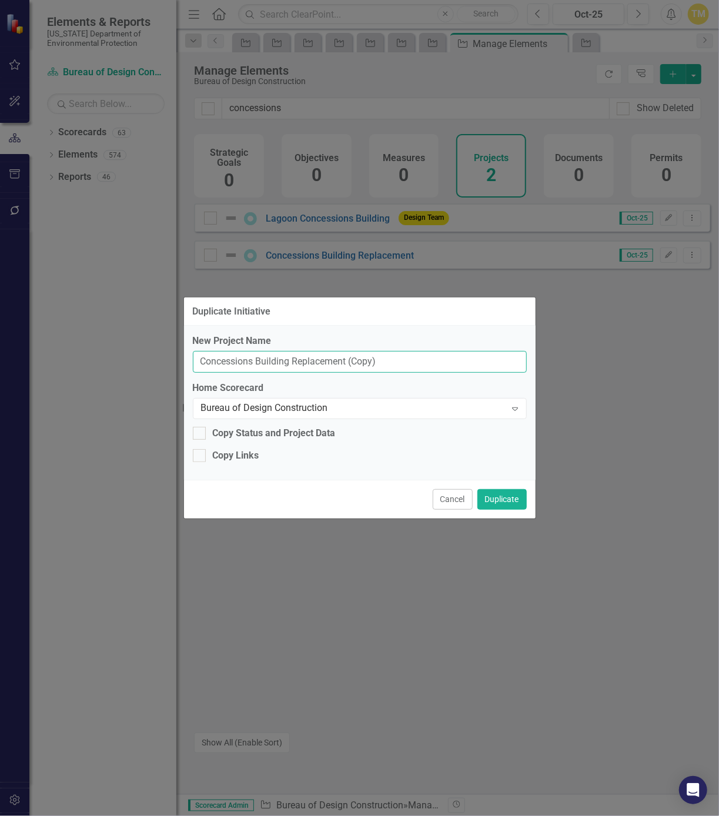
drag, startPoint x: 380, startPoint y: 360, endPoint x: 107, endPoint y: 363, distance: 273.2
click at [107, 363] on div "Duplicate Initiative New Project Name Concessions Building Replacement (Copy) H…" at bounding box center [359, 408] width 719 height 816
drag, startPoint x: 232, startPoint y: 361, endPoint x: 125, endPoint y: 357, distance: 107.6
click at [125, 357] on div "Duplicate Initiative New Project Name Bri Home Scorecard Bureau of Design Const…" at bounding box center [359, 408] width 719 height 816
type input "Bri"
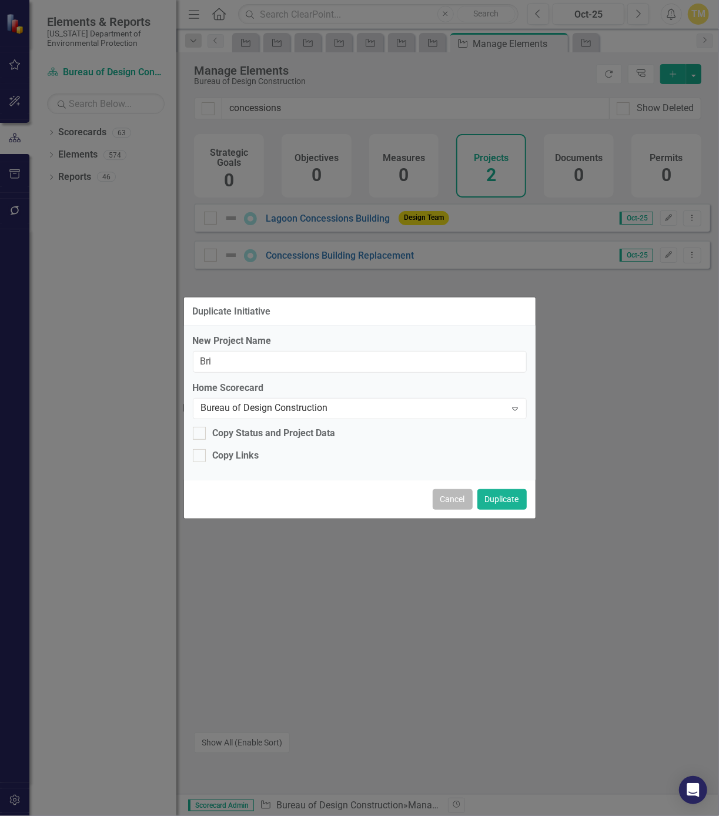
click at [454, 506] on button "Cancel" at bounding box center [452, 499] width 40 height 21
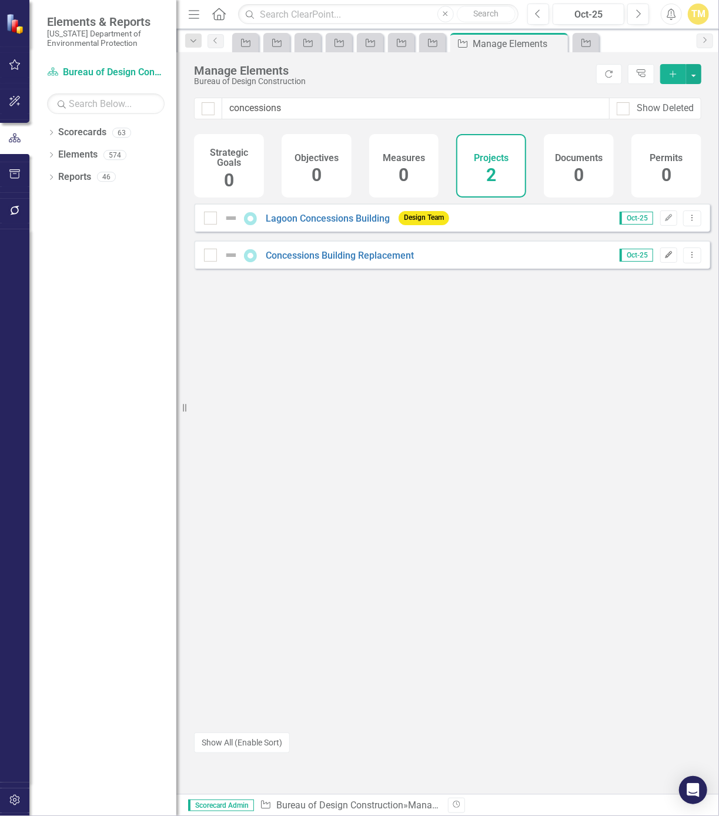
click at [664, 259] on icon "Edit" at bounding box center [668, 254] width 9 height 7
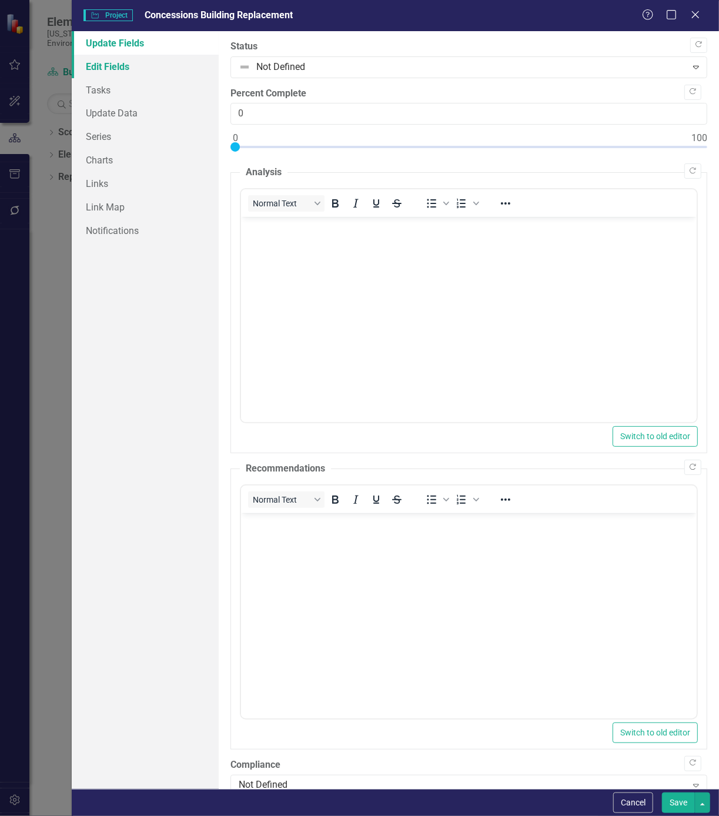
click at [133, 63] on link "Edit Fields" at bounding box center [145, 67] width 147 height 24
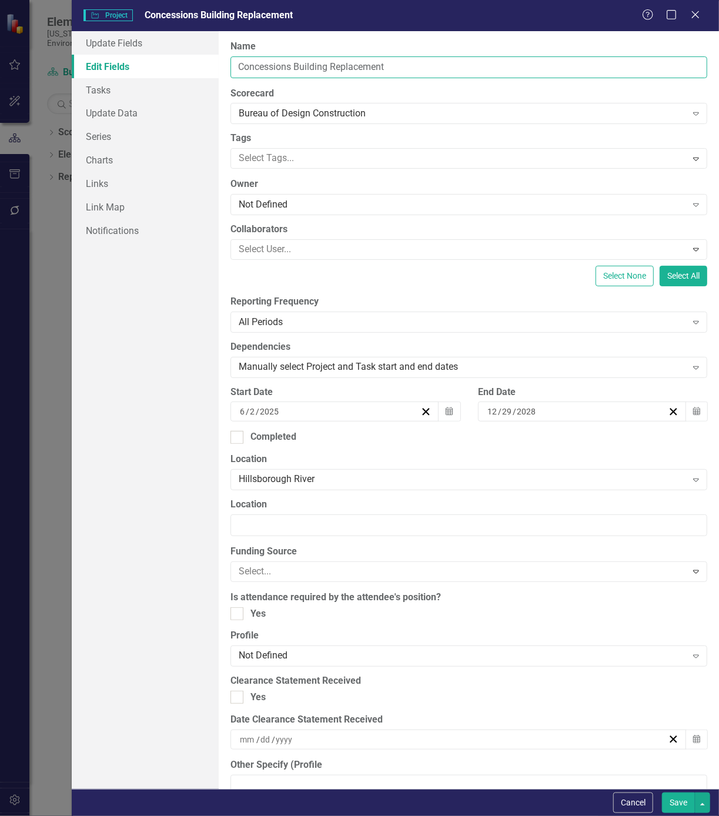
click at [240, 67] on input "Concessions Building Replacement" at bounding box center [468, 67] width 476 height 22
type input "Hurricane [PERSON_NAME] Recovery: Concessions Building Replacement"
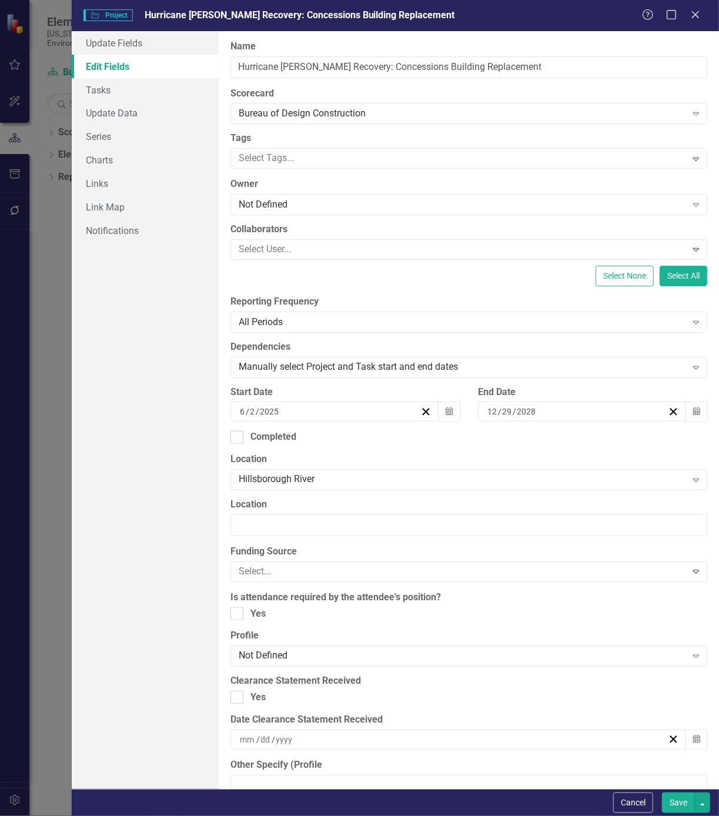
click at [679, 801] on button "Save" at bounding box center [678, 802] width 33 height 21
checkbox input "true"
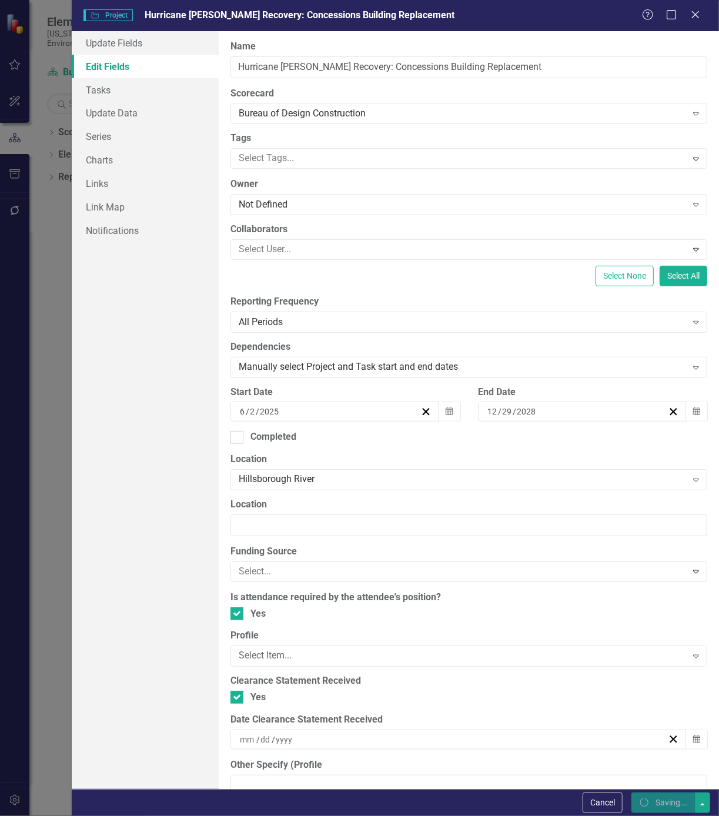
checkbox input "true"
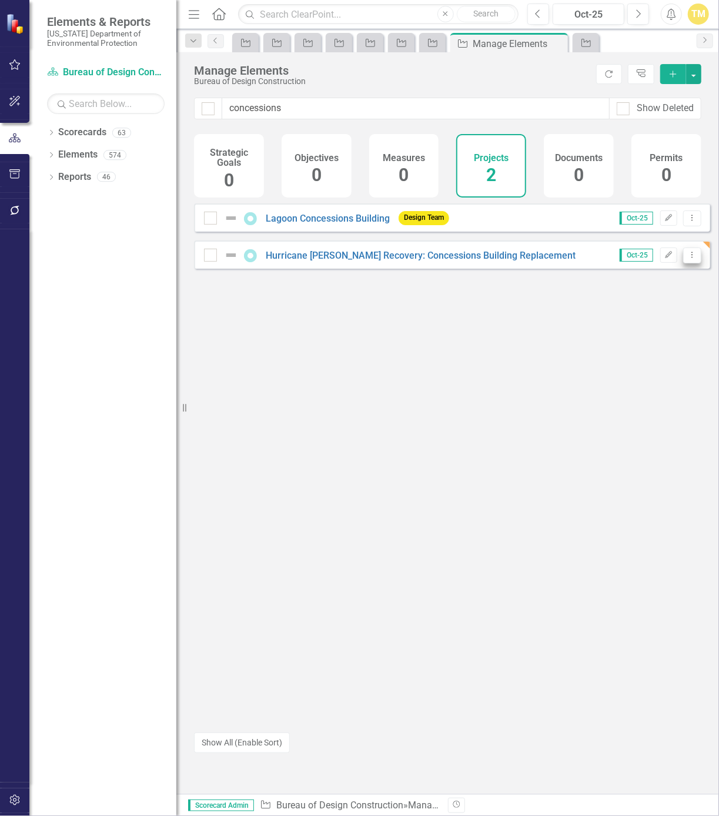
click at [687, 259] on icon "Dropdown Menu" at bounding box center [692, 255] width 10 height 8
click at [641, 325] on link "Copy Duplicate Project" at bounding box center [642, 327] width 99 height 22
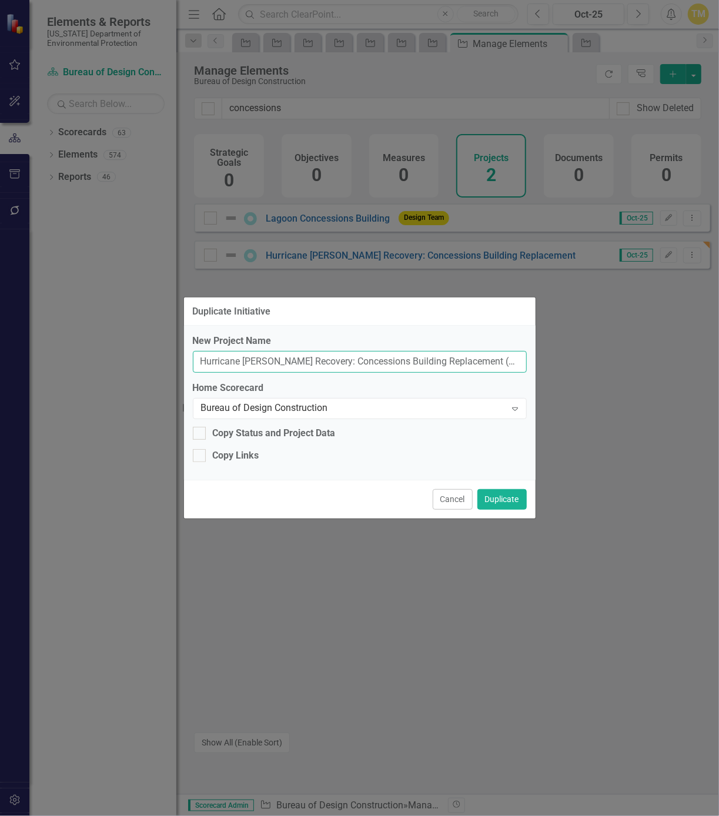
drag, startPoint x: 316, startPoint y: 363, endPoint x: 721, endPoint y: 398, distance: 406.3
click at [718, 398] on html "Elements & Reports [US_STATE] Department of Environmental Protection Scorecard …" at bounding box center [359, 408] width 719 height 816
type input "Hurricane [PERSON_NAME] Recovery: Bridges Assessment"
click at [520, 495] on button "Duplicate" at bounding box center [501, 499] width 49 height 21
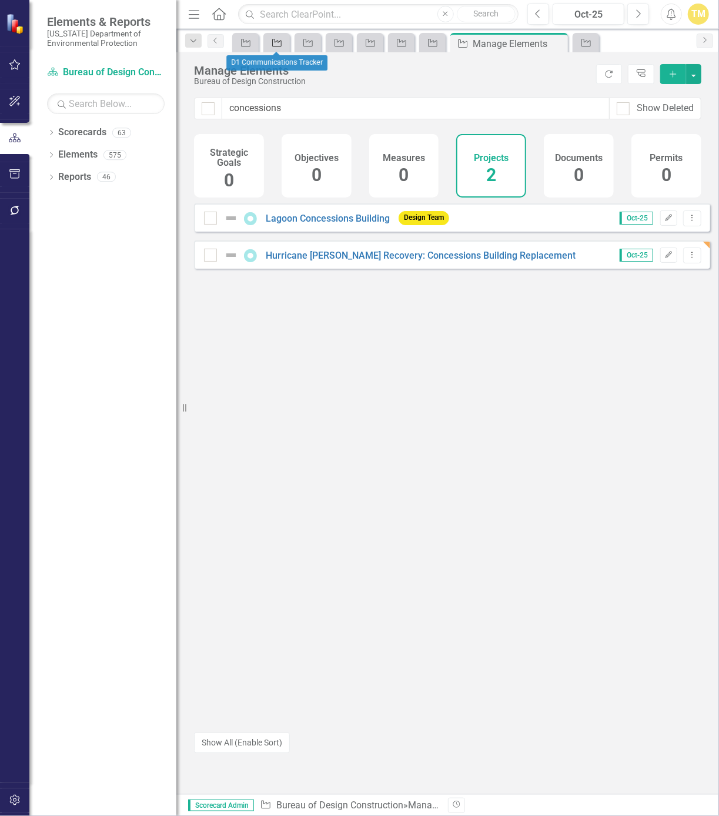
click at [270, 48] on div "Project" at bounding box center [274, 42] width 16 height 15
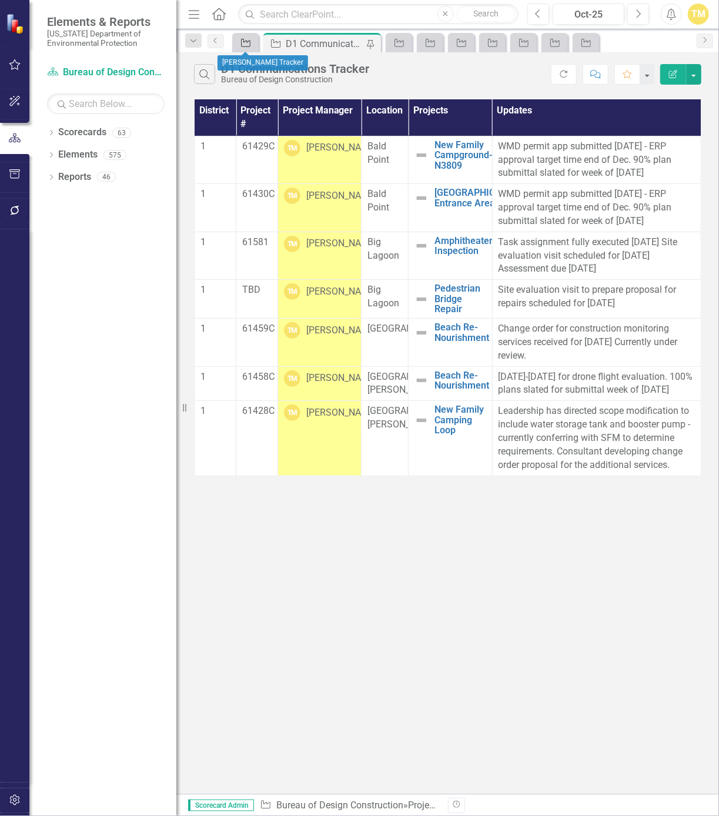
click at [237, 48] on div "Project" at bounding box center [243, 42] width 16 height 15
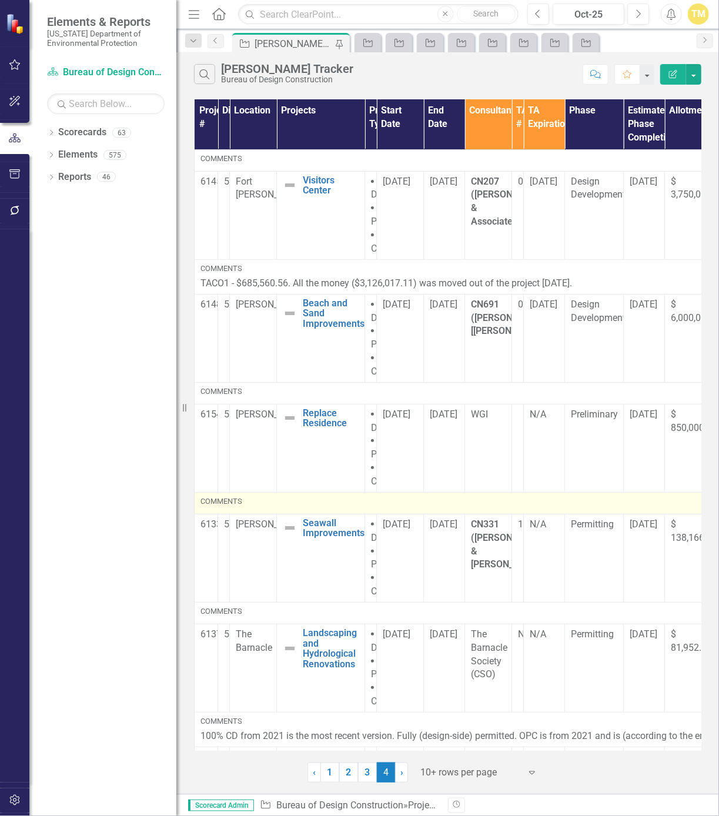
scroll to position [202, 0]
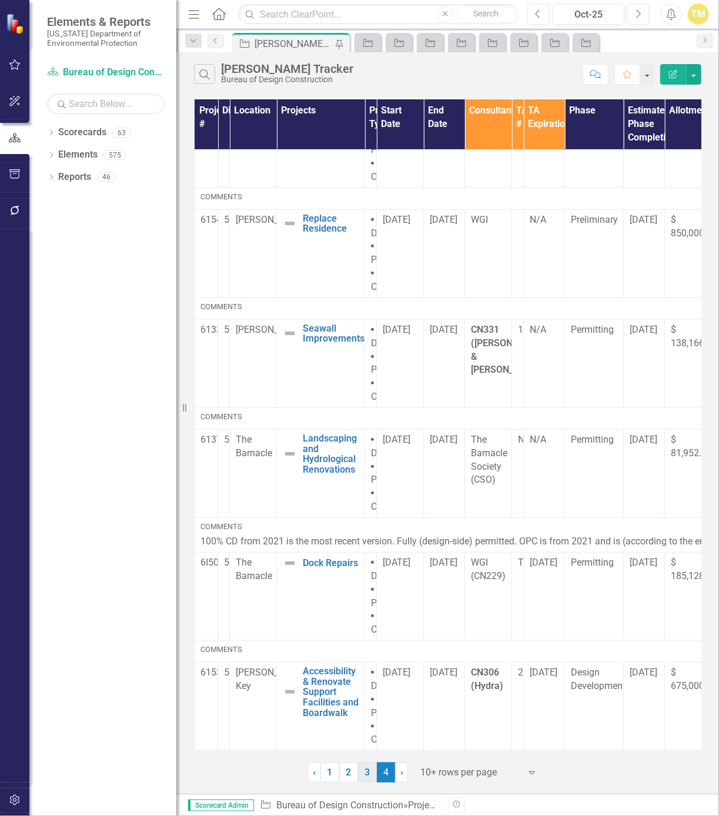
click at [368, 767] on link "3" at bounding box center [367, 772] width 19 height 20
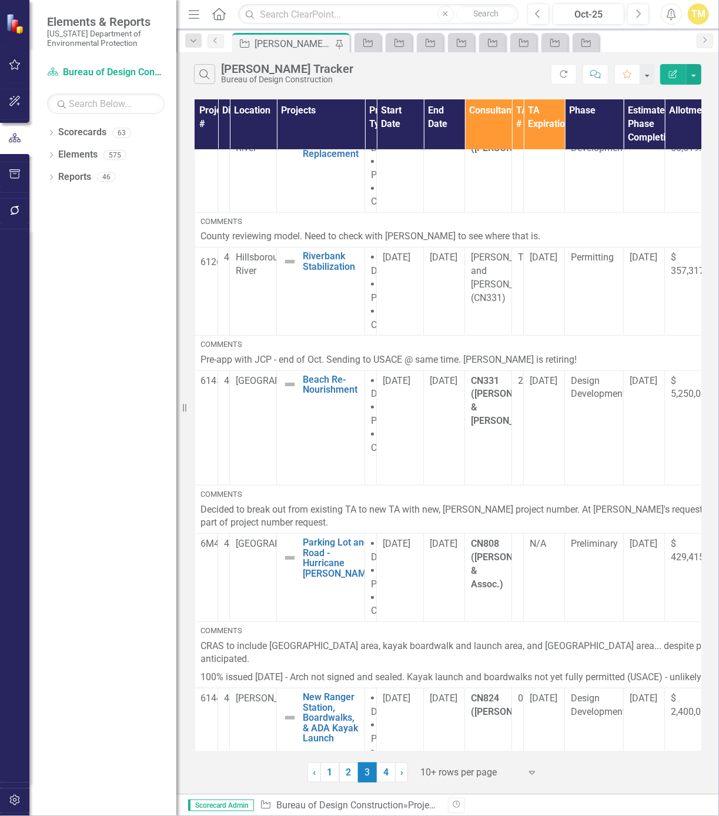
scroll to position [0, 0]
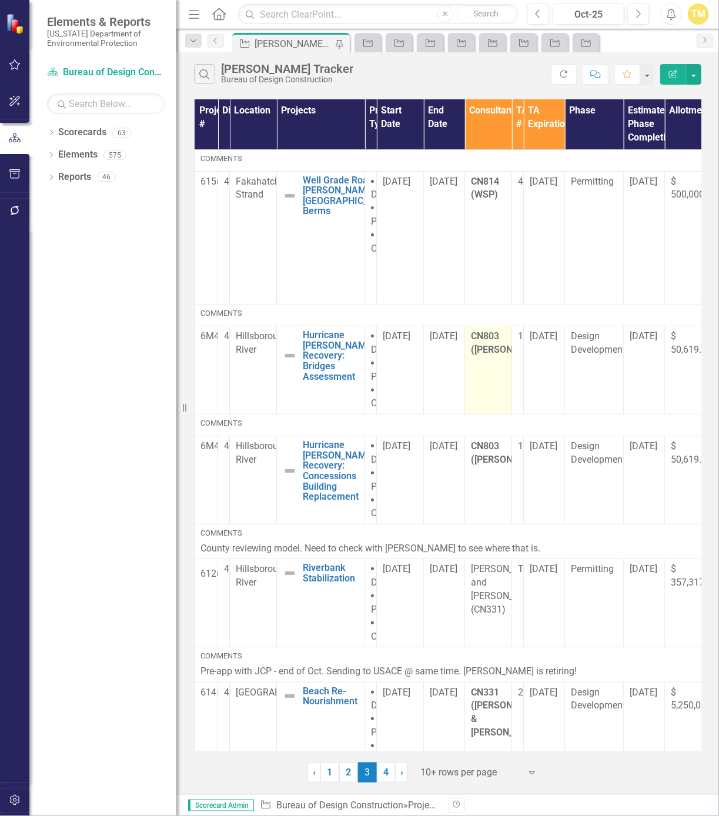
click at [498, 350] on strong "CN803 ([PERSON_NAME])" at bounding box center [510, 342] width 78 height 25
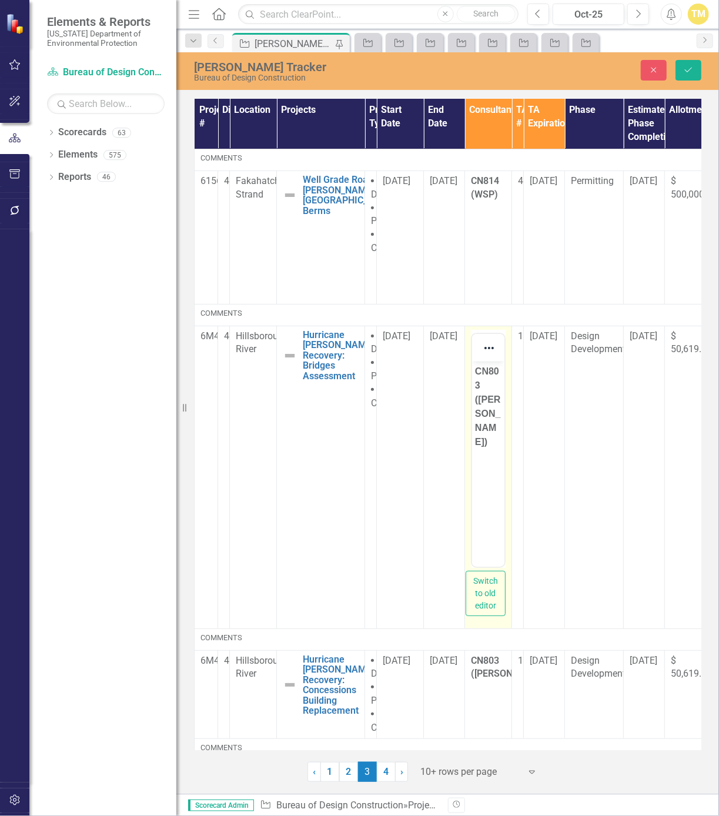
drag, startPoint x: 969, startPoint y: 711, endPoint x: 496, endPoint y: 370, distance: 582.9
click at [496, 370] on strong "CN803 ([PERSON_NAME])" at bounding box center [487, 405] width 26 height 80
click at [474, 388] on strong "CN803 ([PERSON_NAME])" at bounding box center [487, 405] width 26 height 80
drag, startPoint x: 479, startPoint y: 388, endPoint x: 975, endPoint y: 752, distance: 615.8
click at [479, 388] on strong "CN803 ([PERSON_NAME])" at bounding box center [487, 405] width 26 height 80
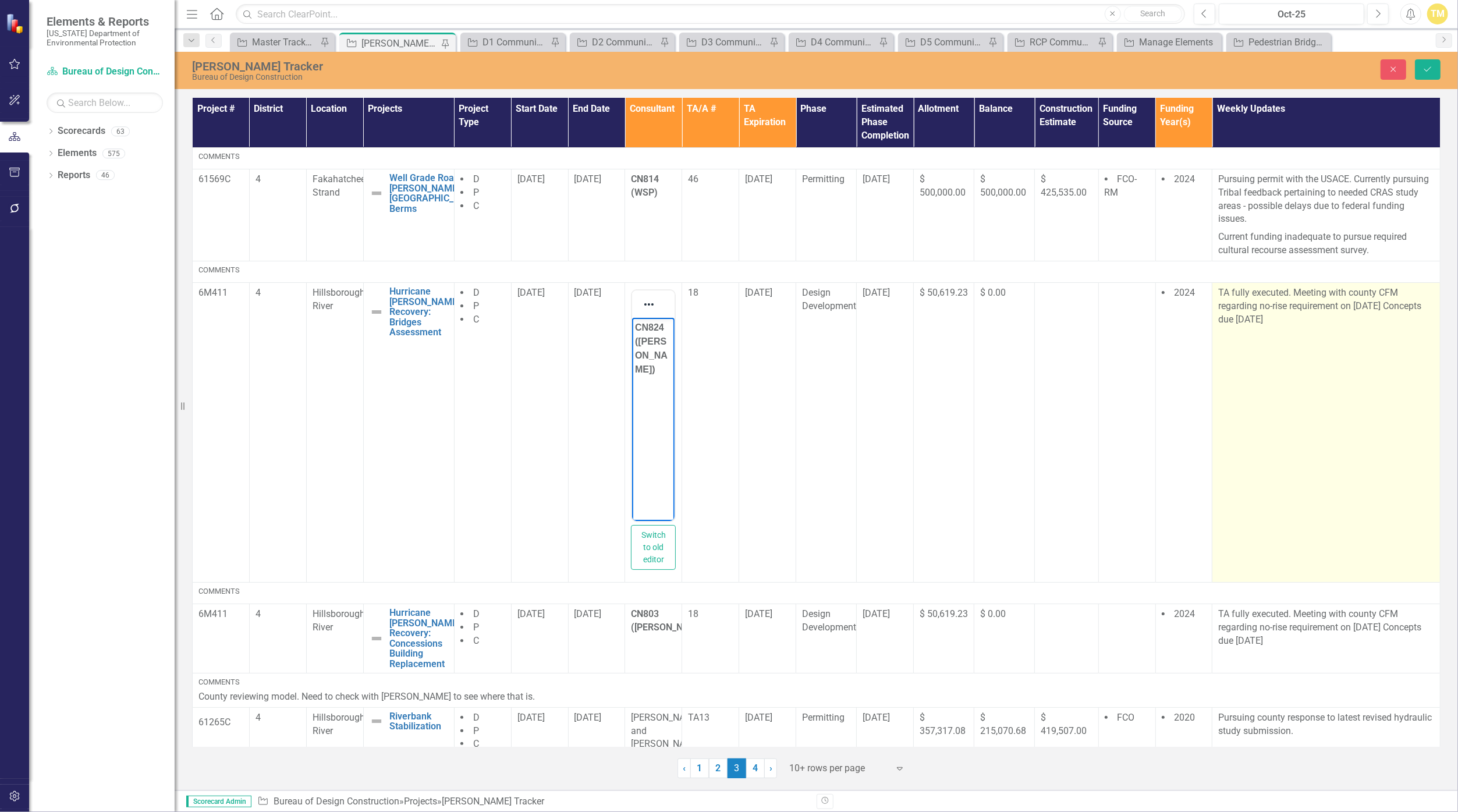
click at [711, 315] on p "TA fully executed. Meeting with county CFM regarding no-rise requirement on [DA…" at bounding box center [1326, 306] width 216 height 41
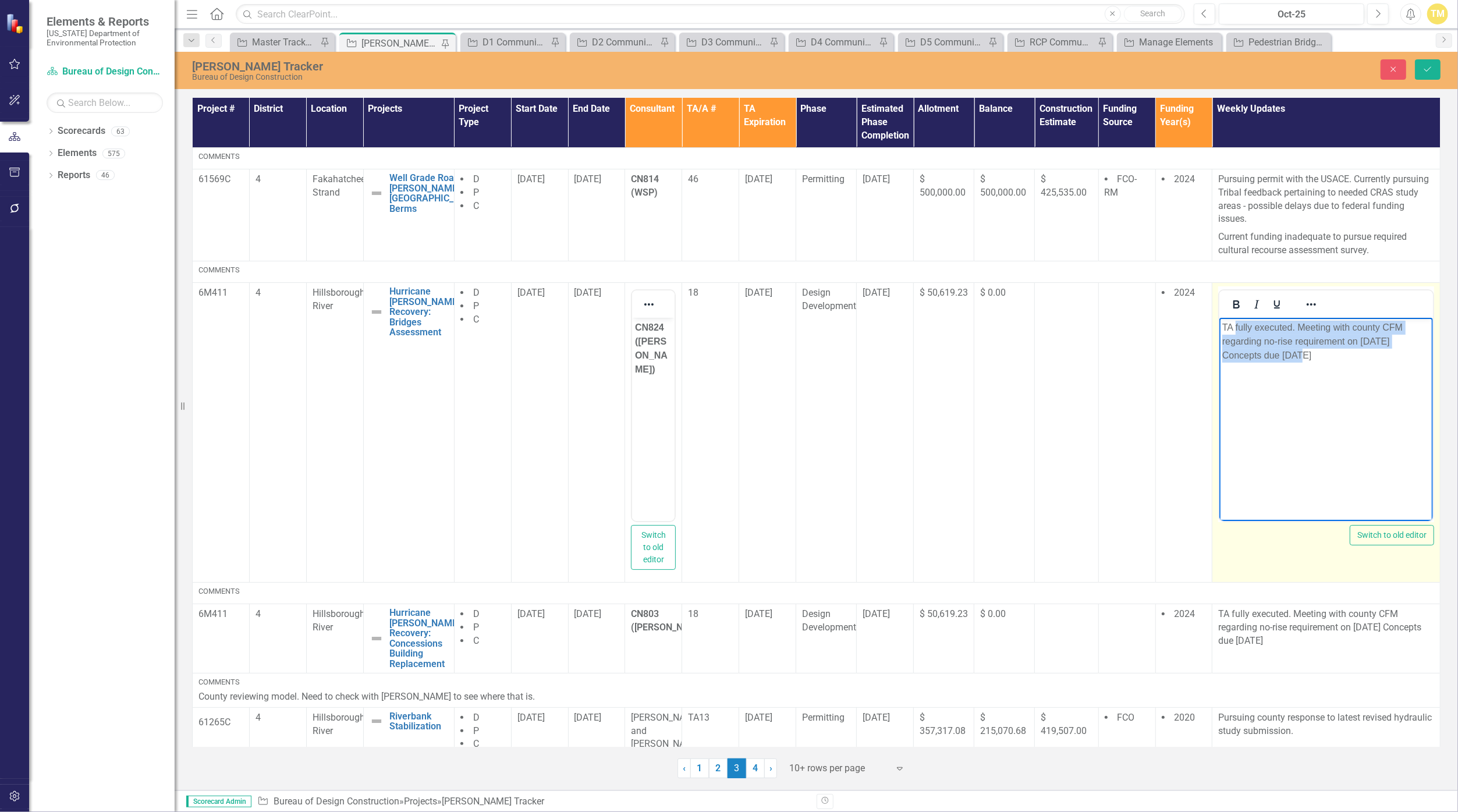
drag, startPoint x: 1266, startPoint y: 354, endPoint x: 1235, endPoint y: 322, distance: 44.6
click at [711, 322] on p "TA fully executed. Meeting with county CFM regarding no-rise requirement on [DA…" at bounding box center [1326, 341] width 208 height 42
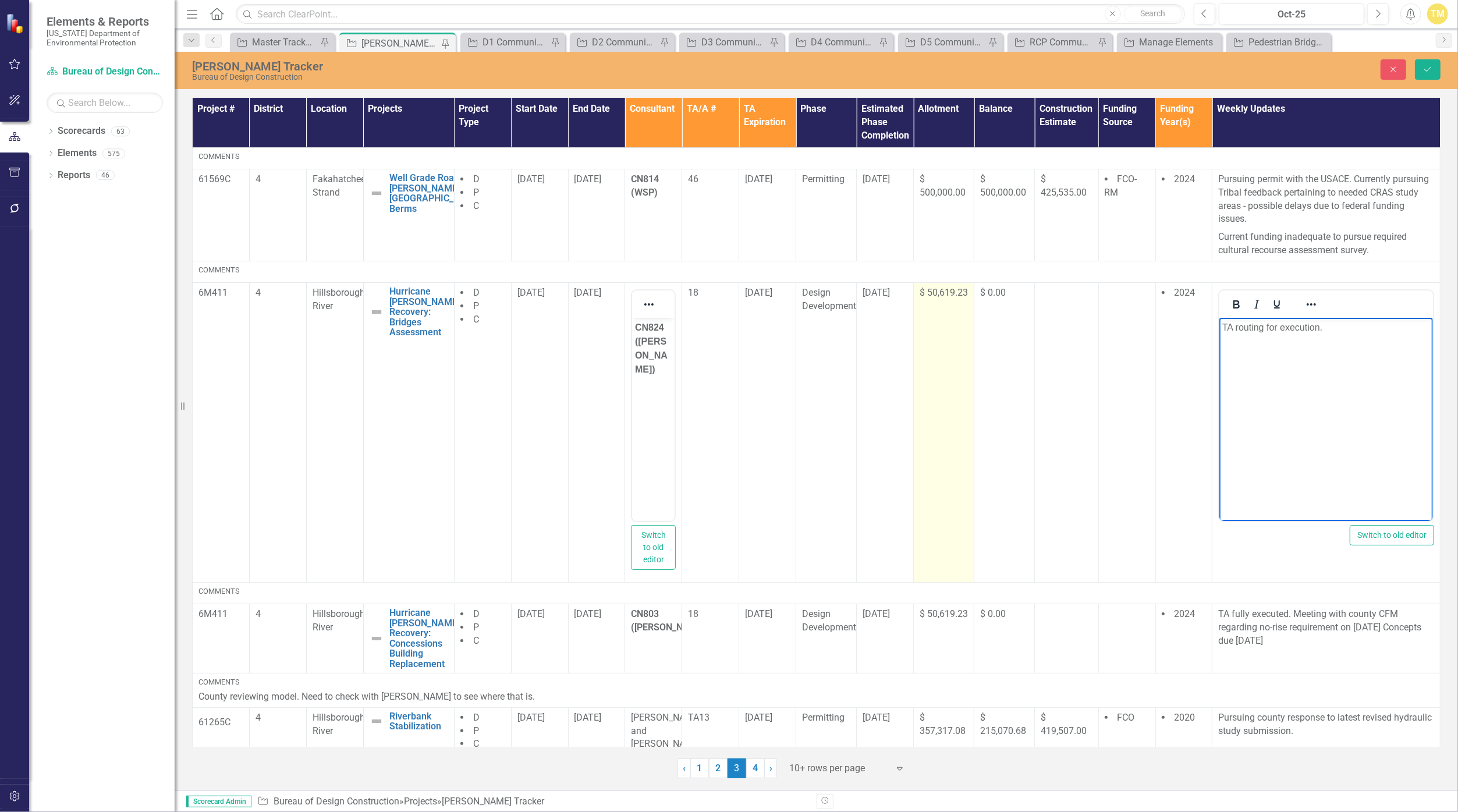
click at [711, 298] on span "$ 50,619.23" at bounding box center [943, 292] width 49 height 11
drag, startPoint x: 930, startPoint y: 309, endPoint x: 930, endPoint y: 298, distance: 11.0
click at [711, 298] on input "50619.23" at bounding box center [943, 297] width 49 height 22
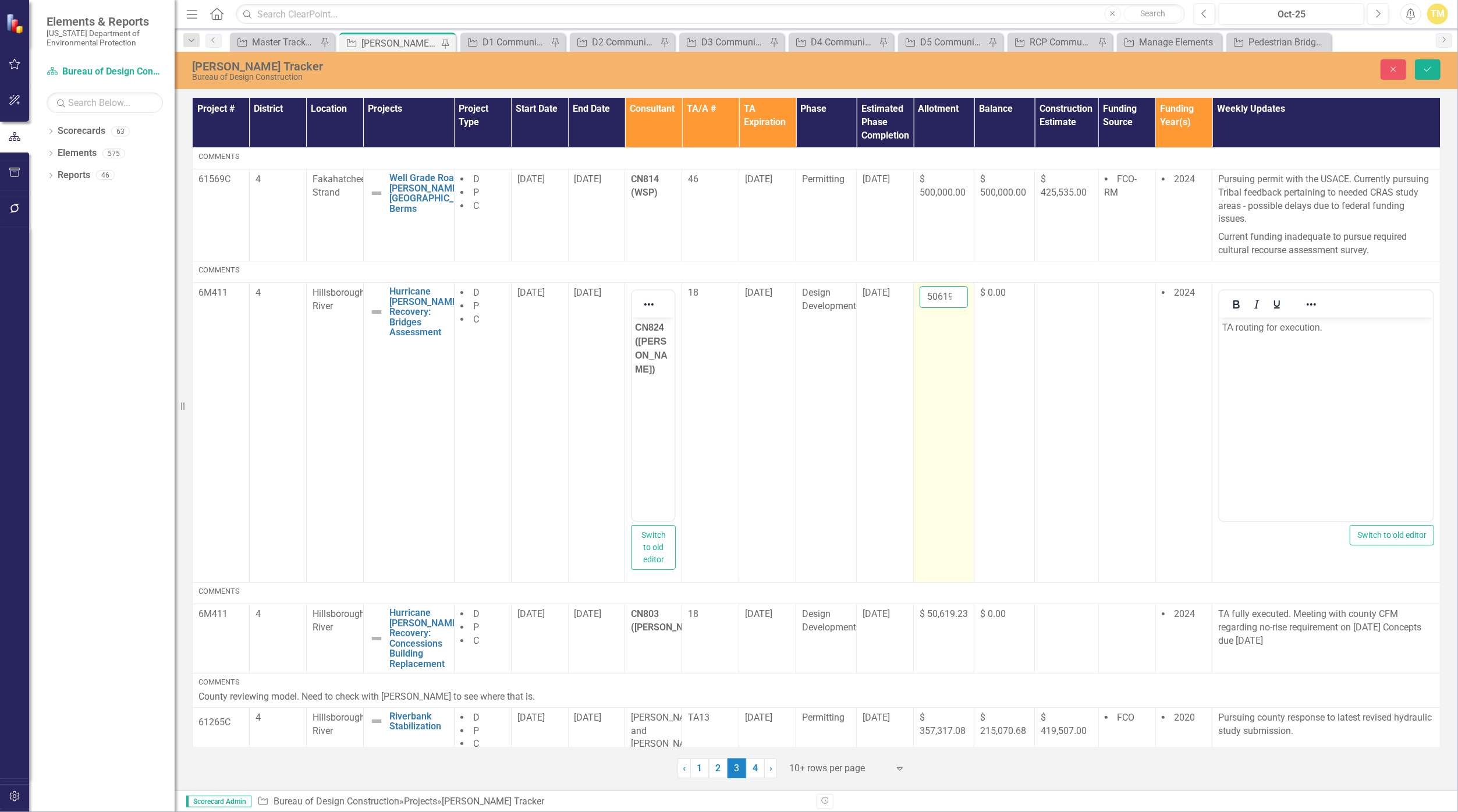
click at [711, 298] on input "50619.23" at bounding box center [943, 297] width 49 height 22
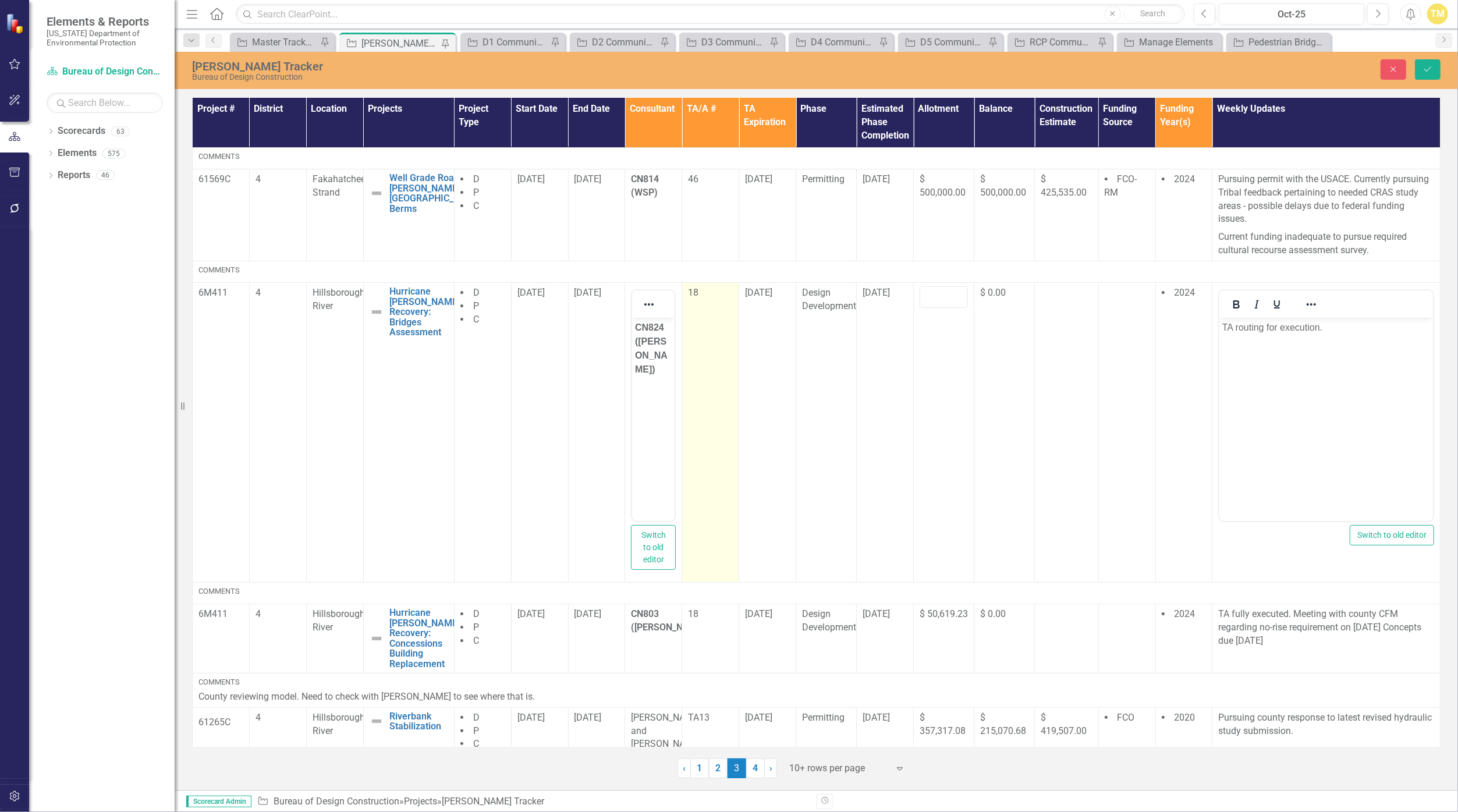
click at [693, 291] on p "18" at bounding box center [709, 293] width 45 height 14
click at [704, 329] on p "18" at bounding box center [710, 327] width 37 height 14
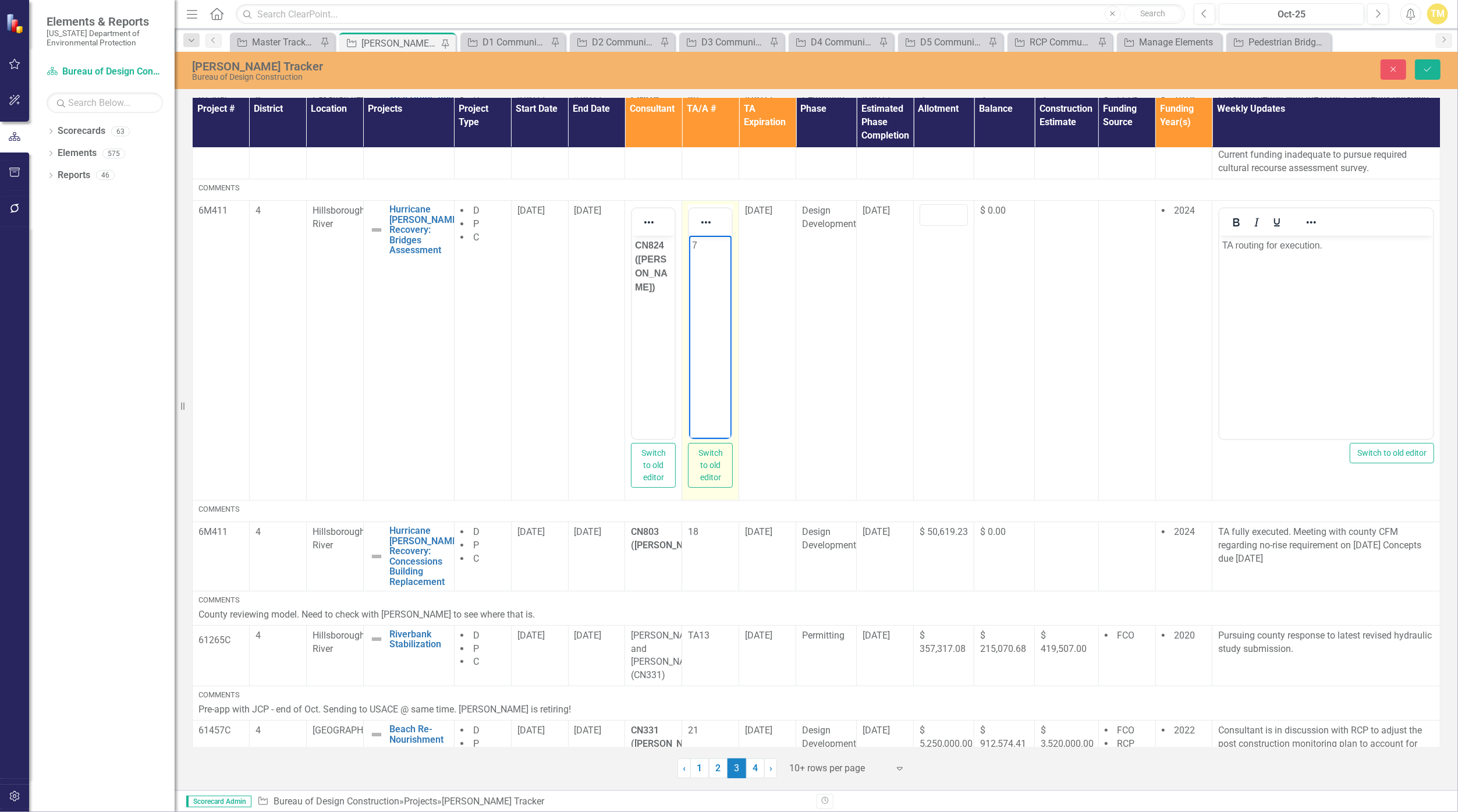
scroll to position [97, 0]
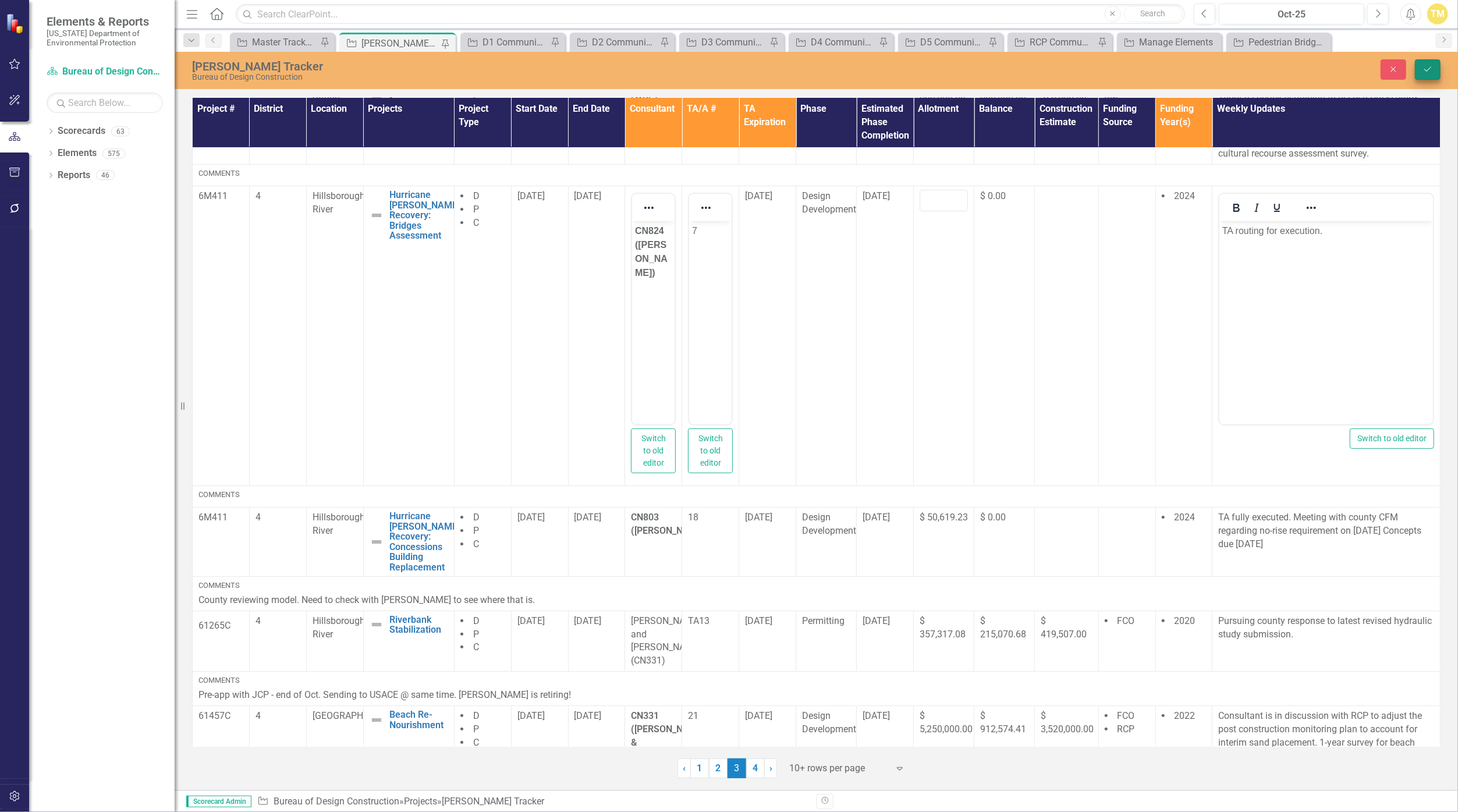
click at [711, 69] on icon "Save" at bounding box center [1427, 69] width 11 height 8
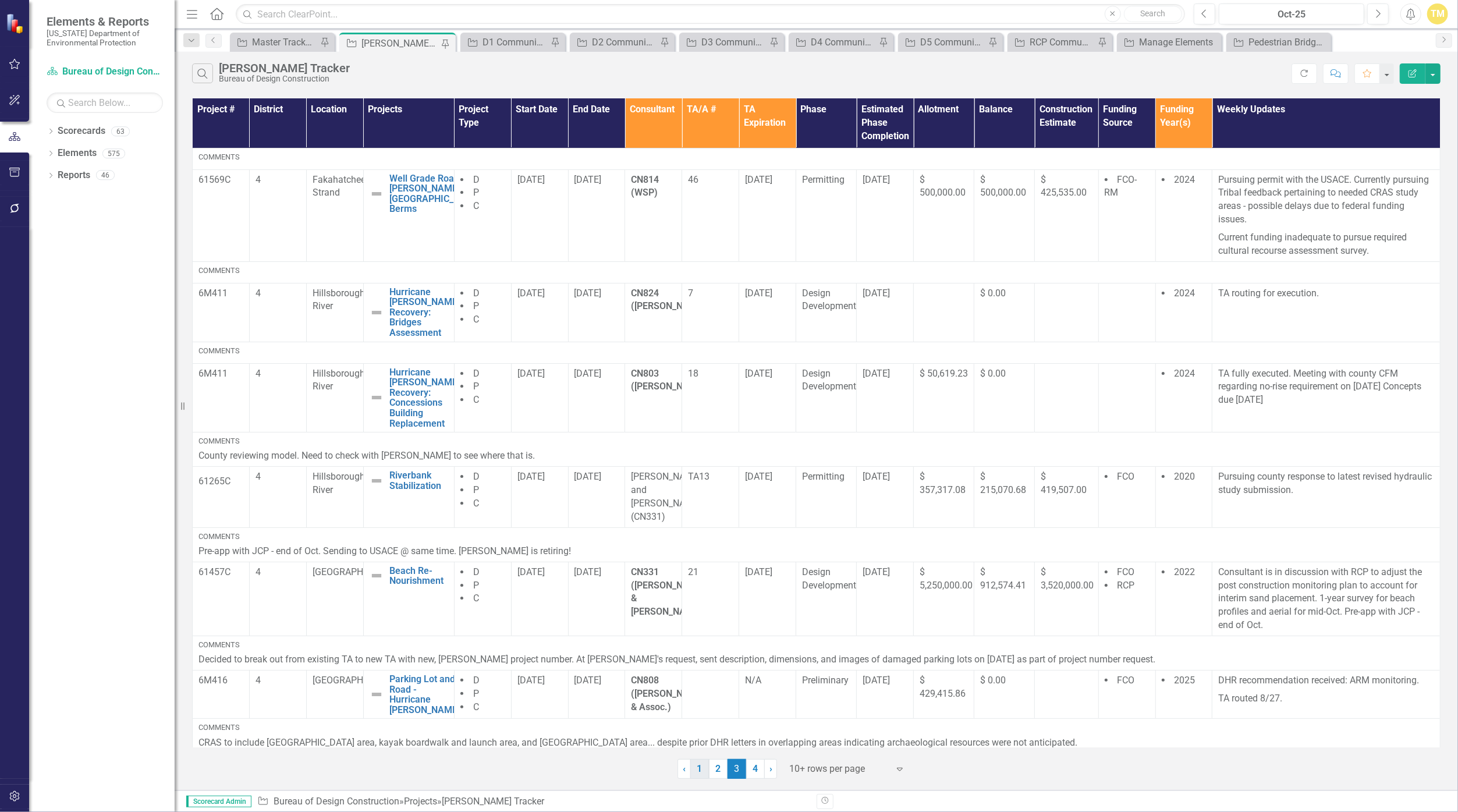
click at [704, 766] on link "1" at bounding box center [699, 768] width 19 height 20
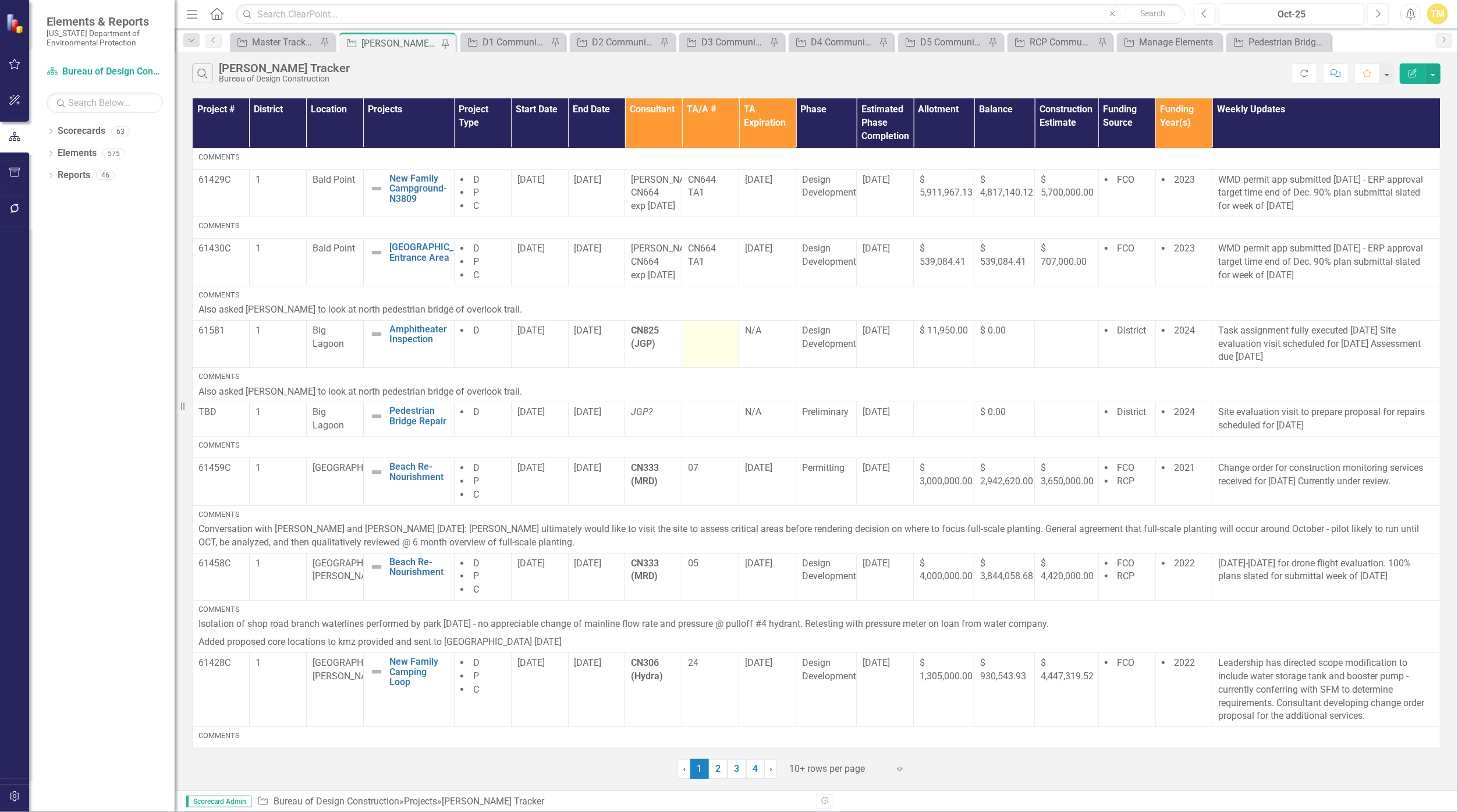
click at [698, 367] on td at bounding box center [711, 344] width 57 height 48
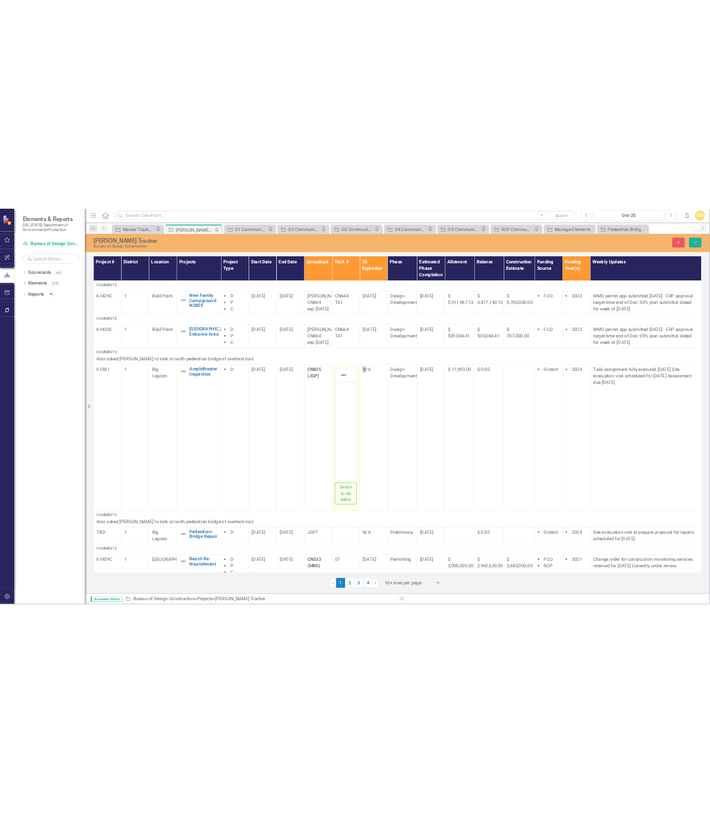
scroll to position [0, 0]
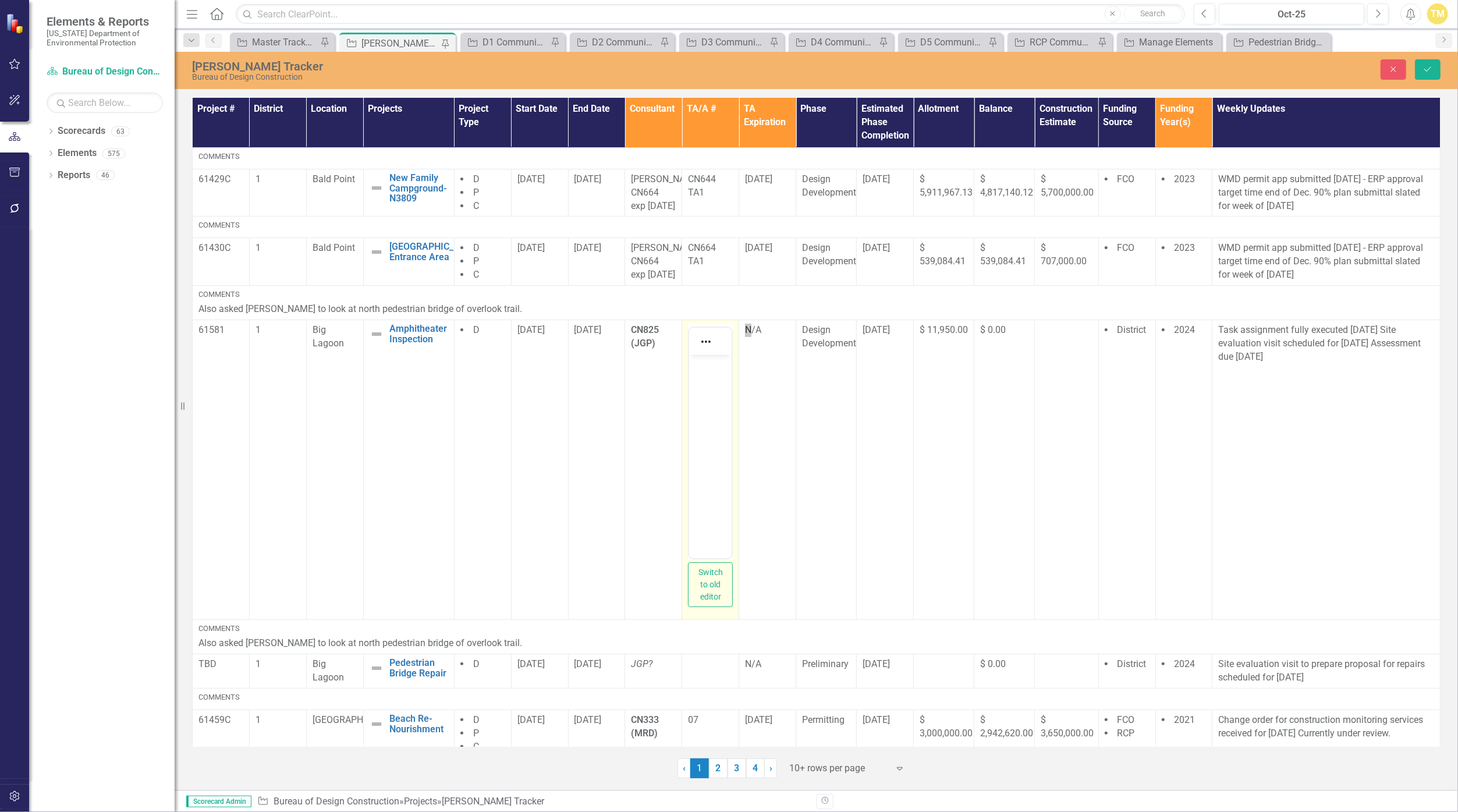
drag, startPoint x: 1388, startPoint y: 747, endPoint x: 703, endPoint y: 363, distance: 785.3
click at [703, 363] on p "Rich Text Area. Press ALT-0 for help." at bounding box center [710, 364] width 37 height 14
click at [700, 431] on body "Rich Text Area. Press ALT-0 for help." at bounding box center [710, 442] width 43 height 174
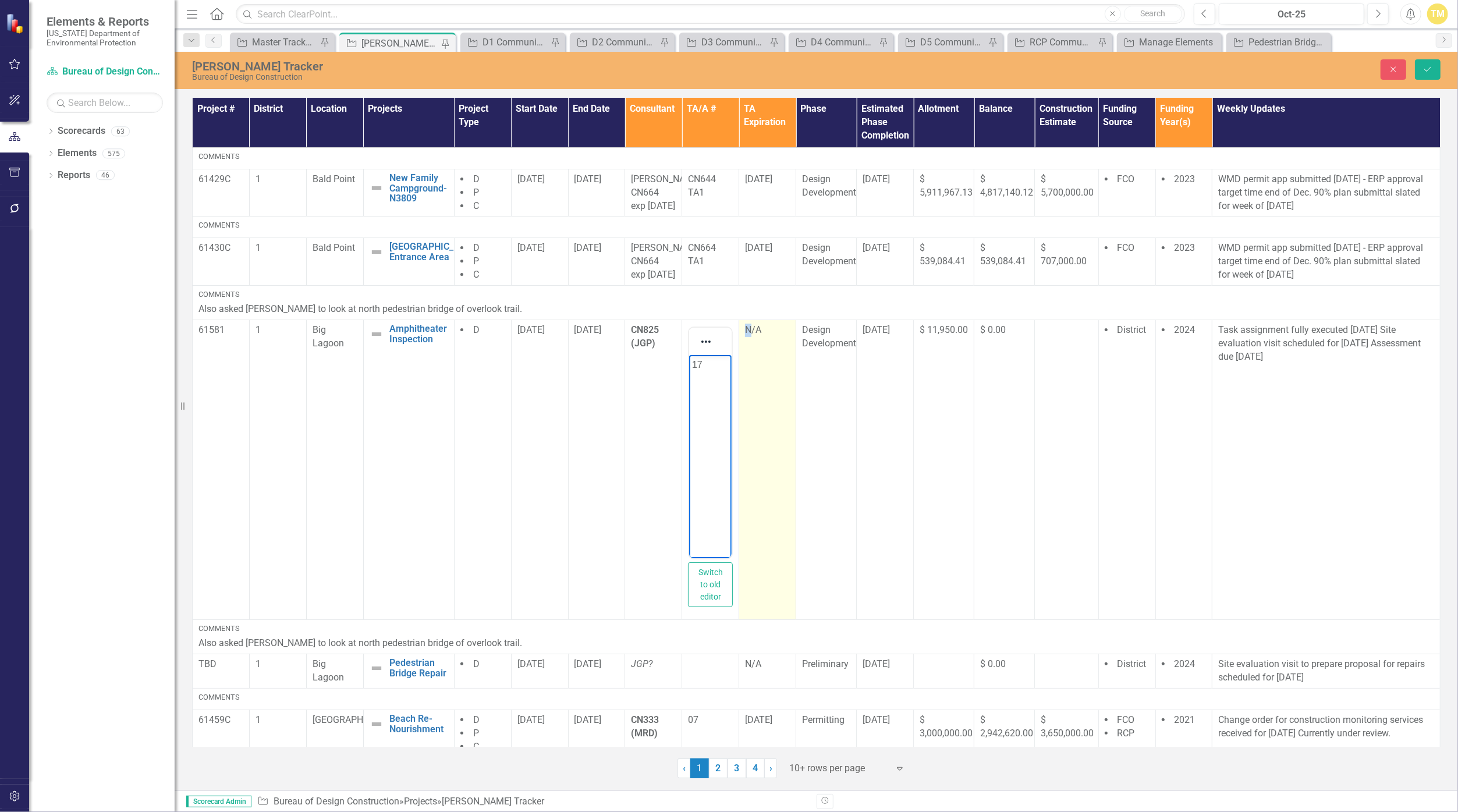
click at [711, 337] on div "N/A" at bounding box center [767, 331] width 45 height 14
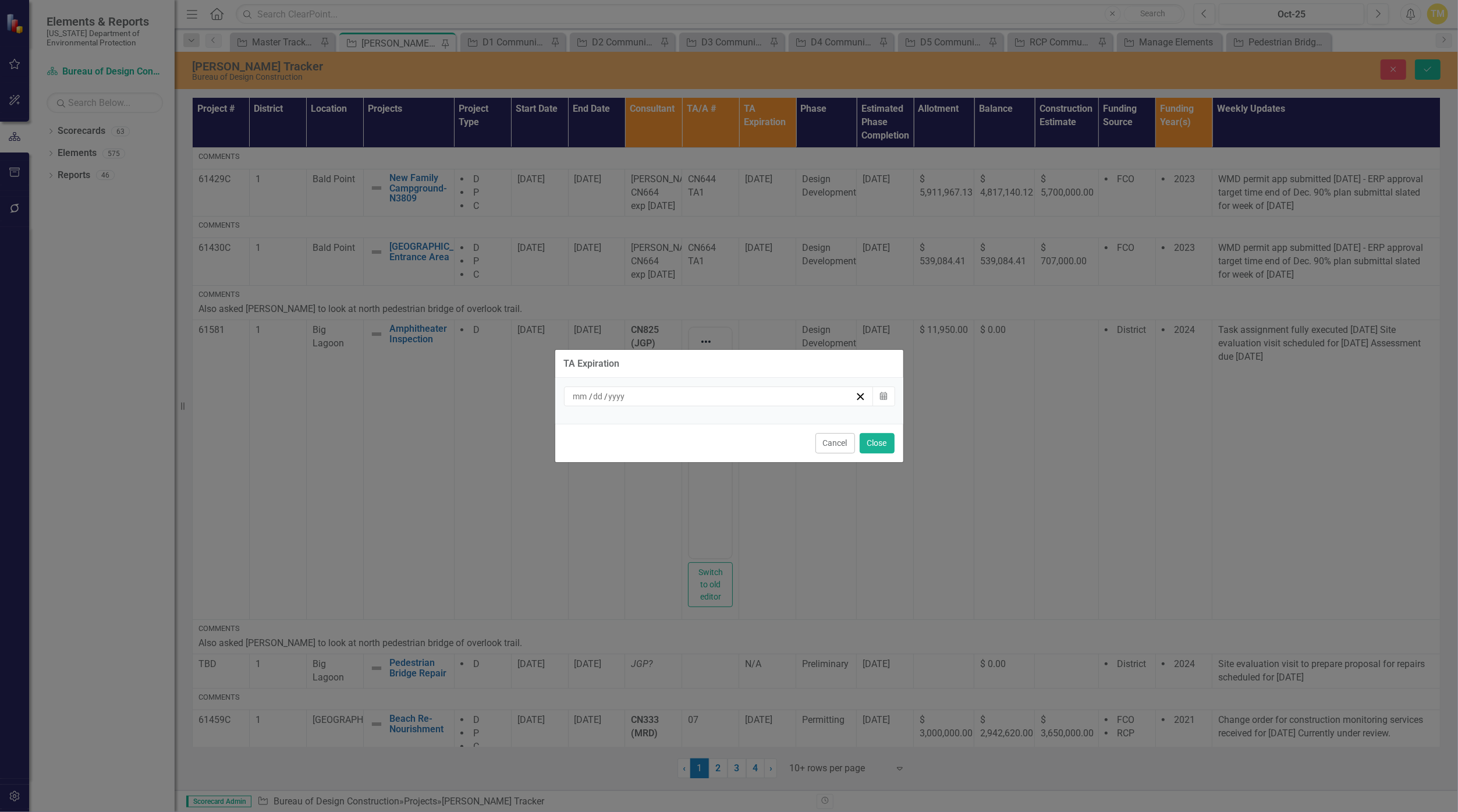
click at [677, 391] on div "/ /" at bounding box center [713, 396] width 284 height 12
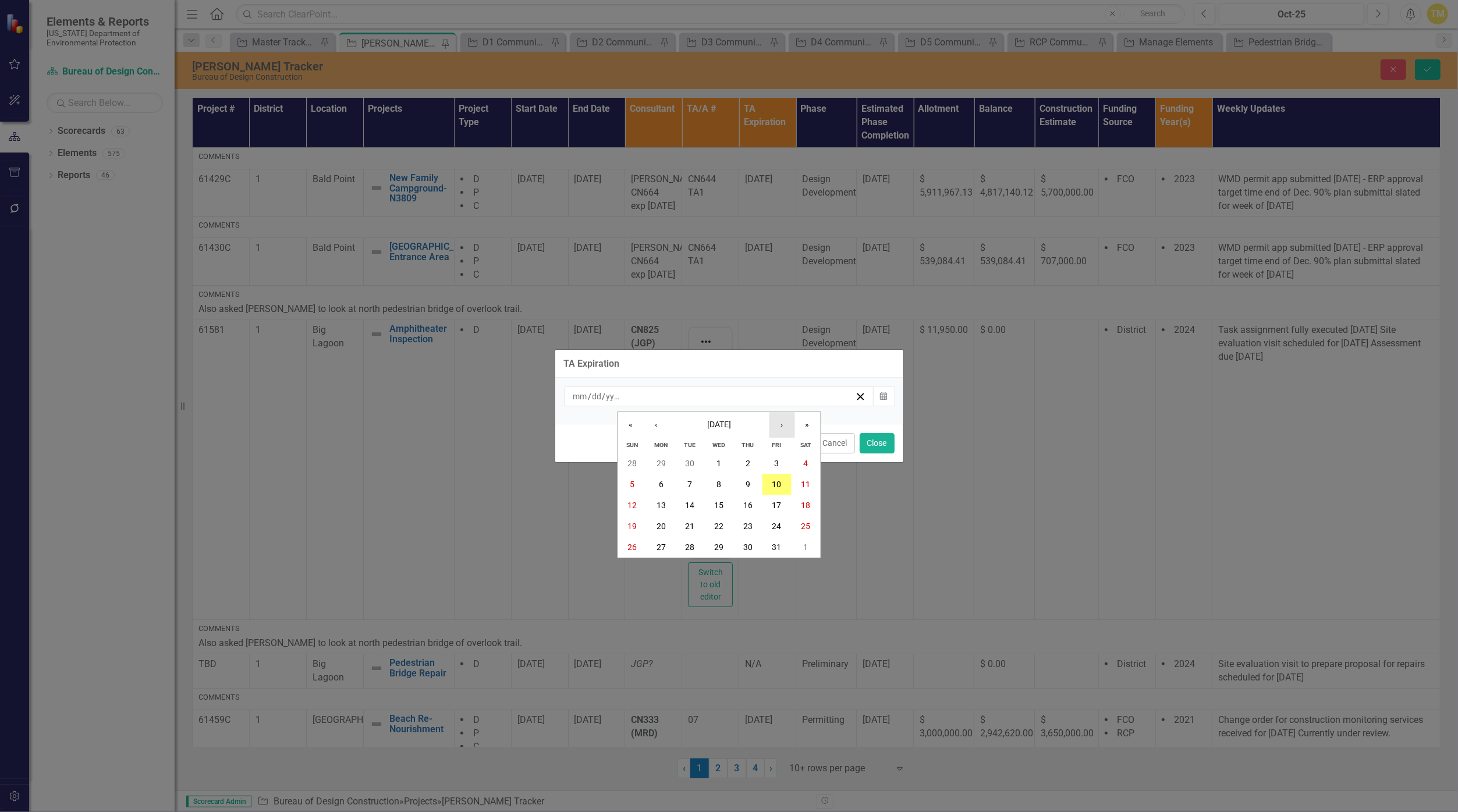
click at [711, 427] on button "›" at bounding box center [781, 425] width 26 height 26
click at [711, 547] on abbr "31" at bounding box center [718, 547] width 9 height 9
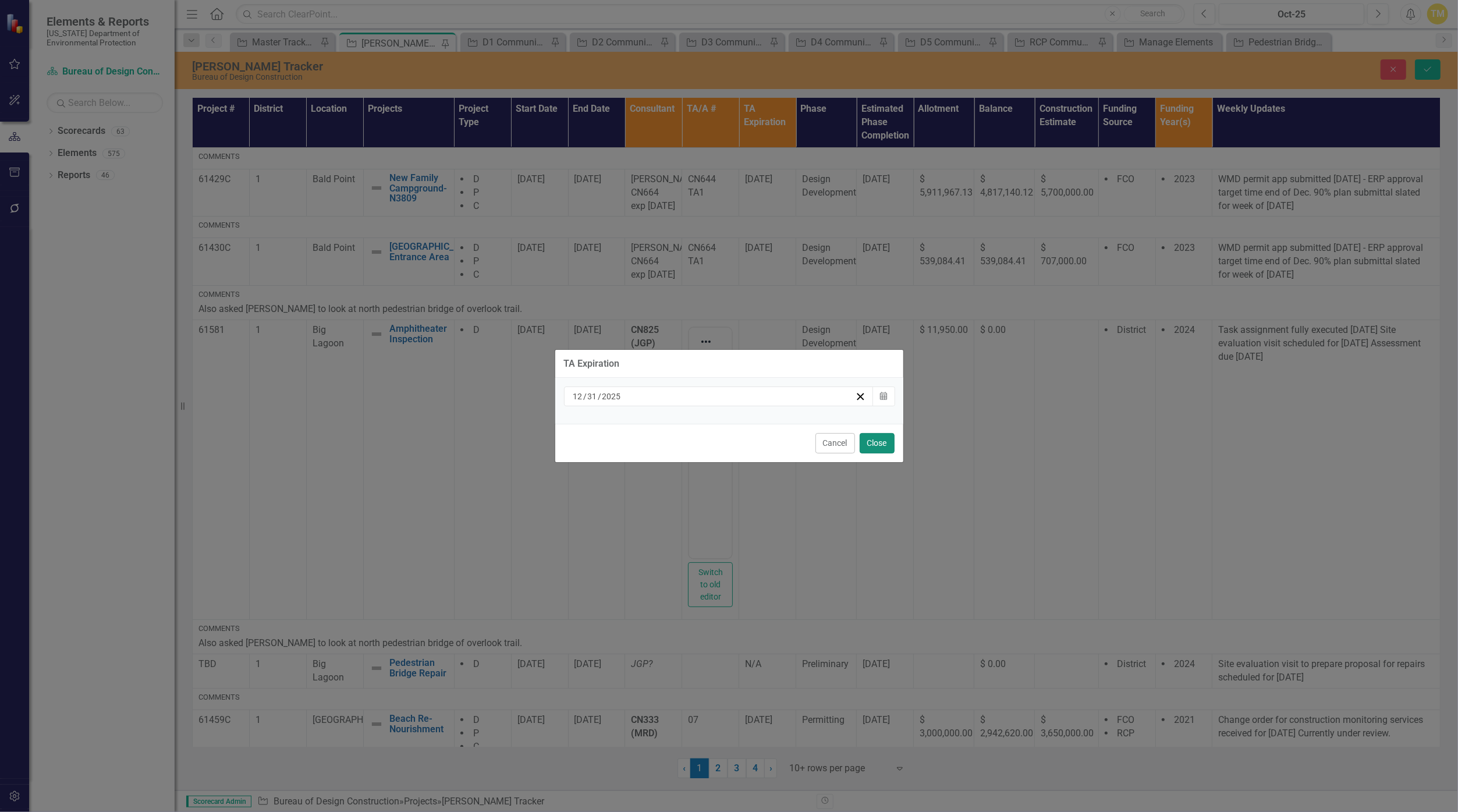
click at [711, 445] on button "Close" at bounding box center [877, 443] width 35 height 21
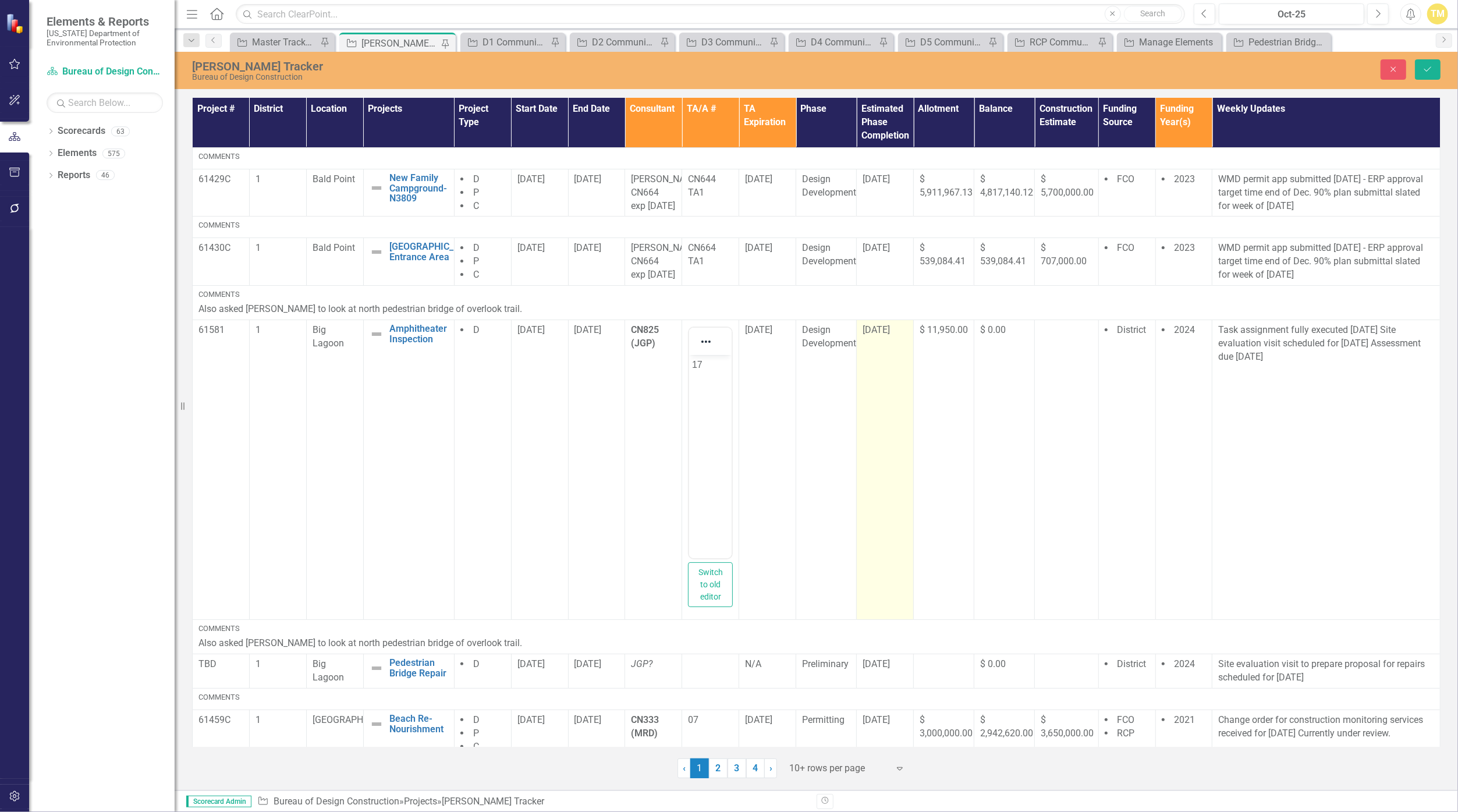
click at [711, 335] on span "[DATE]" at bounding box center [877, 329] width 28 height 11
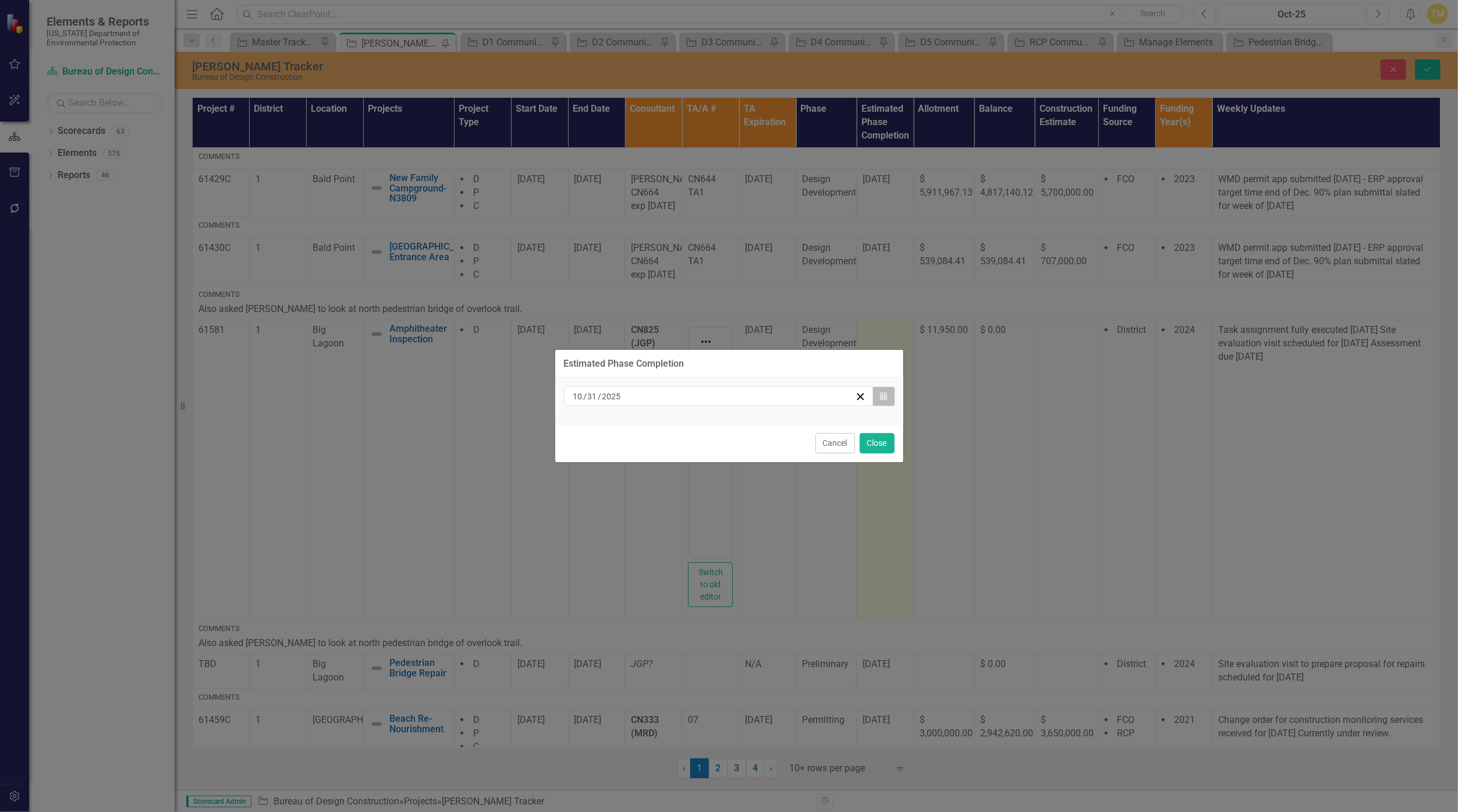
drag, startPoint x: 886, startPoint y: 384, endPoint x: 885, endPoint y: 400, distance: 16.0
click at [711, 400] on icon "button" at bounding box center [883, 395] width 7 height 8
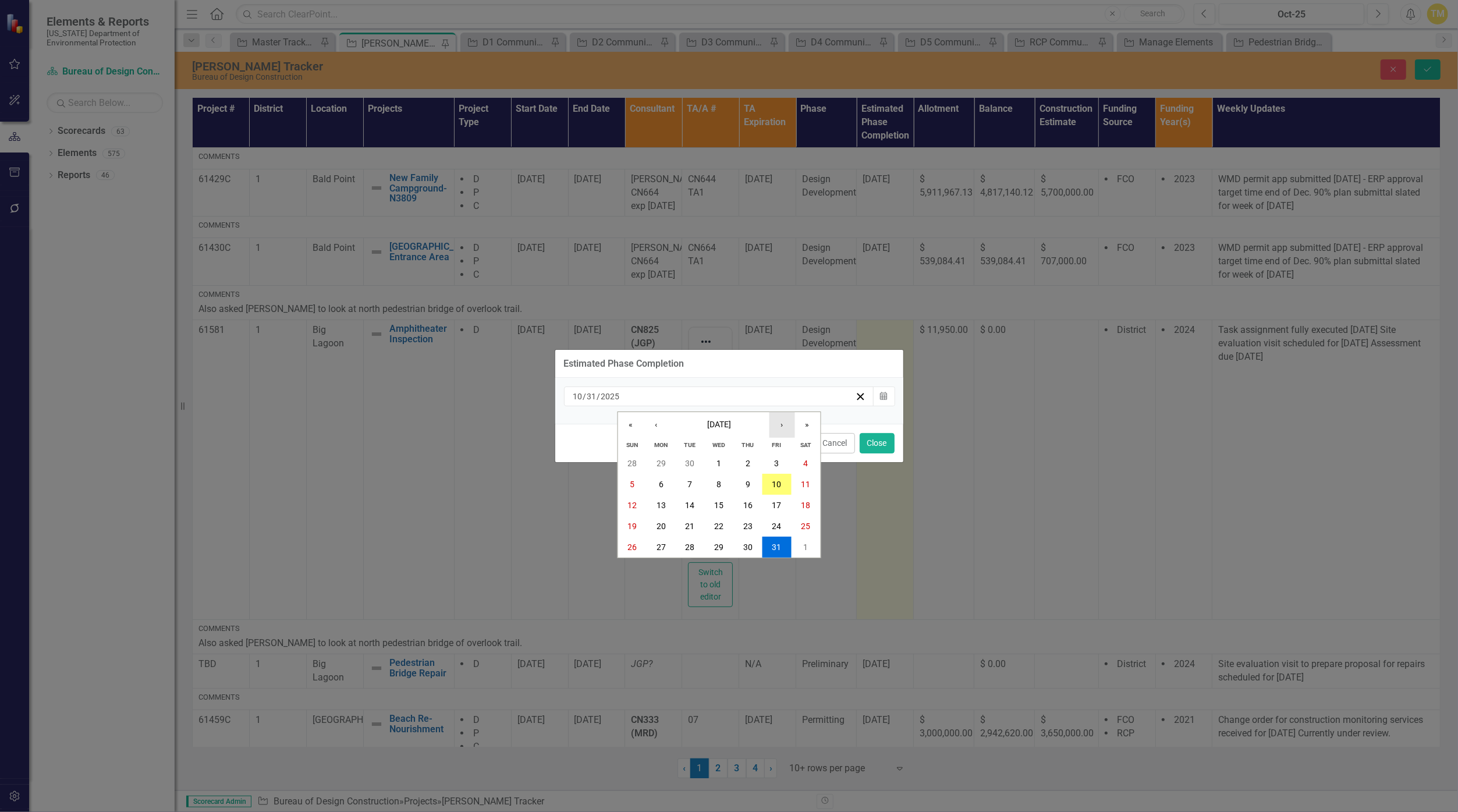
click at [711, 427] on button "›" at bounding box center [781, 425] width 26 height 26
click at [711, 545] on abbr "31" at bounding box center [718, 547] width 9 height 9
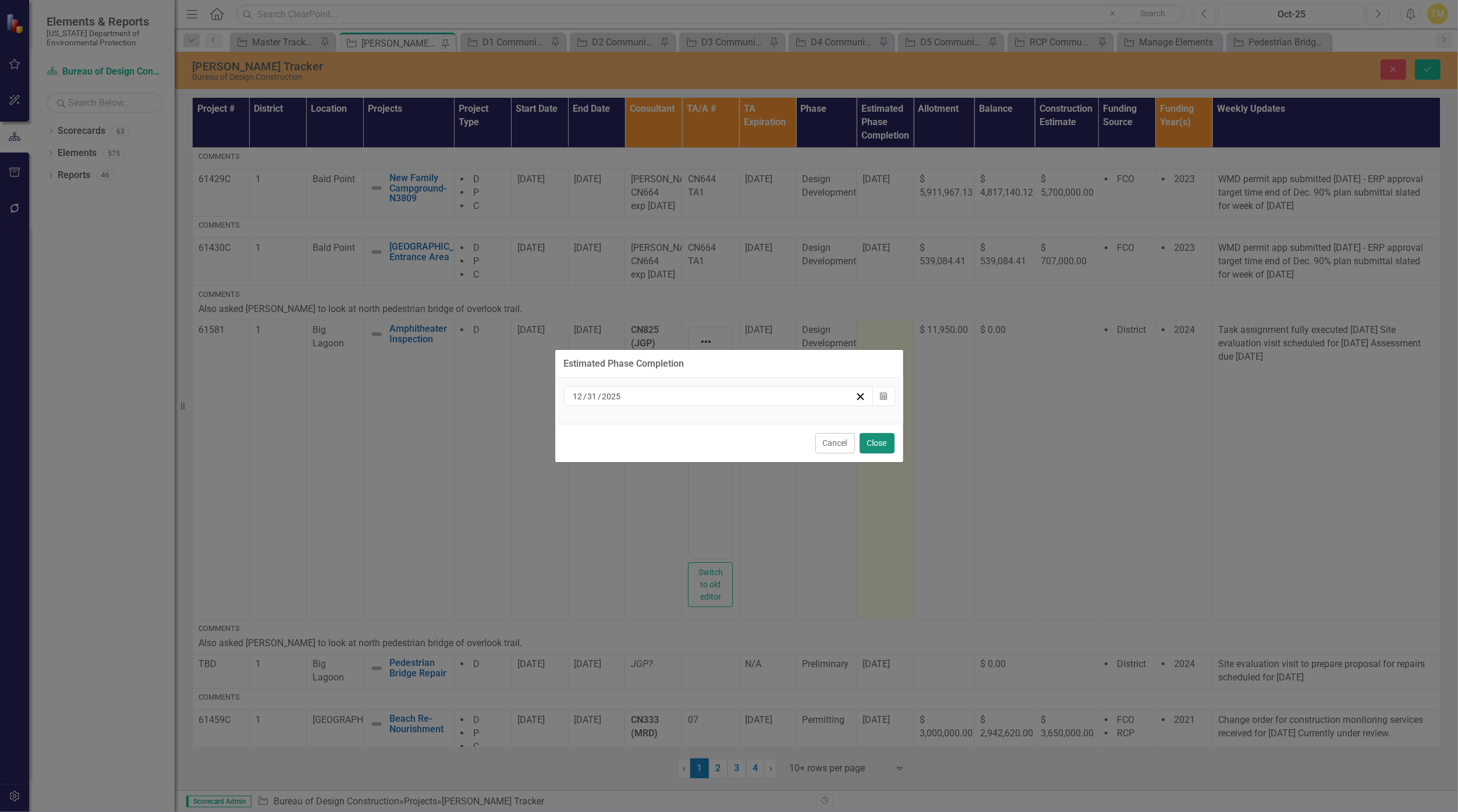
click at [711, 447] on button "Close" at bounding box center [877, 443] width 35 height 21
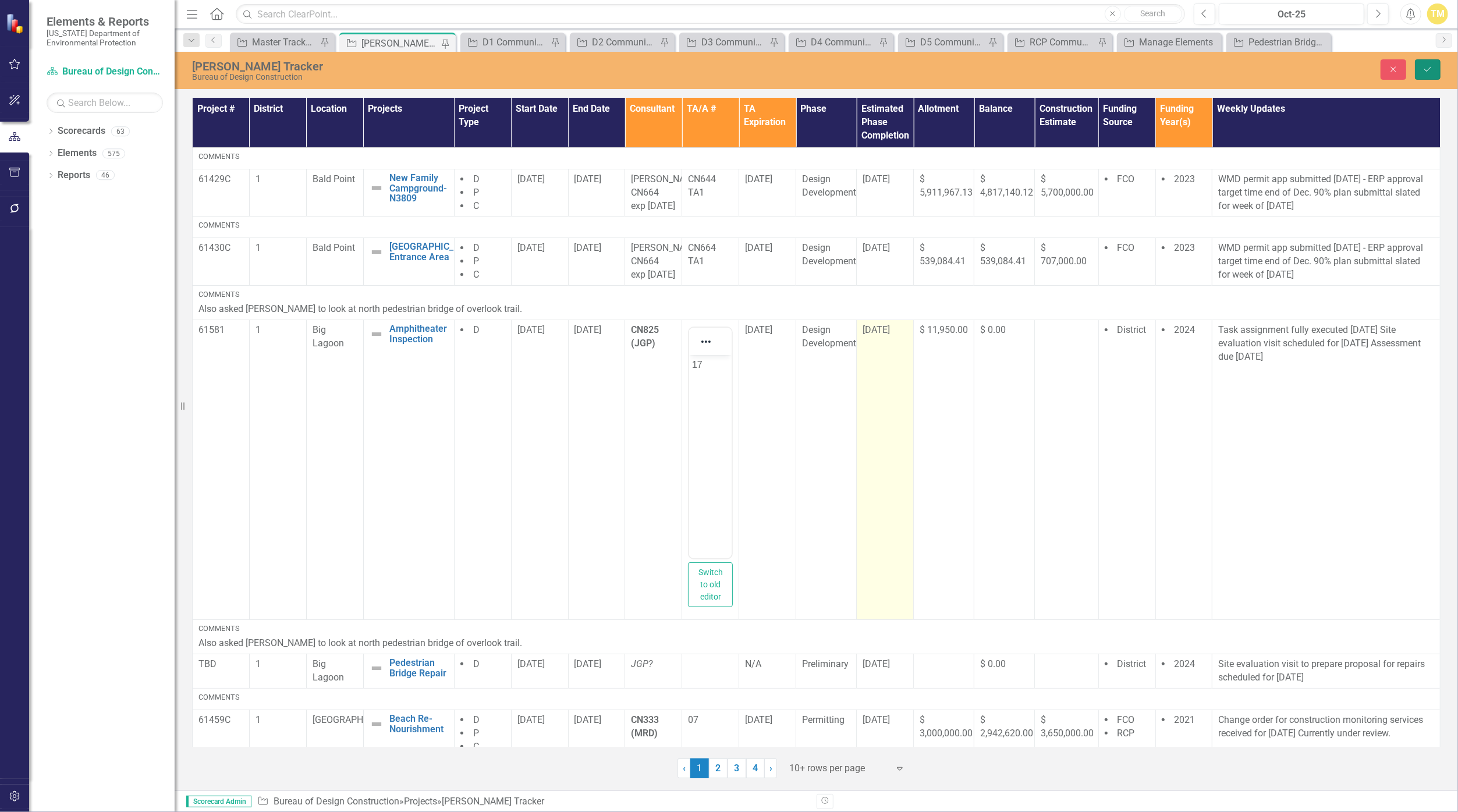
click at [711, 73] on button "Save" at bounding box center [1427, 69] width 26 height 21
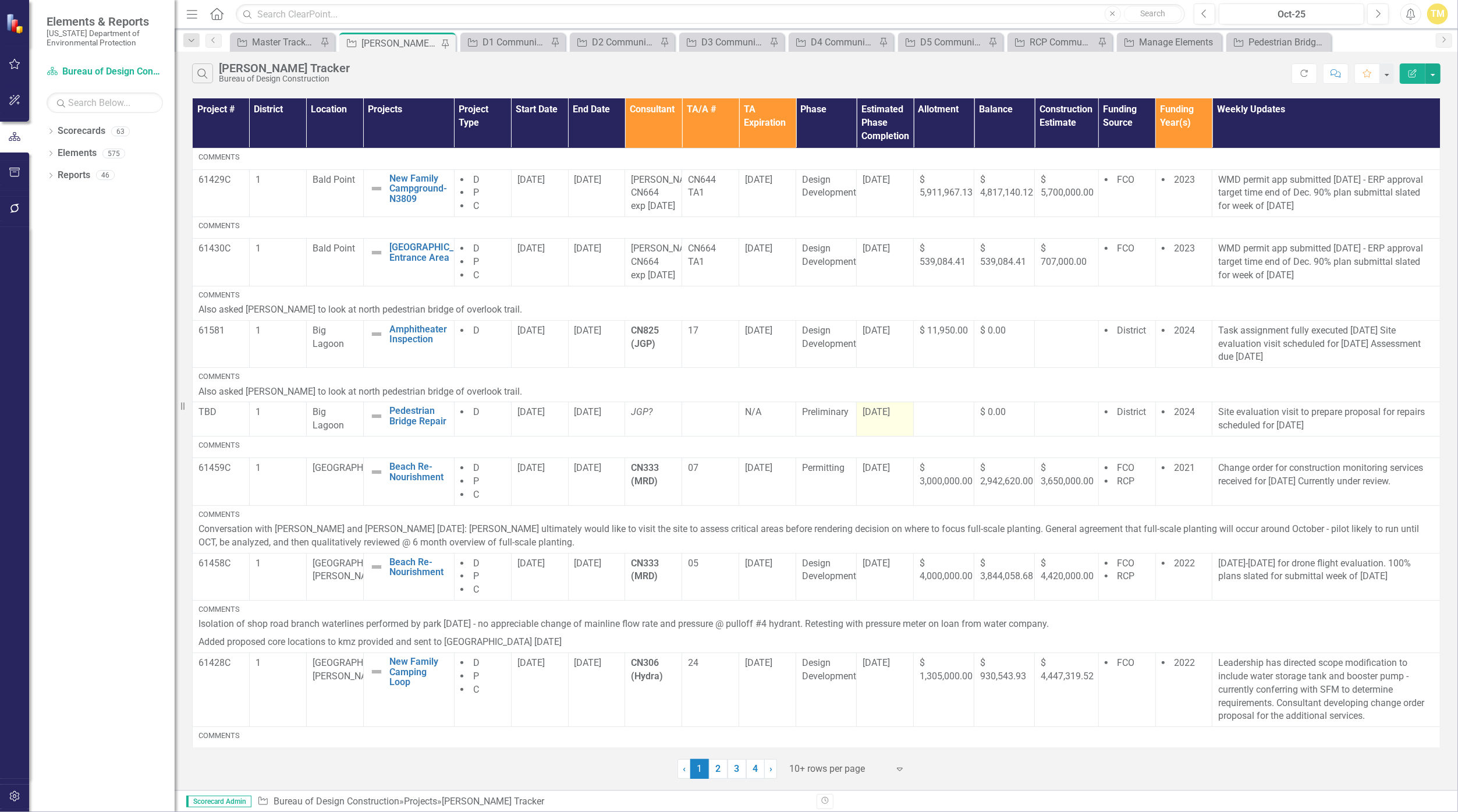
click at [711, 417] on span "[DATE]" at bounding box center [877, 411] width 28 height 11
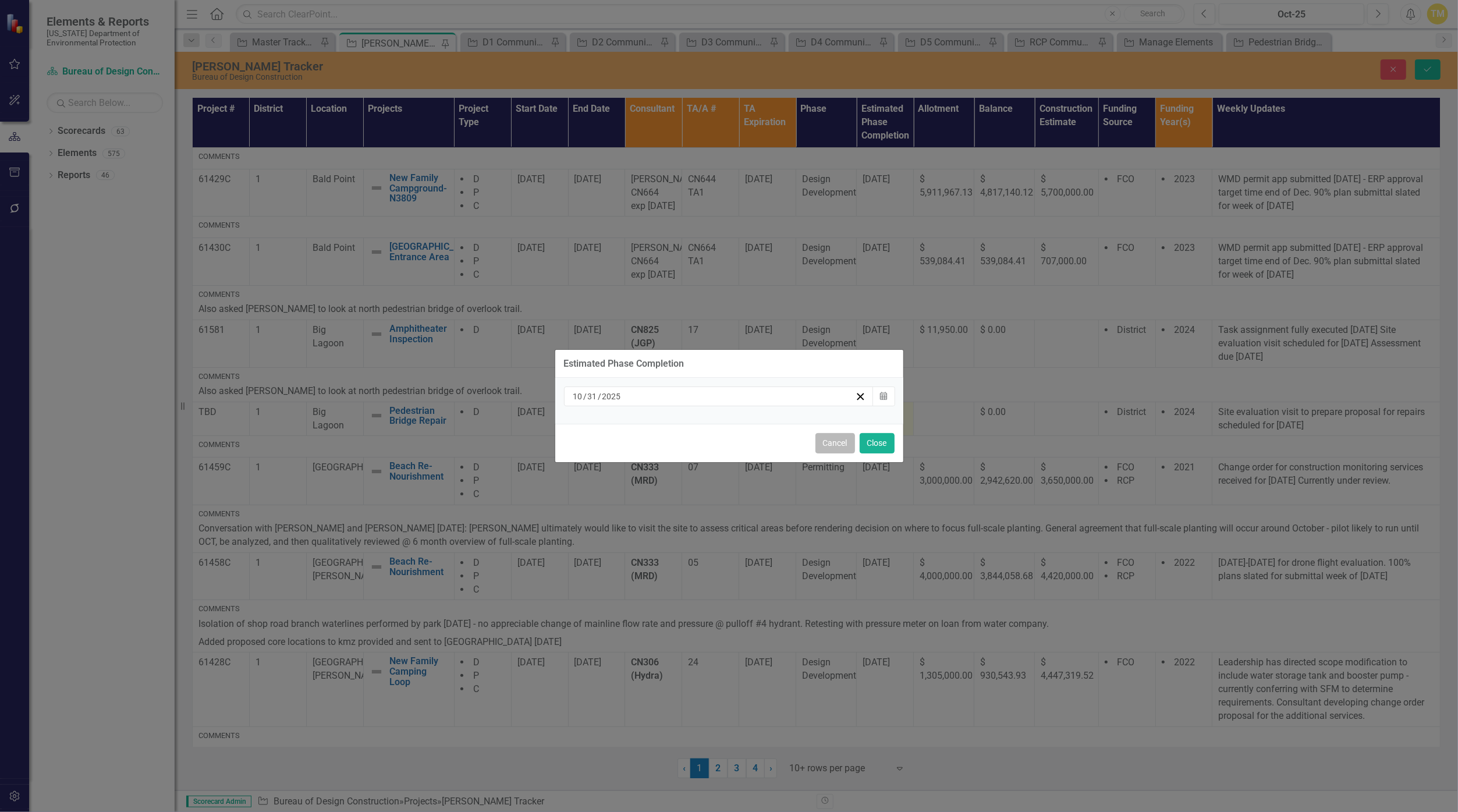
drag, startPoint x: 883, startPoint y: 461, endPoint x: 836, endPoint y: 443, distance: 50.3
click at [711, 443] on button "Cancel" at bounding box center [835, 443] width 40 height 21
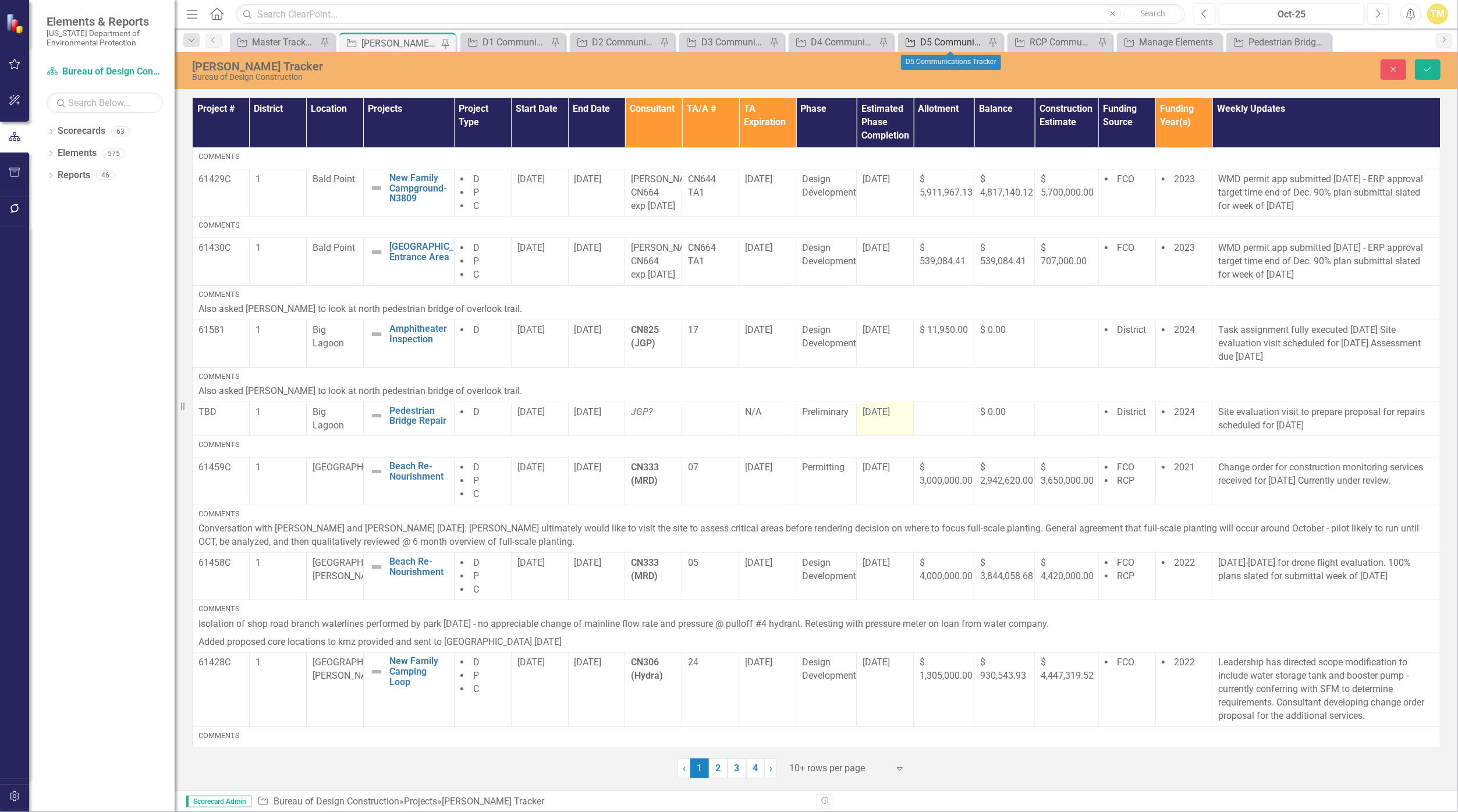
click at [711, 43] on div "D5 Communications Tracker" at bounding box center [953, 42] width 65 height 15
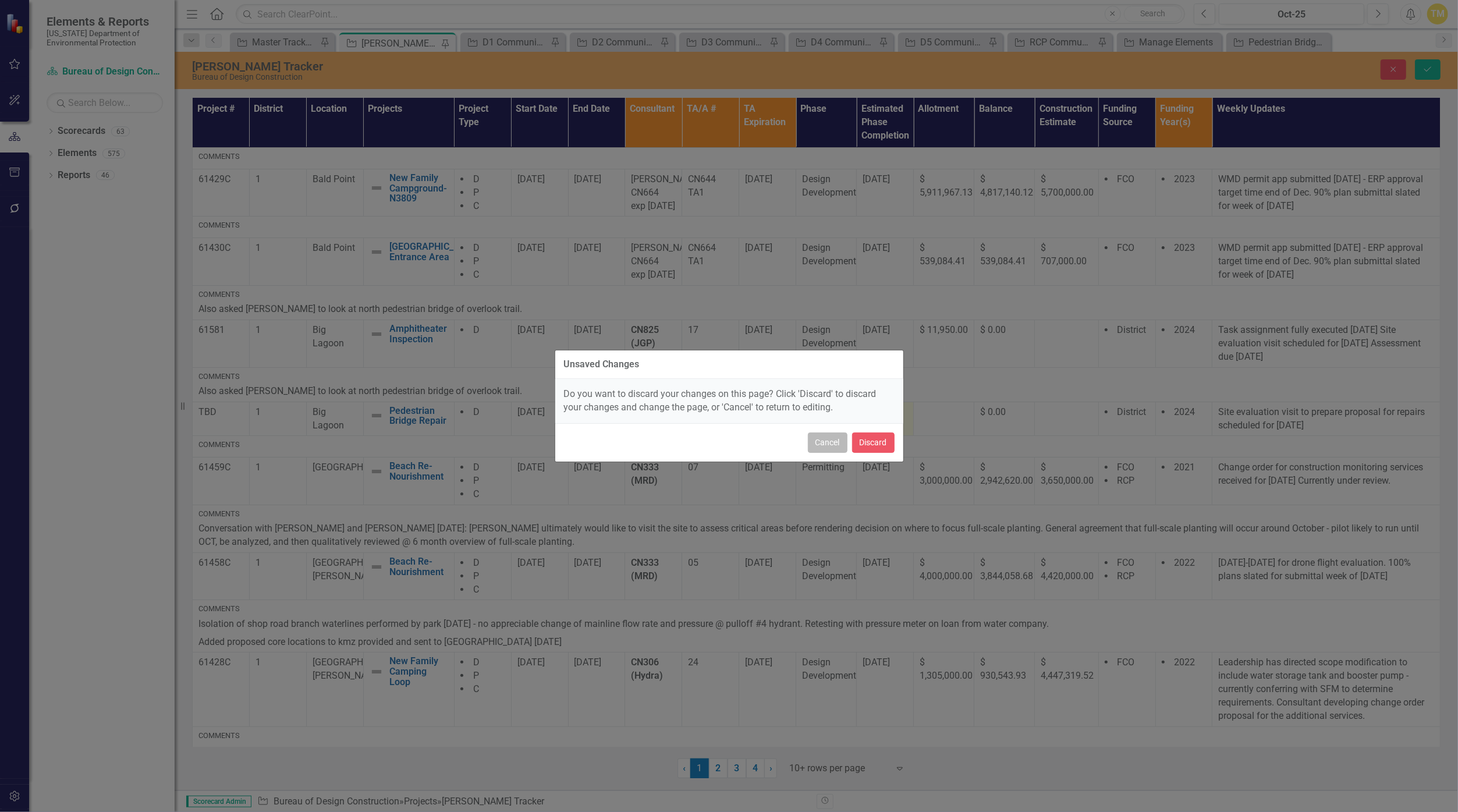
click at [711, 441] on button "Cancel" at bounding box center [828, 443] width 40 height 21
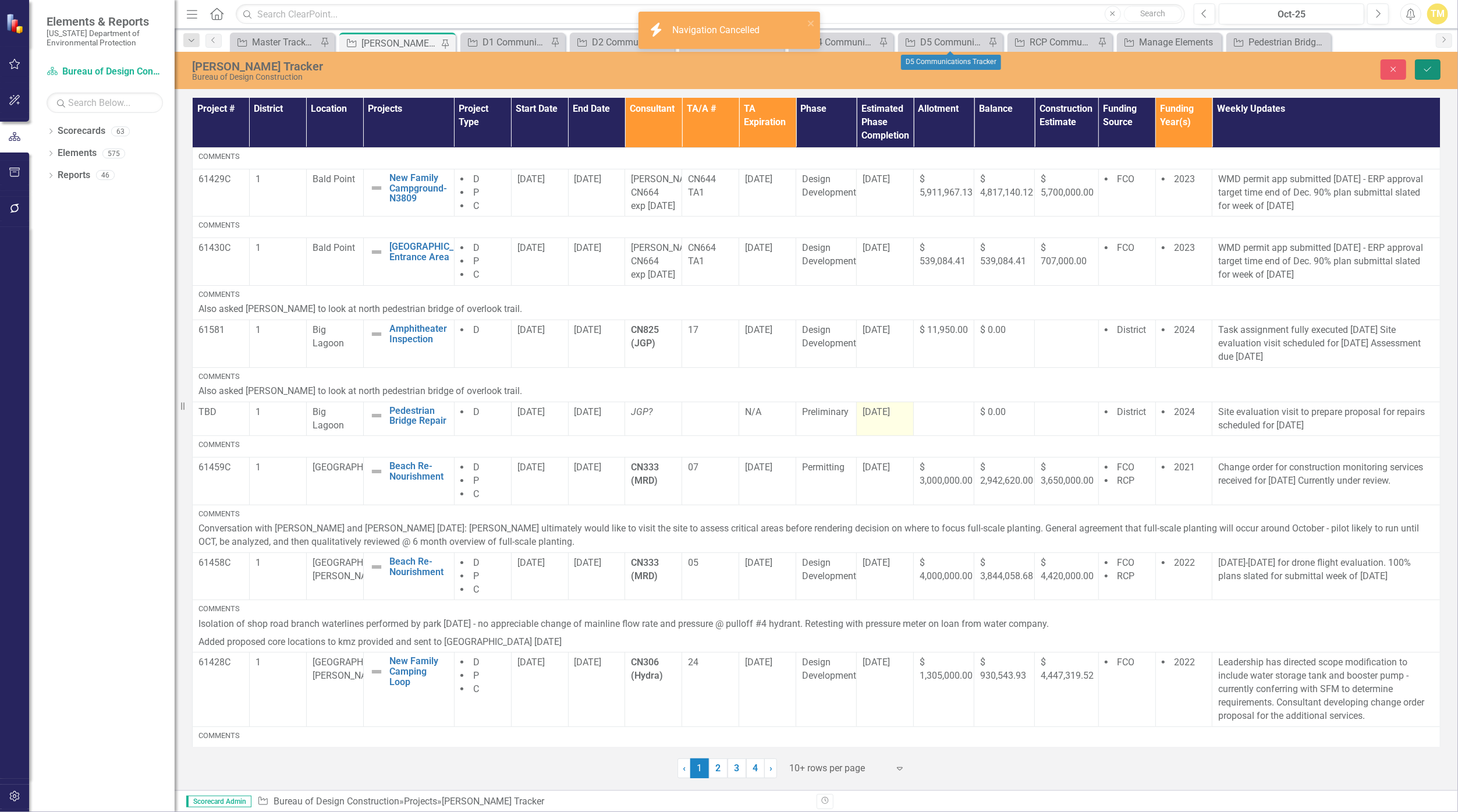
click at [711, 72] on icon "Save" at bounding box center [1427, 69] width 11 height 8
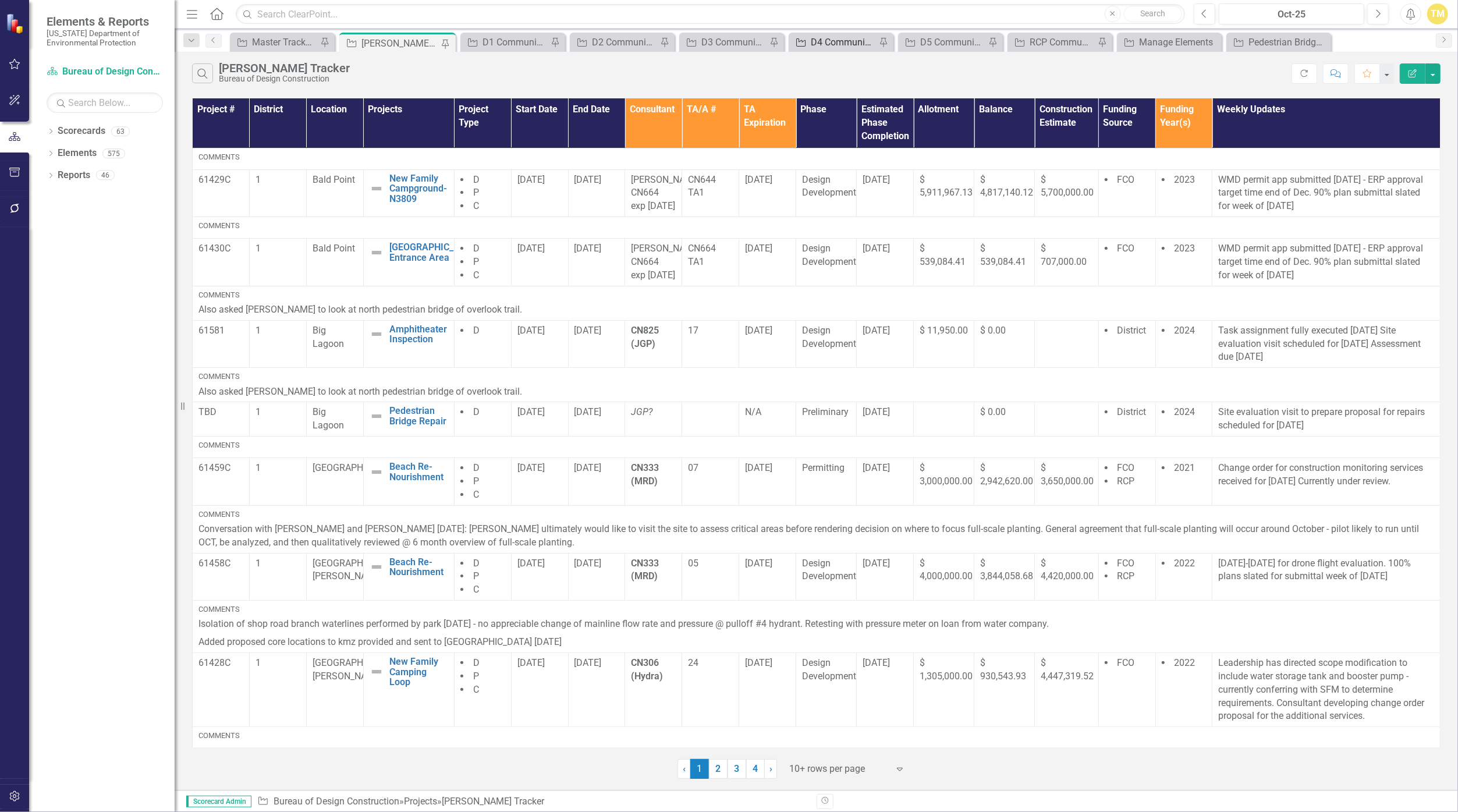
click at [711, 41] on div "D4 Communications Tracker" at bounding box center [843, 42] width 65 height 15
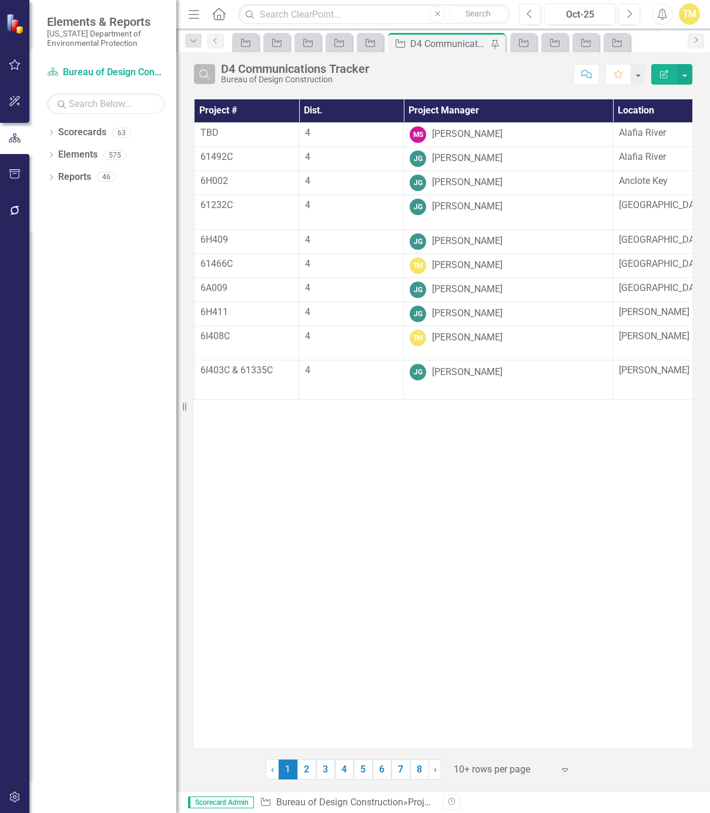
click at [208, 77] on icon "button" at bounding box center [204, 74] width 10 height 10
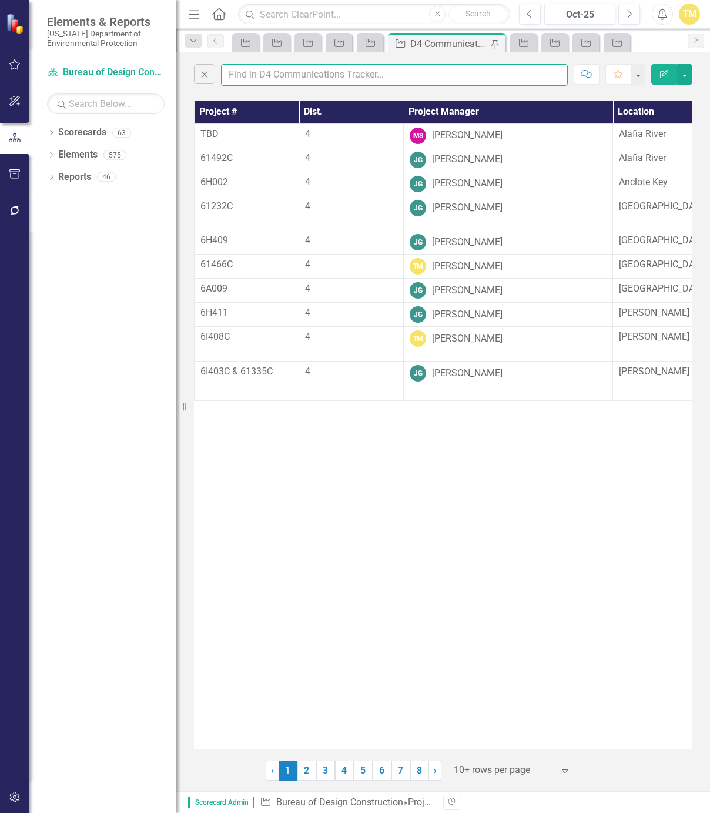
click at [239, 71] on input "text" at bounding box center [394, 75] width 347 height 22
type input "mccul"
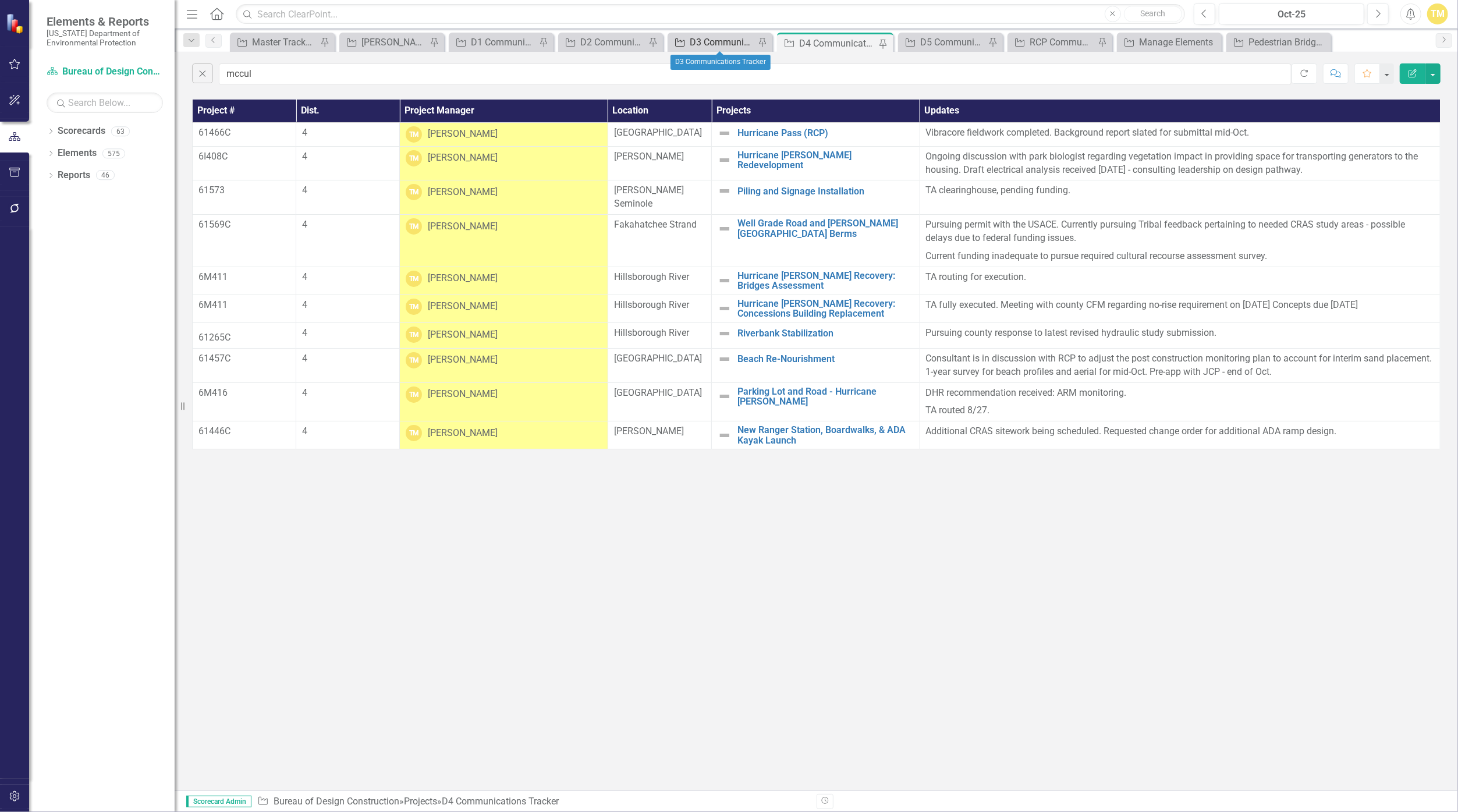
click at [695, 39] on div "D3 Communications Tracker" at bounding box center [722, 42] width 65 height 15
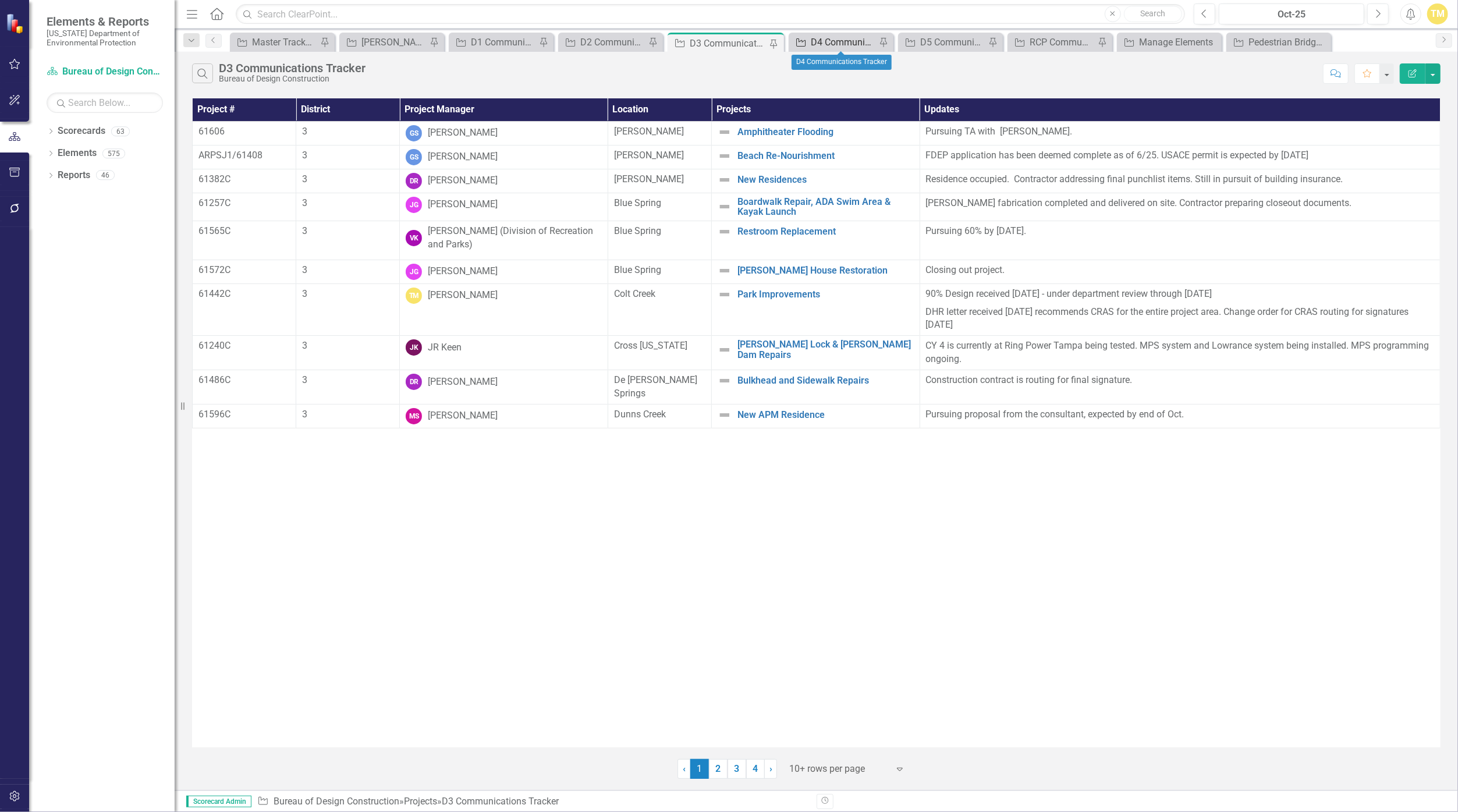
click at [711, 36] on div "D4 Communications Tracker" at bounding box center [843, 42] width 65 height 15
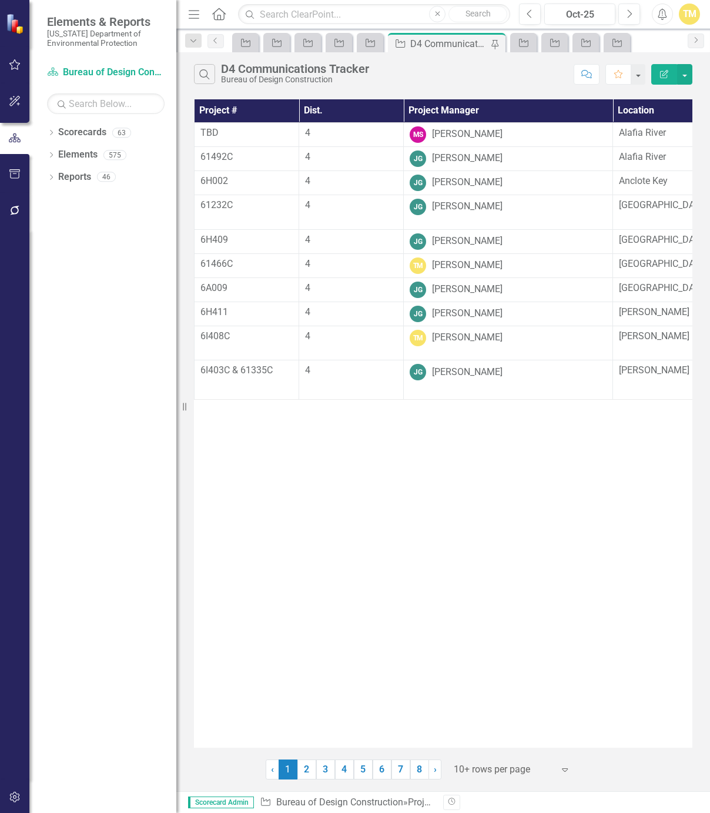
click at [191, 19] on icon "Menu" at bounding box center [193, 14] width 15 height 12
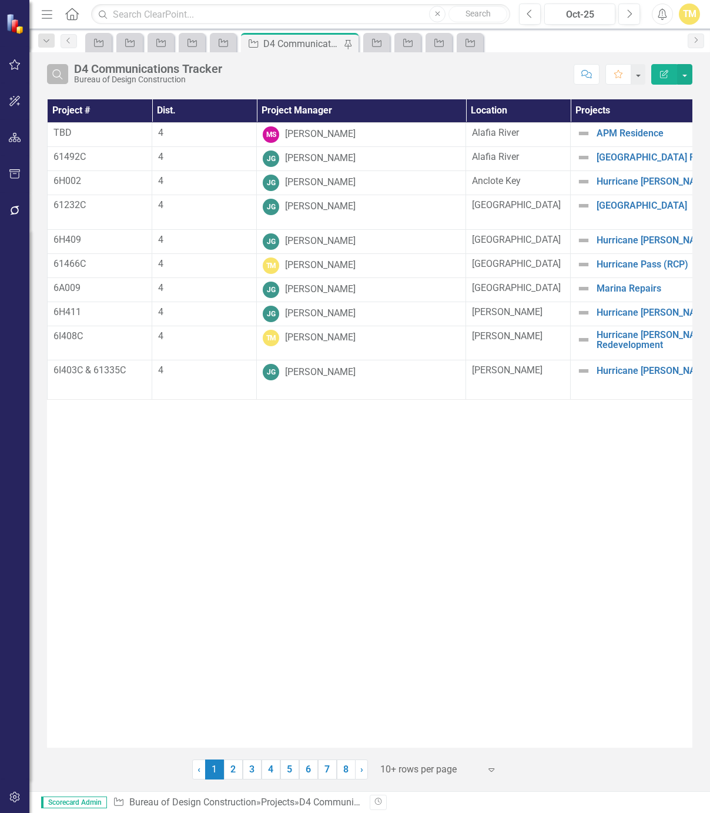
click at [55, 73] on icon "Search" at bounding box center [57, 74] width 13 height 11
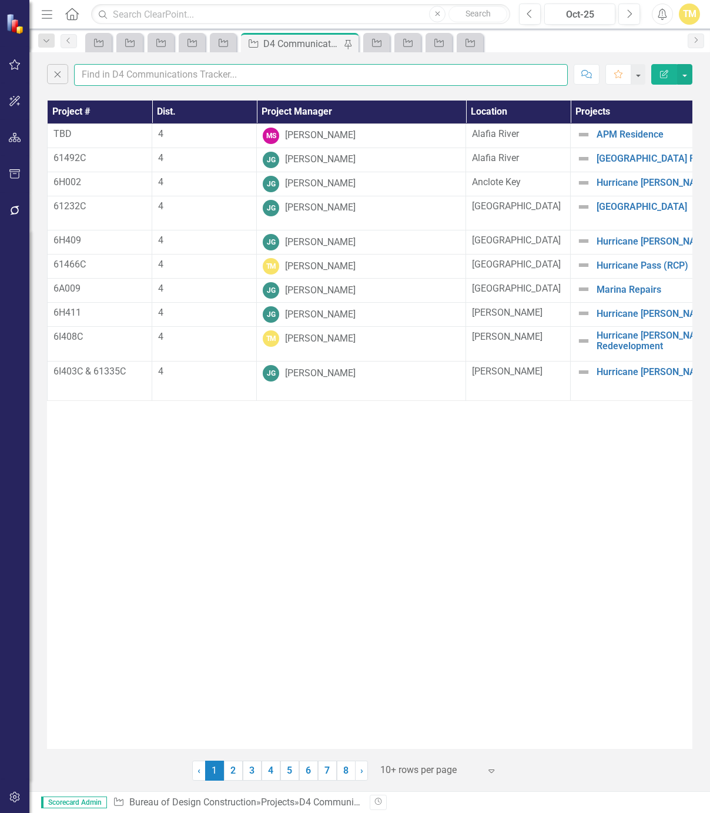
click at [100, 79] on input "text" at bounding box center [321, 75] width 494 height 22
type input "mccul"
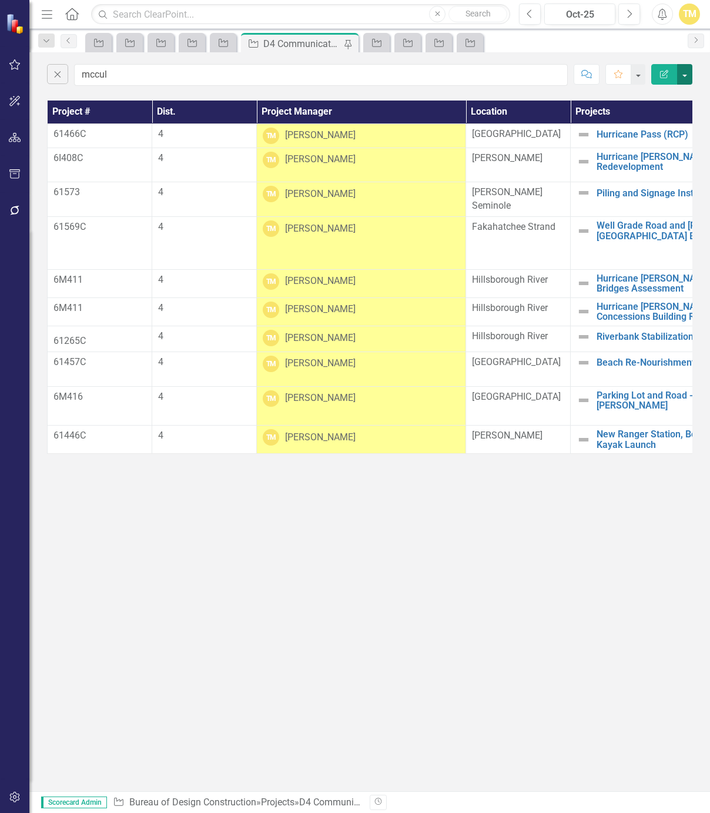
click at [682, 77] on button "button" at bounding box center [684, 74] width 15 height 21
click at [653, 119] on link "PDF Export to PDF" at bounding box center [645, 119] width 93 height 22
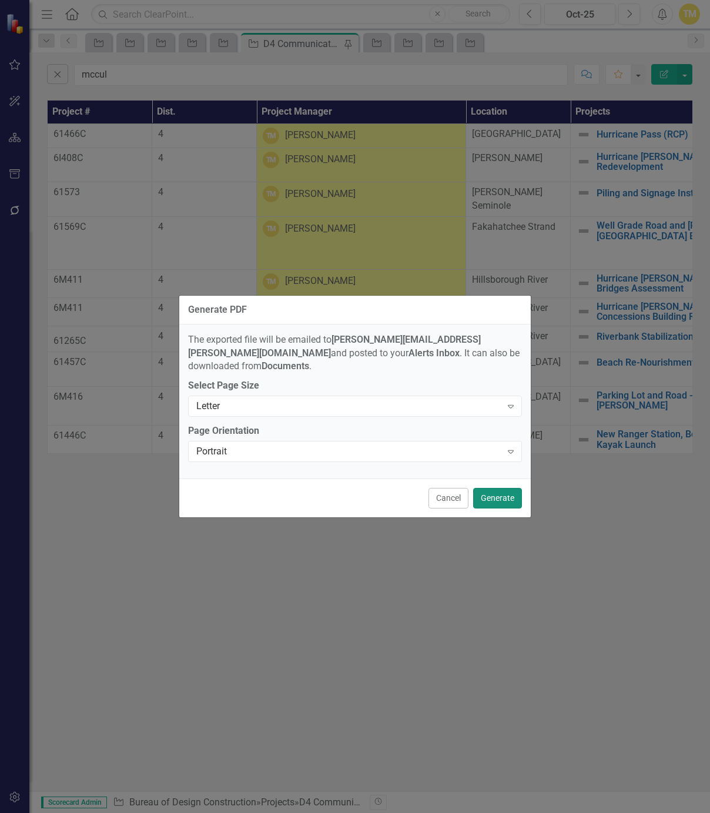
click at [487, 492] on button "Generate" at bounding box center [497, 498] width 49 height 21
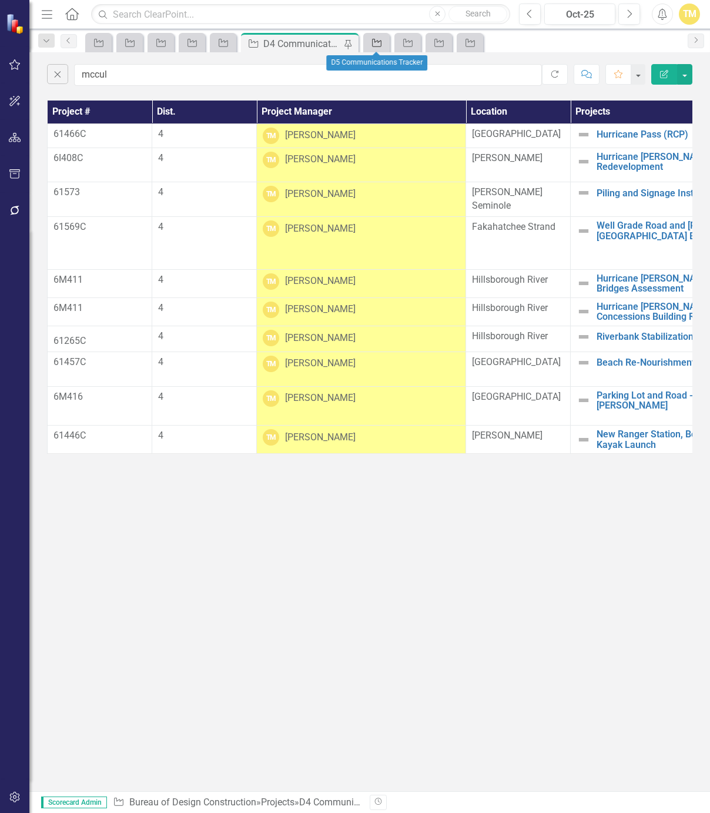
click at [373, 45] on icon "Project" at bounding box center [377, 42] width 12 height 9
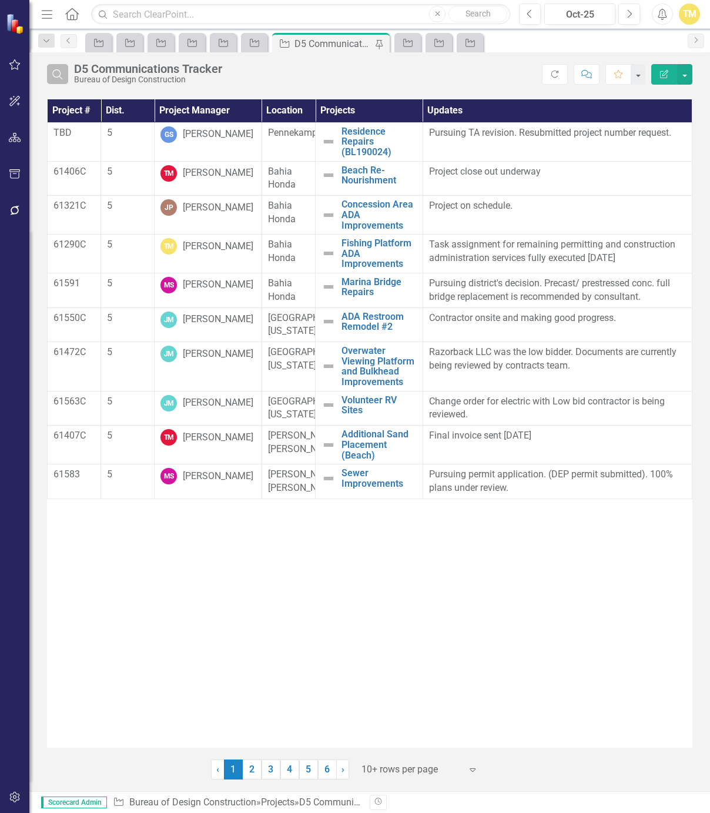
click at [62, 73] on icon "Search" at bounding box center [57, 74] width 13 height 11
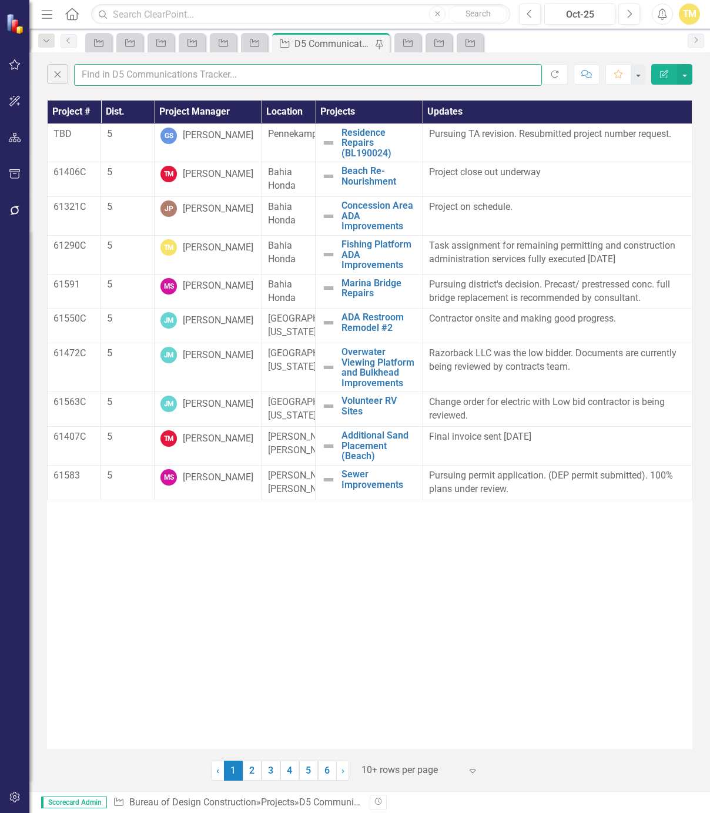
click at [95, 75] on input "text" at bounding box center [308, 75] width 468 height 22
type input "mccul"
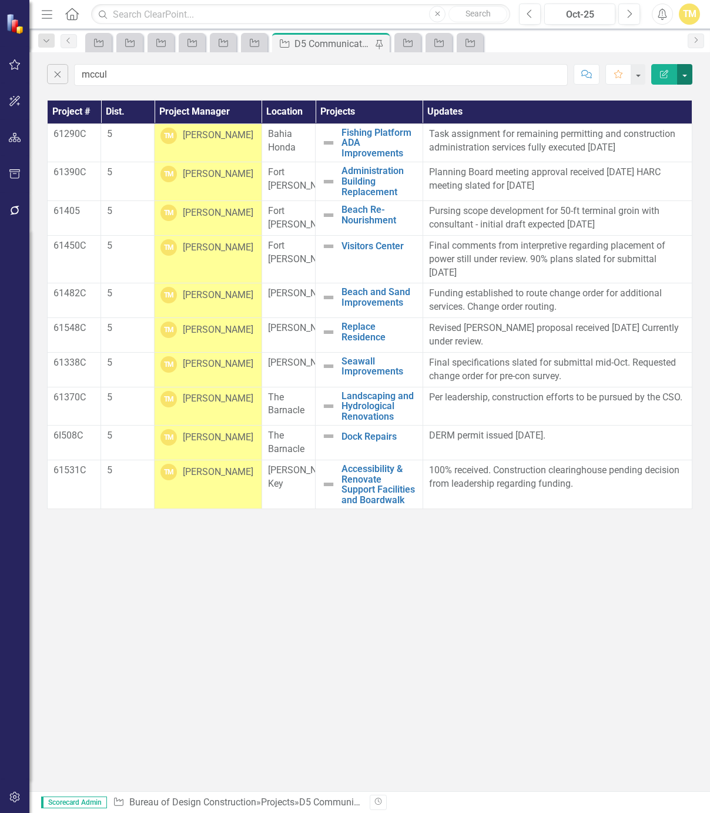
click at [685, 69] on button "button" at bounding box center [684, 74] width 15 height 21
click at [663, 116] on link "PDF Export to PDF" at bounding box center [645, 119] width 93 height 22
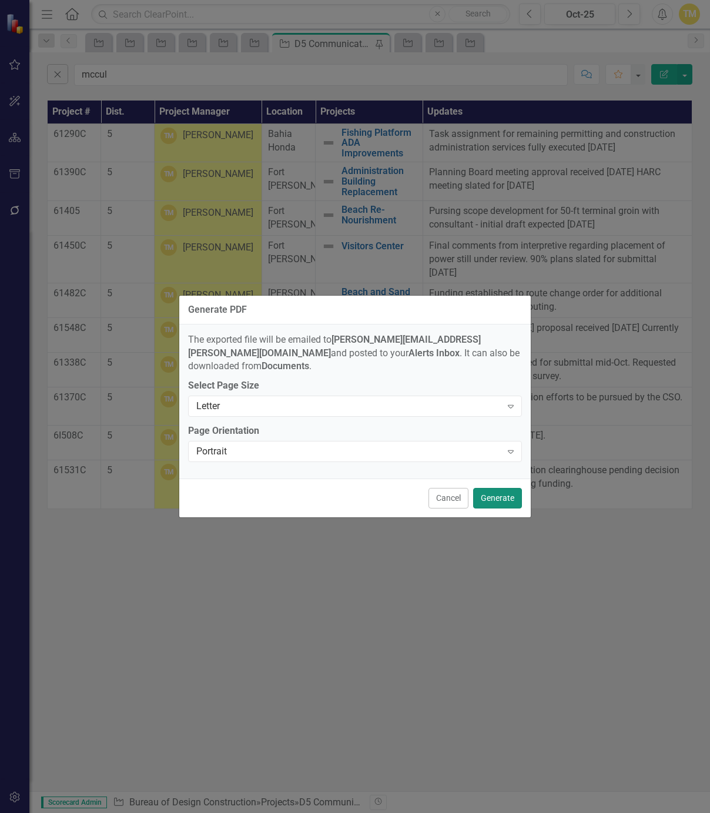
click at [500, 498] on button "Generate" at bounding box center [497, 498] width 49 height 21
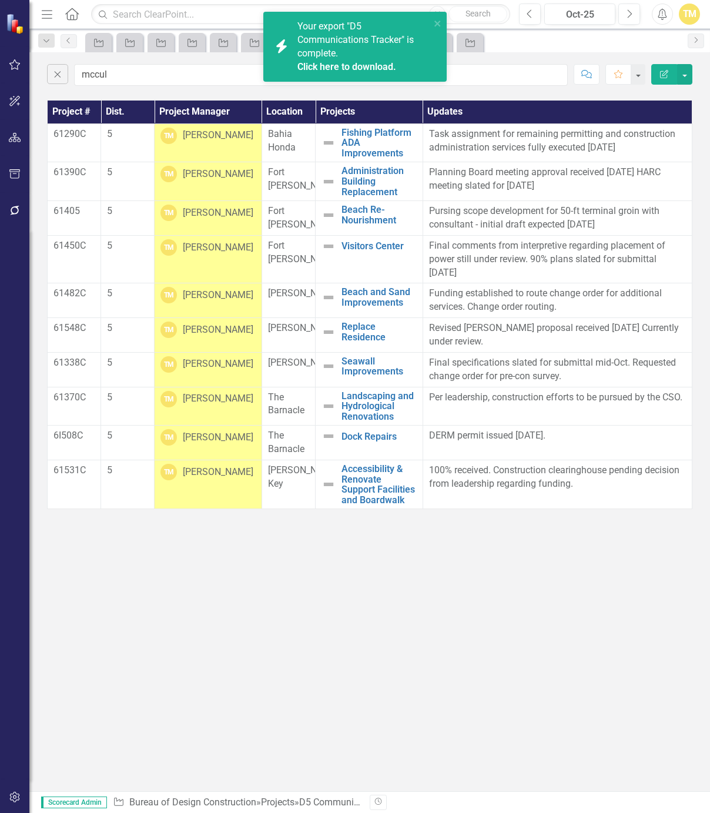
click at [321, 63] on link "Click here to download." at bounding box center [346, 66] width 99 height 11
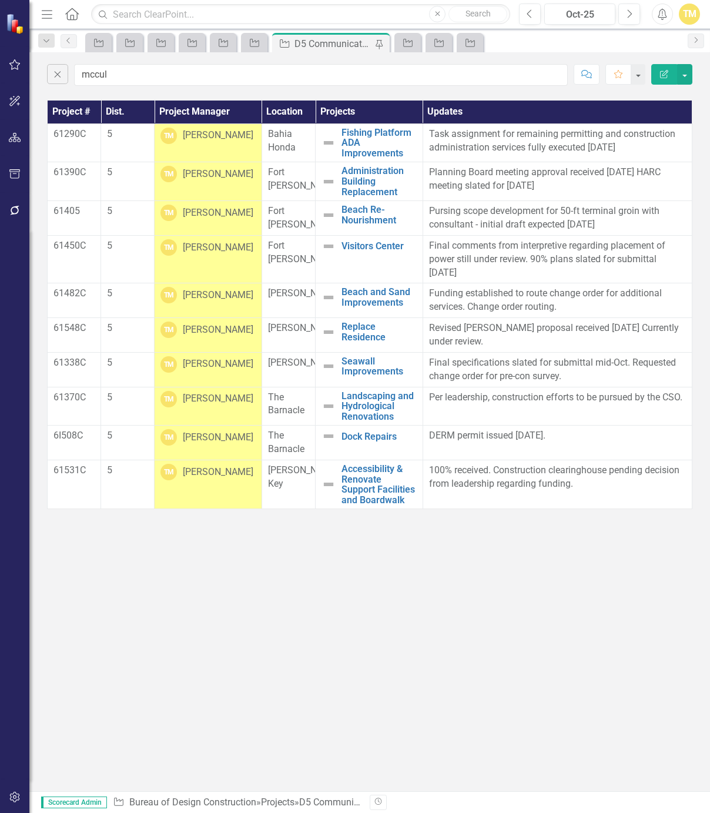
click at [556, 53] on div "Close mccul Comment Favorite Edit Report" at bounding box center [369, 71] width 680 height 39
click at [401, 43] on div "Project" at bounding box center [405, 42] width 16 height 15
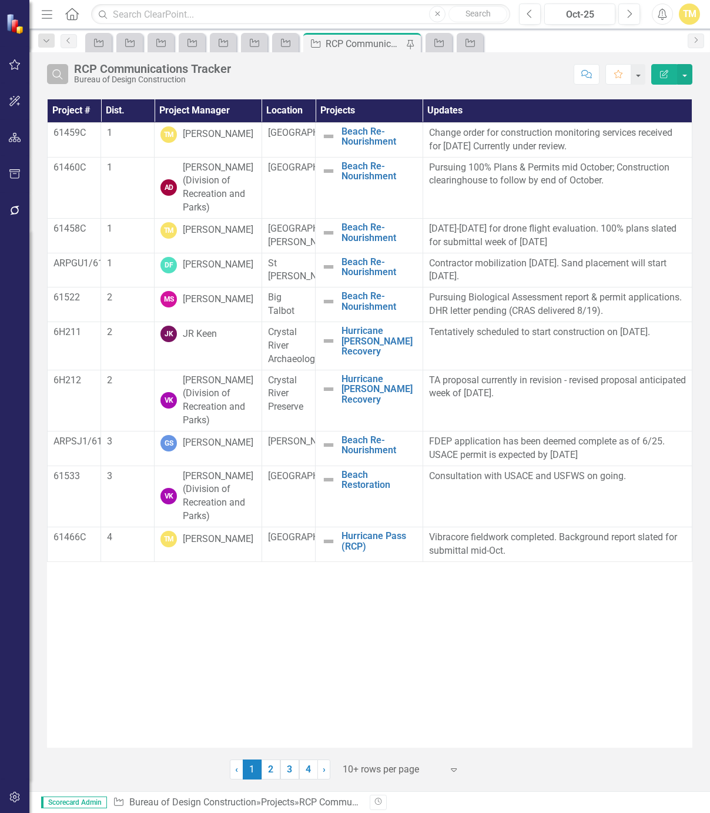
click at [61, 75] on icon "Search" at bounding box center [57, 74] width 13 height 11
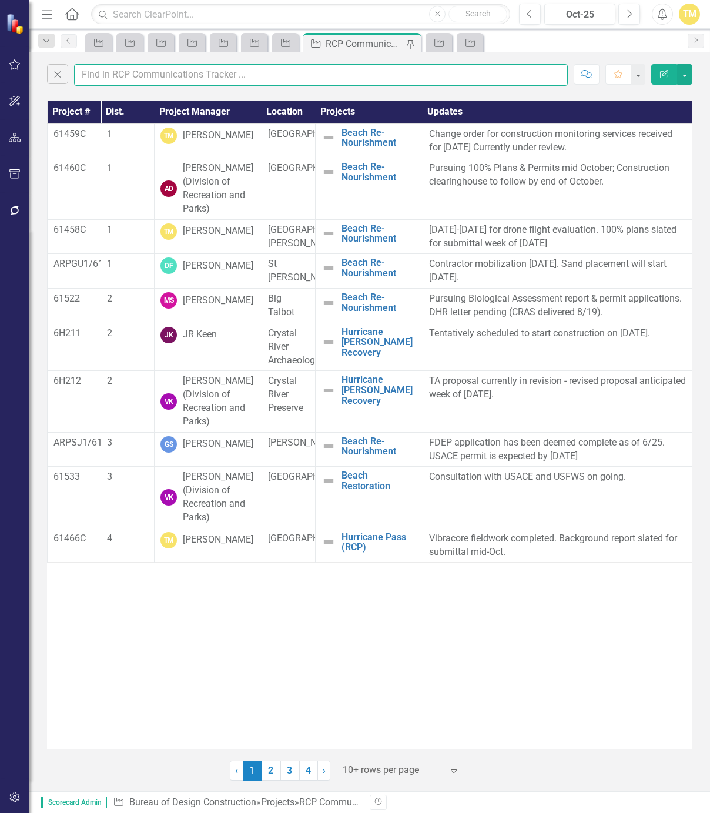
click at [93, 75] on input "text" at bounding box center [321, 75] width 494 height 22
type input "mccul"
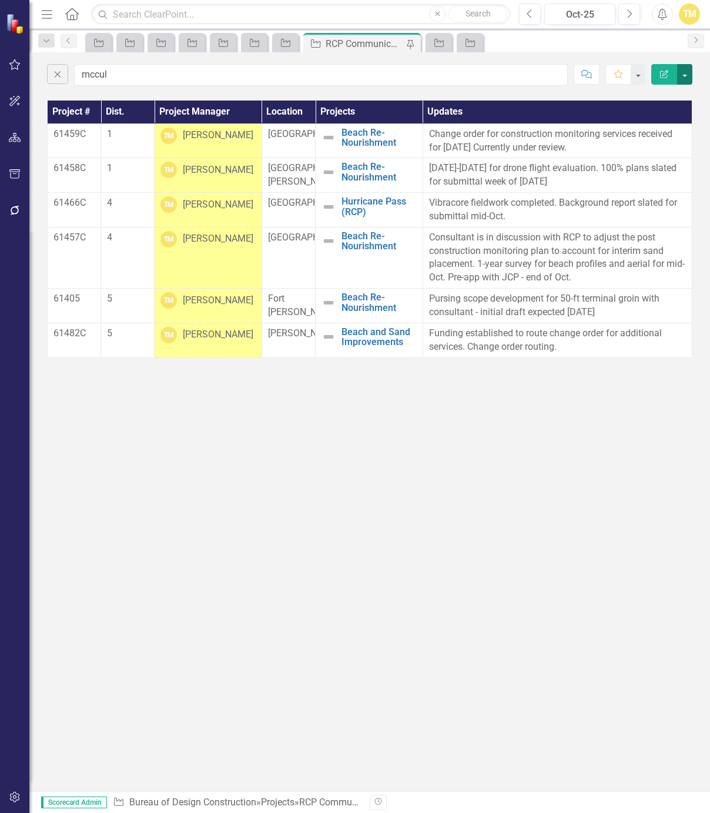
click at [687, 76] on button "button" at bounding box center [684, 74] width 15 height 21
click at [668, 116] on link "PDF Export to PDF" at bounding box center [645, 119] width 93 height 22
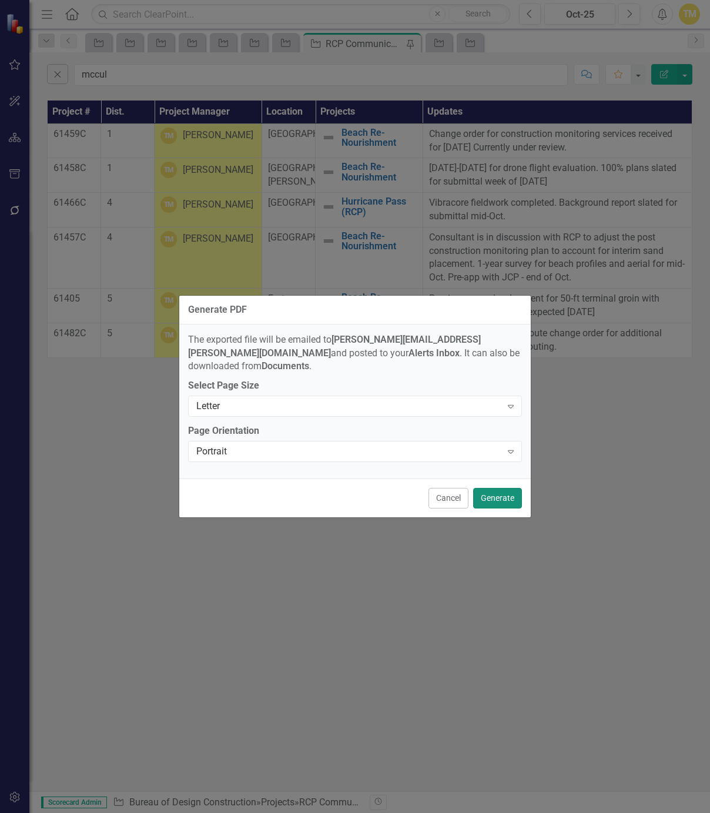
click at [488, 493] on button "Generate" at bounding box center [497, 498] width 49 height 21
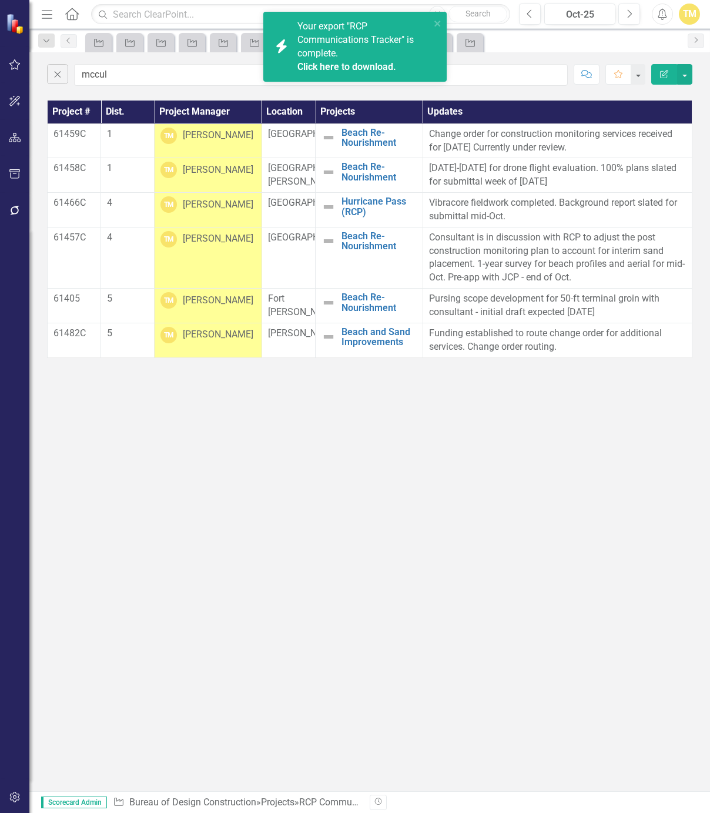
click at [304, 64] on link "Click here to download." at bounding box center [346, 66] width 99 height 11
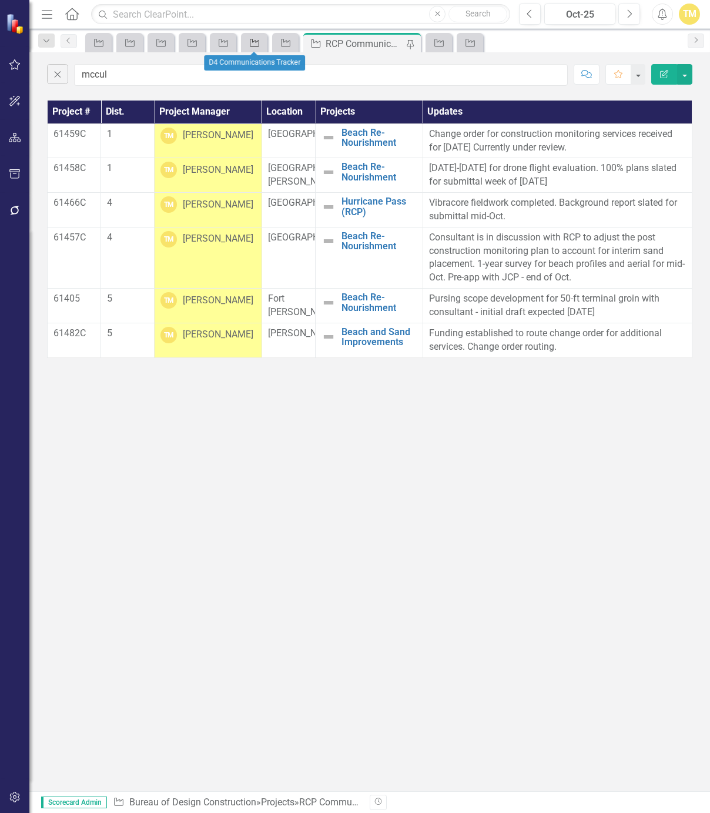
click at [254, 46] on icon at bounding box center [254, 43] width 9 height 8
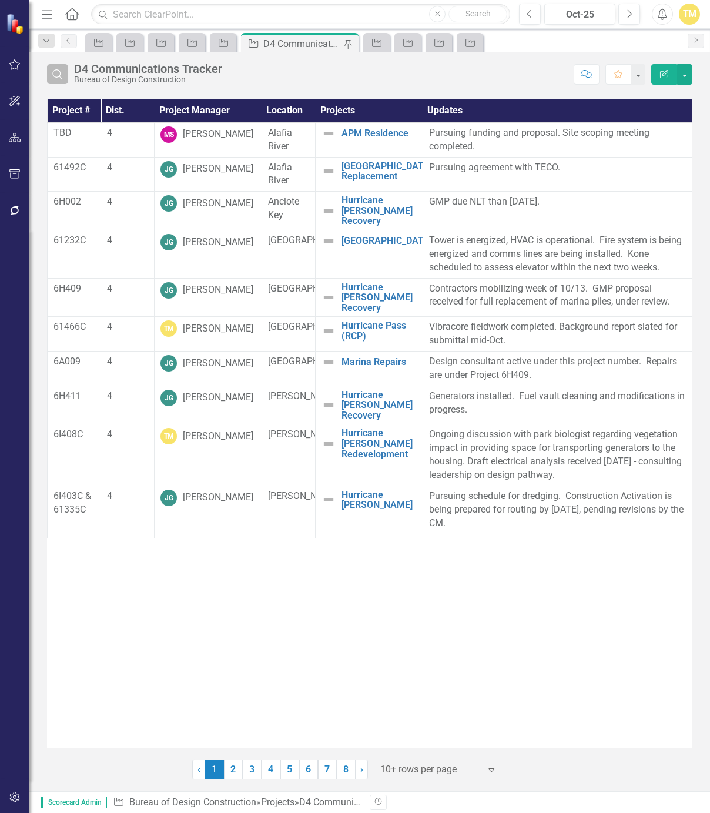
click at [56, 73] on icon "Search" at bounding box center [57, 74] width 13 height 11
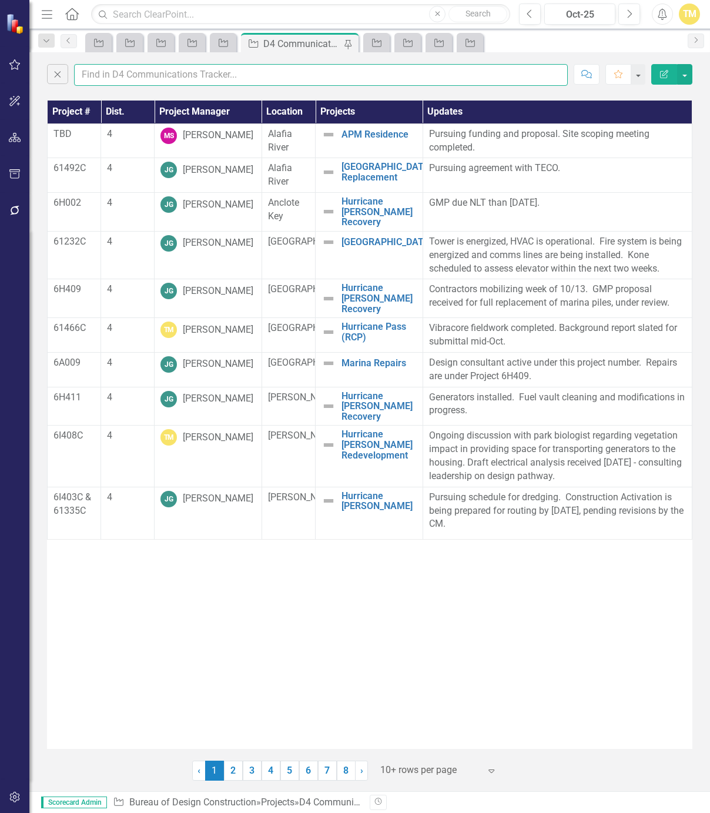
click at [101, 72] on input "text" at bounding box center [321, 75] width 494 height 22
type input "mccul"
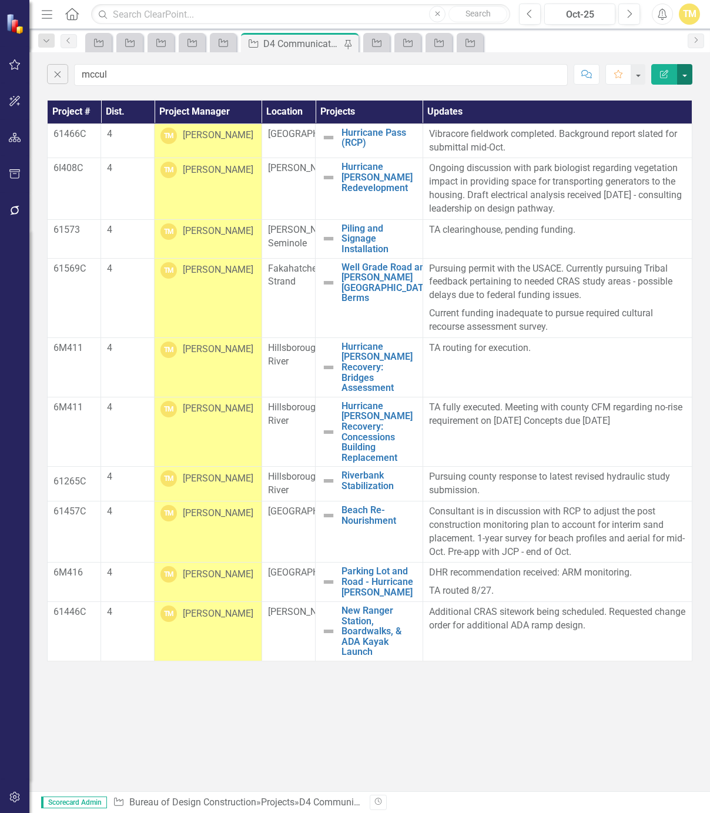
click at [687, 76] on button "button" at bounding box center [684, 74] width 15 height 21
click at [672, 121] on link "PDF Export to PDF" at bounding box center [645, 119] width 93 height 22
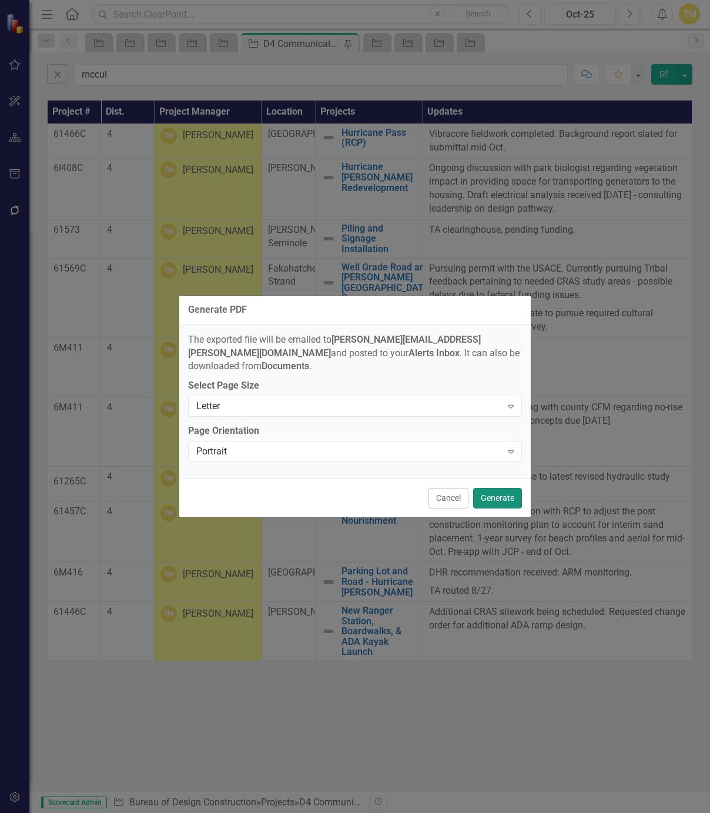
click at [506, 489] on button "Generate" at bounding box center [497, 498] width 49 height 21
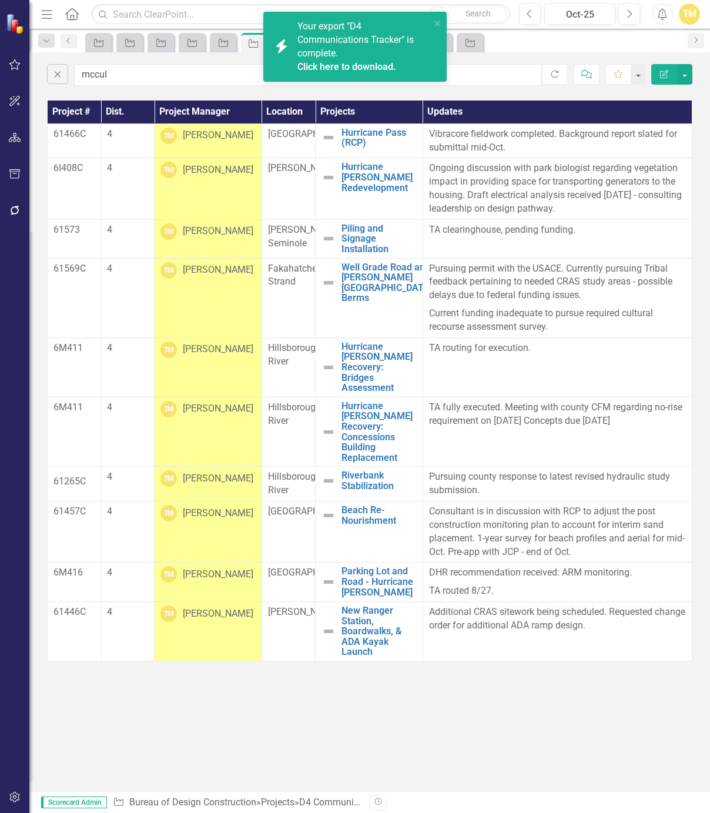
click at [304, 68] on link "Click here to download." at bounding box center [346, 66] width 99 height 11
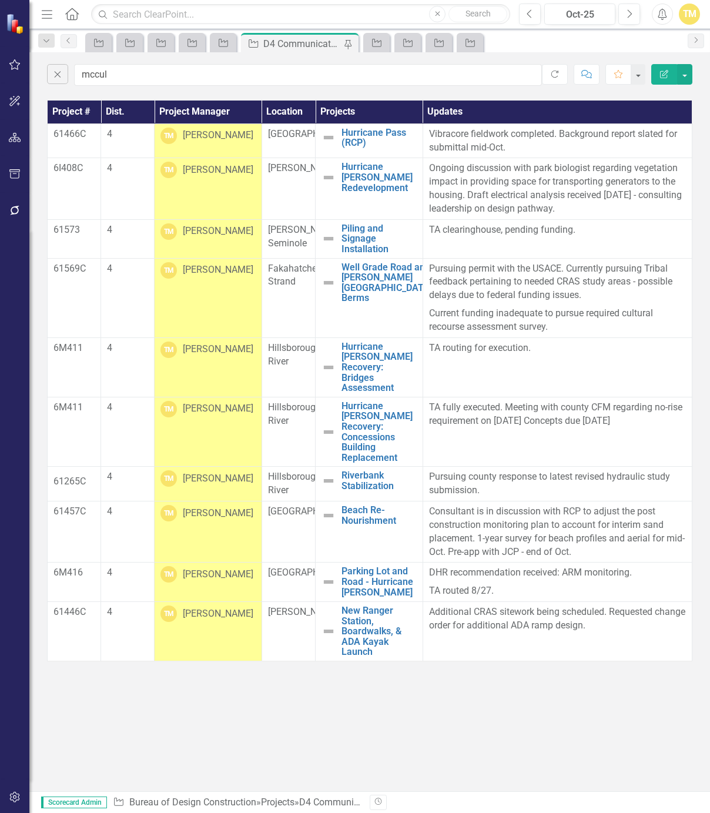
click at [335, 716] on div "Close mccul Refresh Comment Favorite Edit Report Project # Dist. Project Manage…" at bounding box center [369, 421] width 680 height 739
click at [125, 44] on icon "Project" at bounding box center [130, 42] width 12 height 9
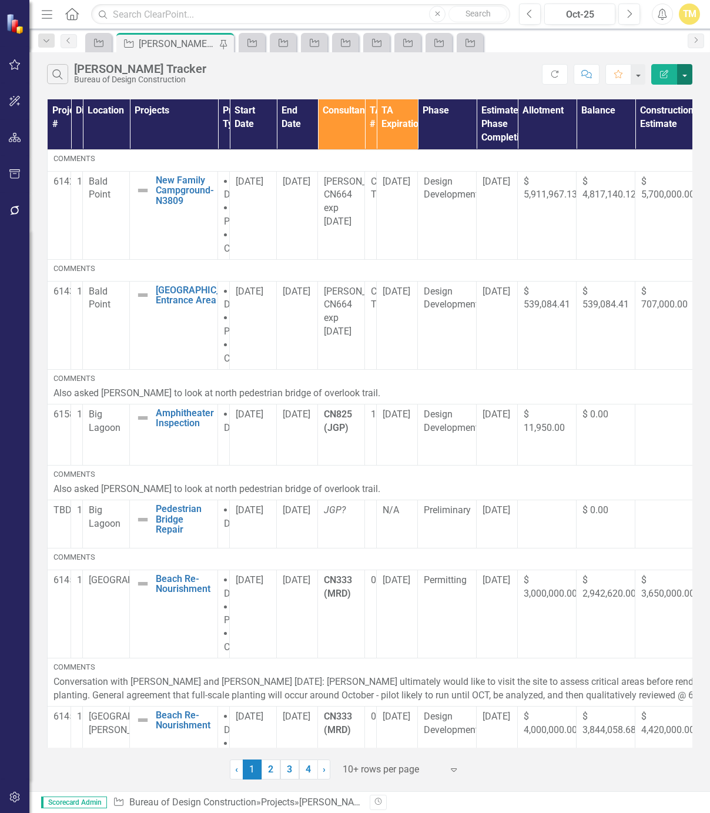
click at [690, 80] on button "button" at bounding box center [684, 74] width 15 height 21
click at [668, 123] on link "PDF Export to PDF" at bounding box center [645, 119] width 93 height 22
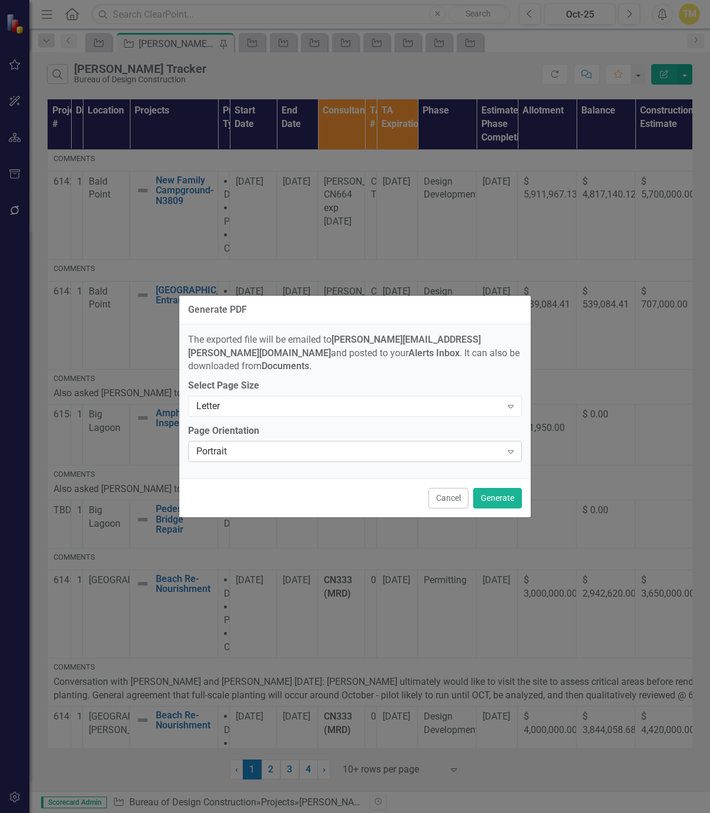
click at [512, 447] on icon "Expand" at bounding box center [511, 451] width 12 height 9
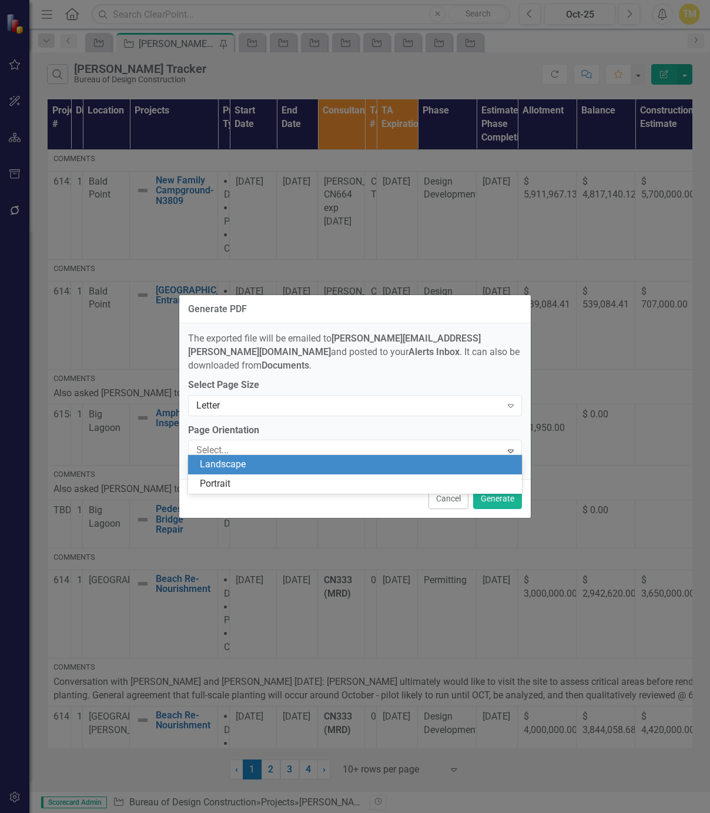
click at [348, 467] on div "Landscape" at bounding box center [358, 465] width 316 height 14
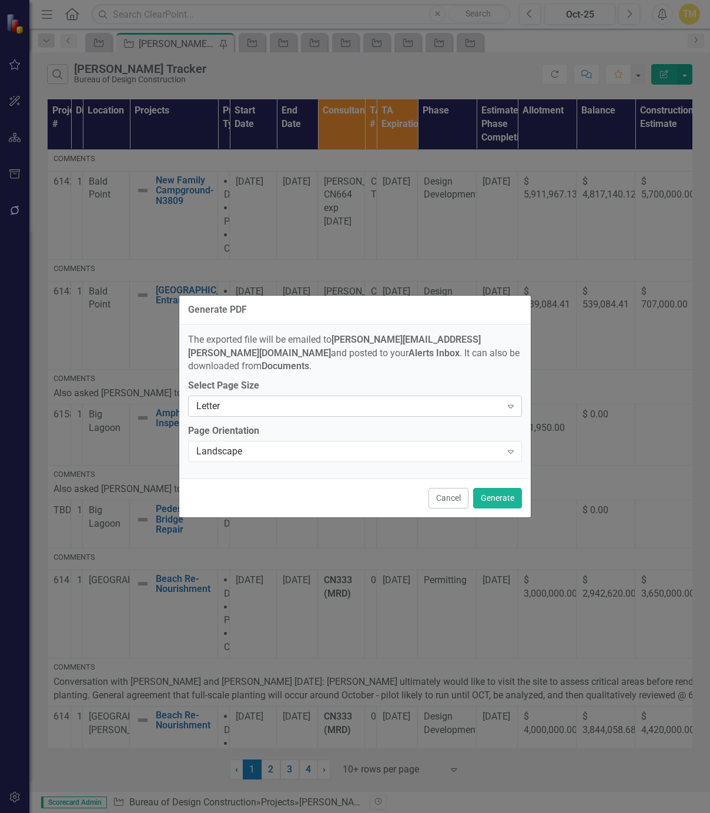
click at [505, 402] on icon "Expand" at bounding box center [511, 405] width 12 height 9
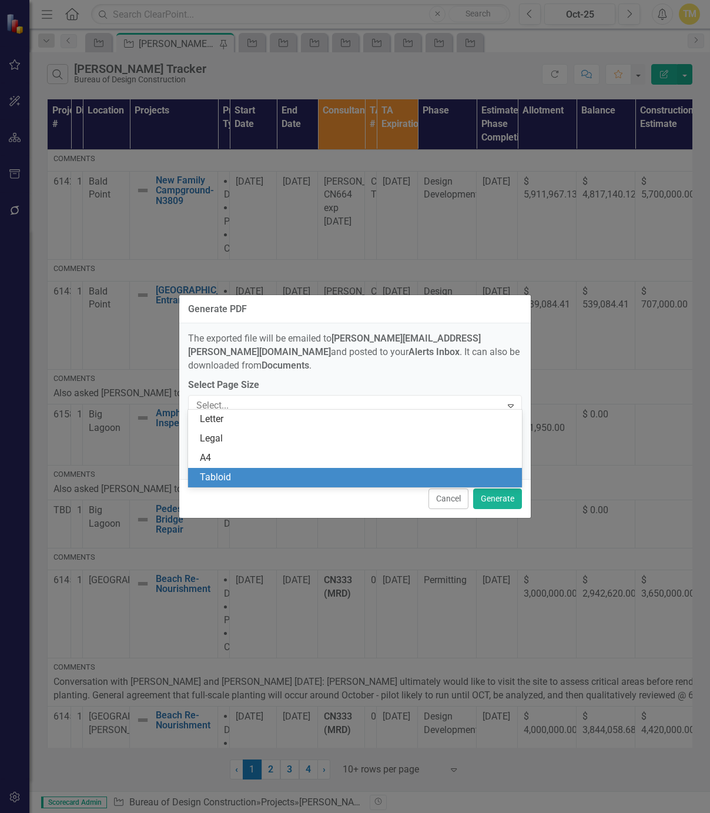
click at [374, 478] on div "Tabloid" at bounding box center [358, 478] width 316 height 14
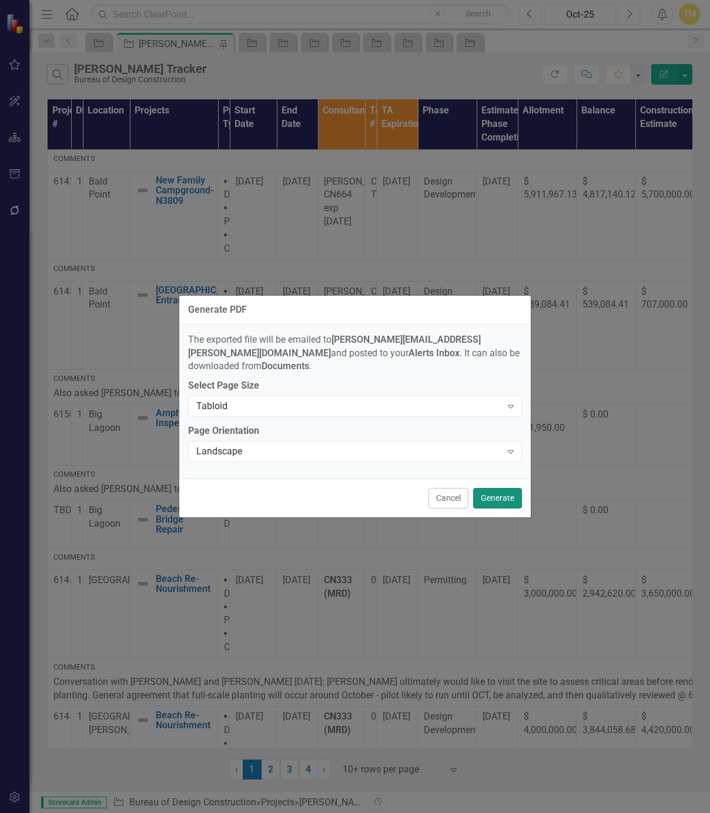
click at [501, 488] on button "Generate" at bounding box center [497, 498] width 49 height 21
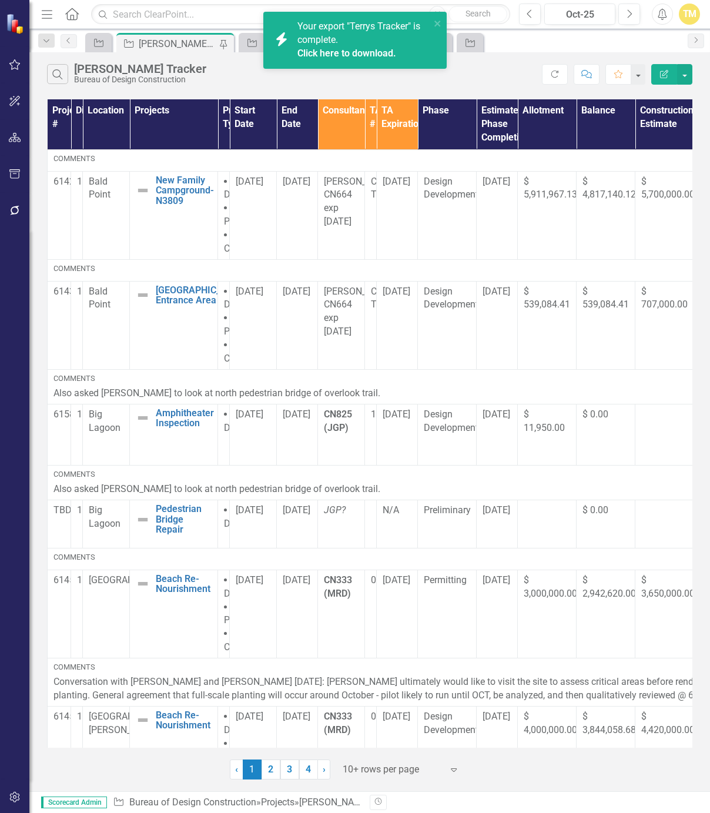
click at [315, 56] on link "Click here to download." at bounding box center [346, 53] width 99 height 11
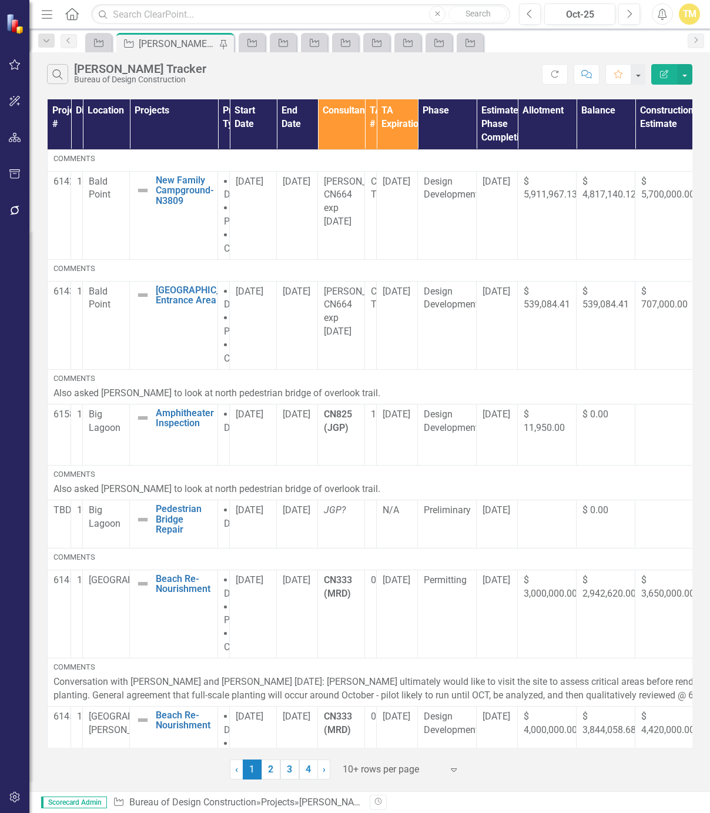
click at [250, 72] on div "Search [PERSON_NAME] Tracker Bureau of Design Construction" at bounding box center [294, 74] width 495 height 20
